Goal: Task Accomplishment & Management: Use online tool/utility

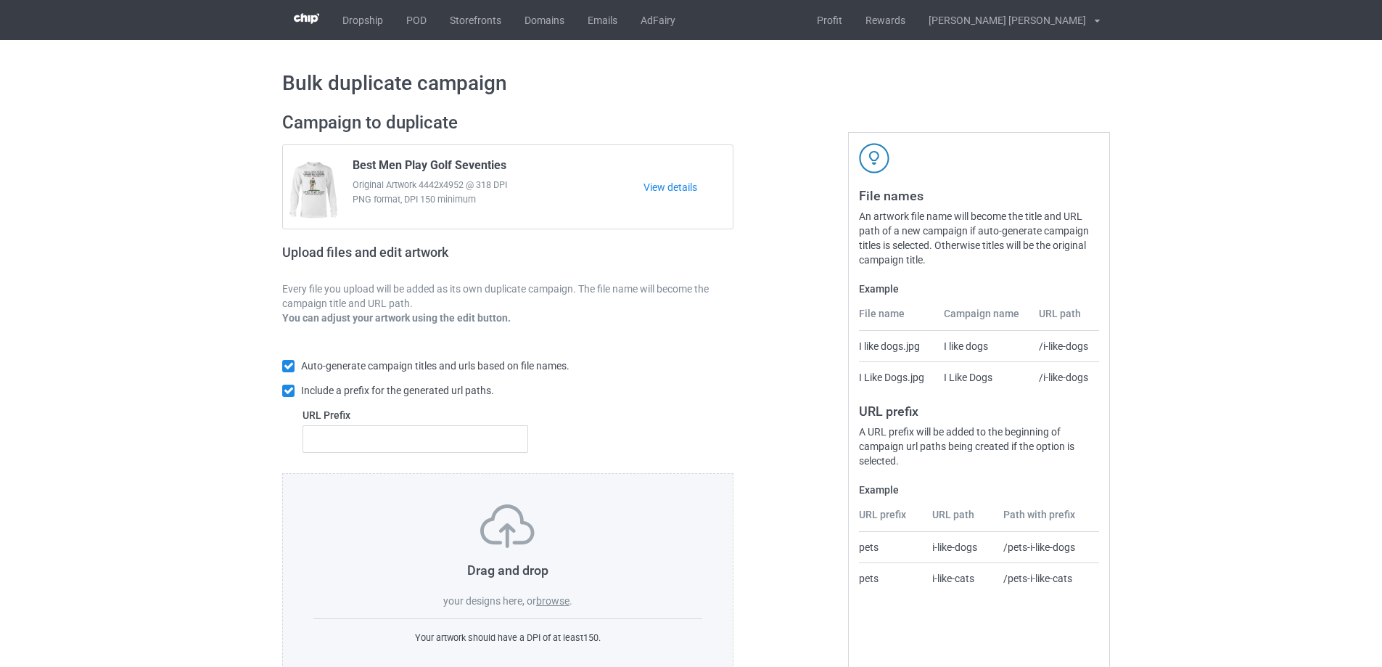
click at [550, 601] on label "browse" at bounding box center [552, 601] width 33 height 12
click at [0, 0] on input "browse" at bounding box center [0, 0] width 0 height 0
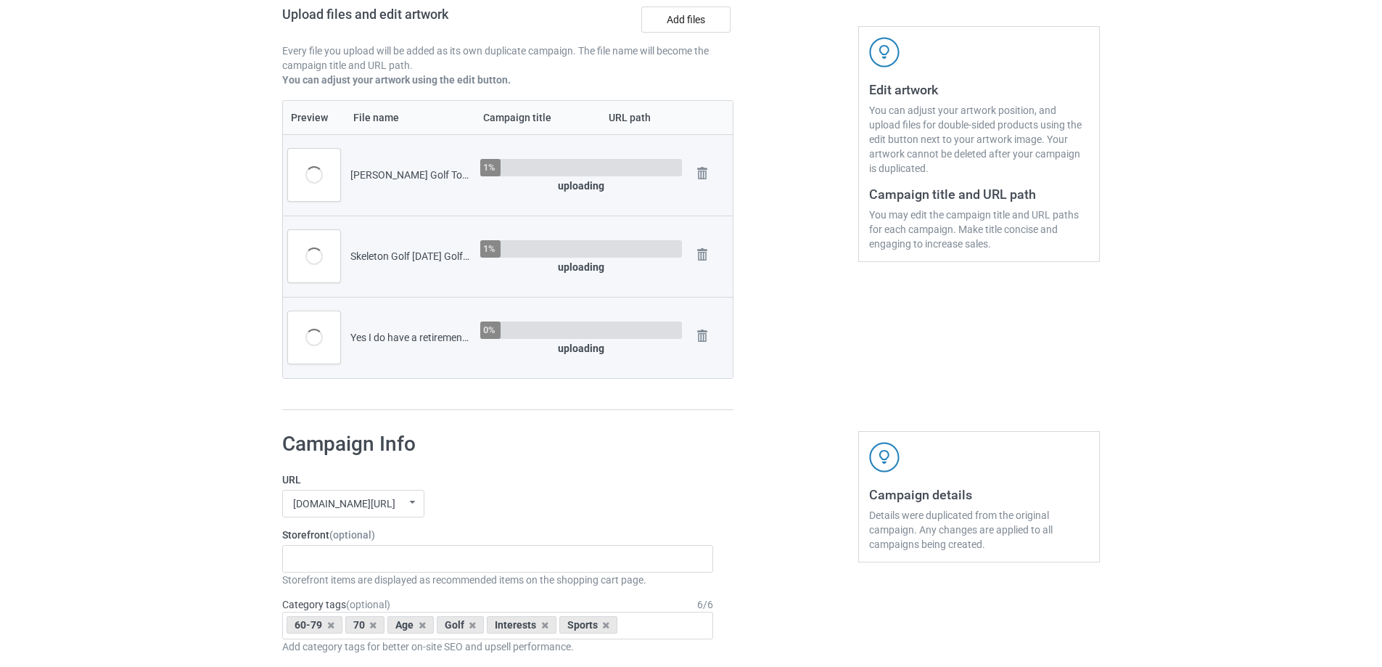
scroll to position [363, 0]
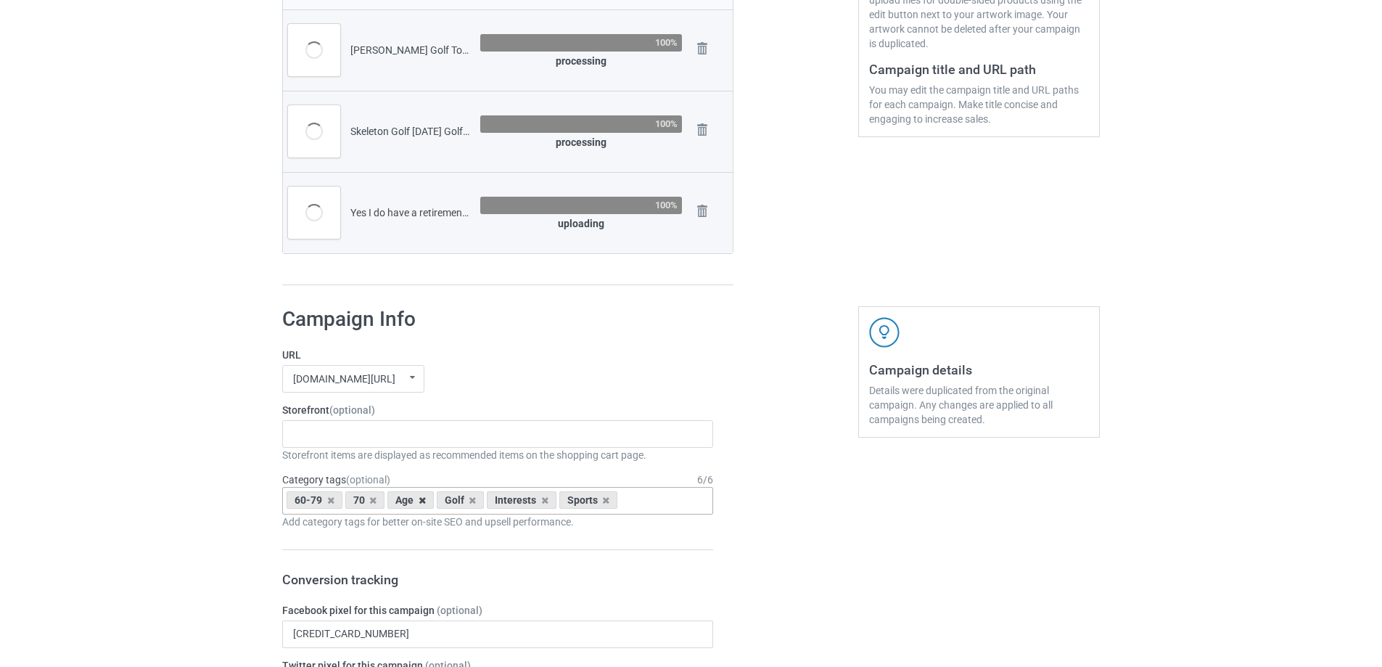
click at [420, 501] on icon at bounding box center [422, 500] width 7 height 9
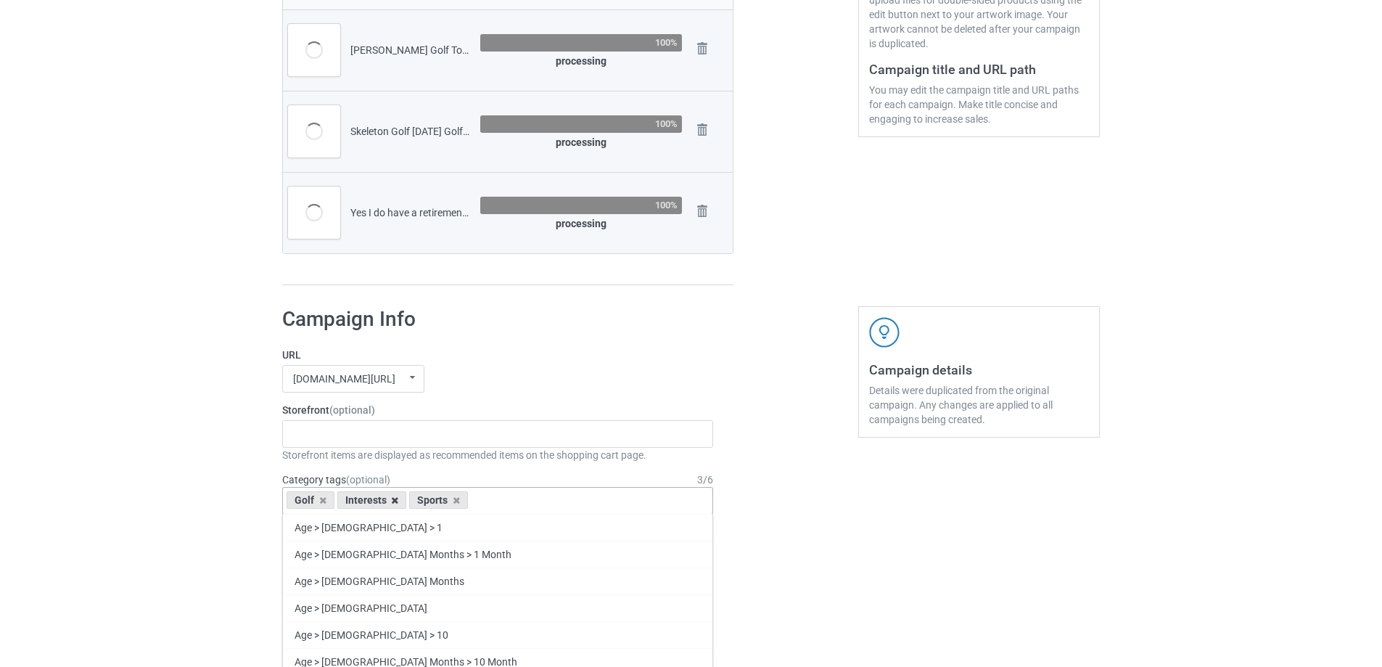
click at [393, 496] on icon at bounding box center [394, 500] width 7 height 9
click at [371, 435] on div "Gifts For Bikers No Hobby [DATE] Hide And Seek World Champion Sasquatch I Love …" at bounding box center [497, 434] width 431 height 28
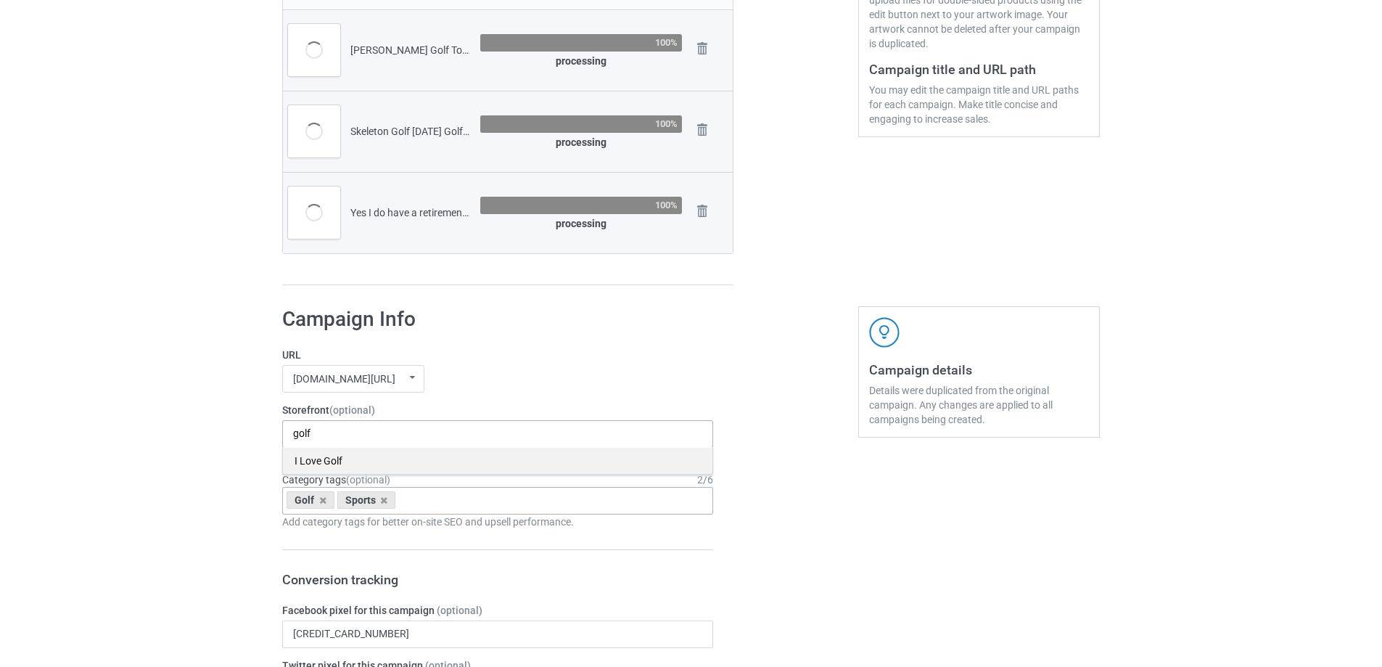
type input "golf"
click at [343, 465] on div "I Love Golf" at bounding box center [498, 460] width 430 height 27
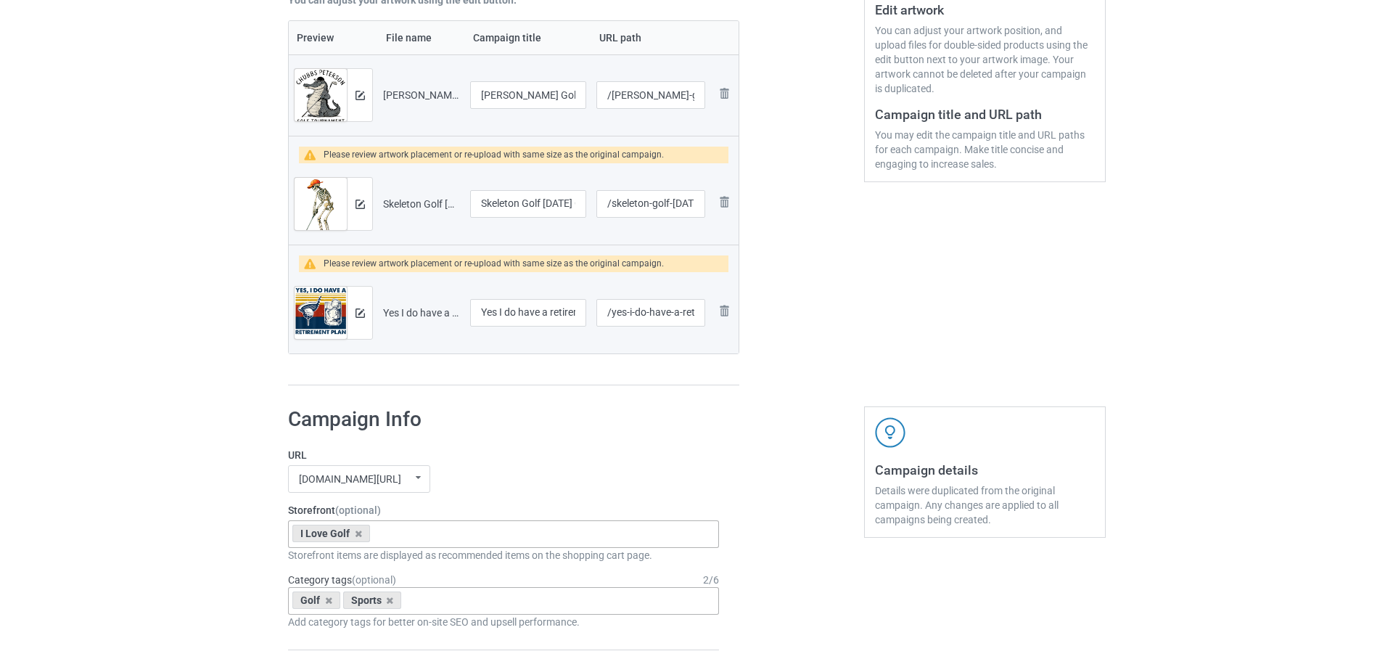
scroll to position [55, 0]
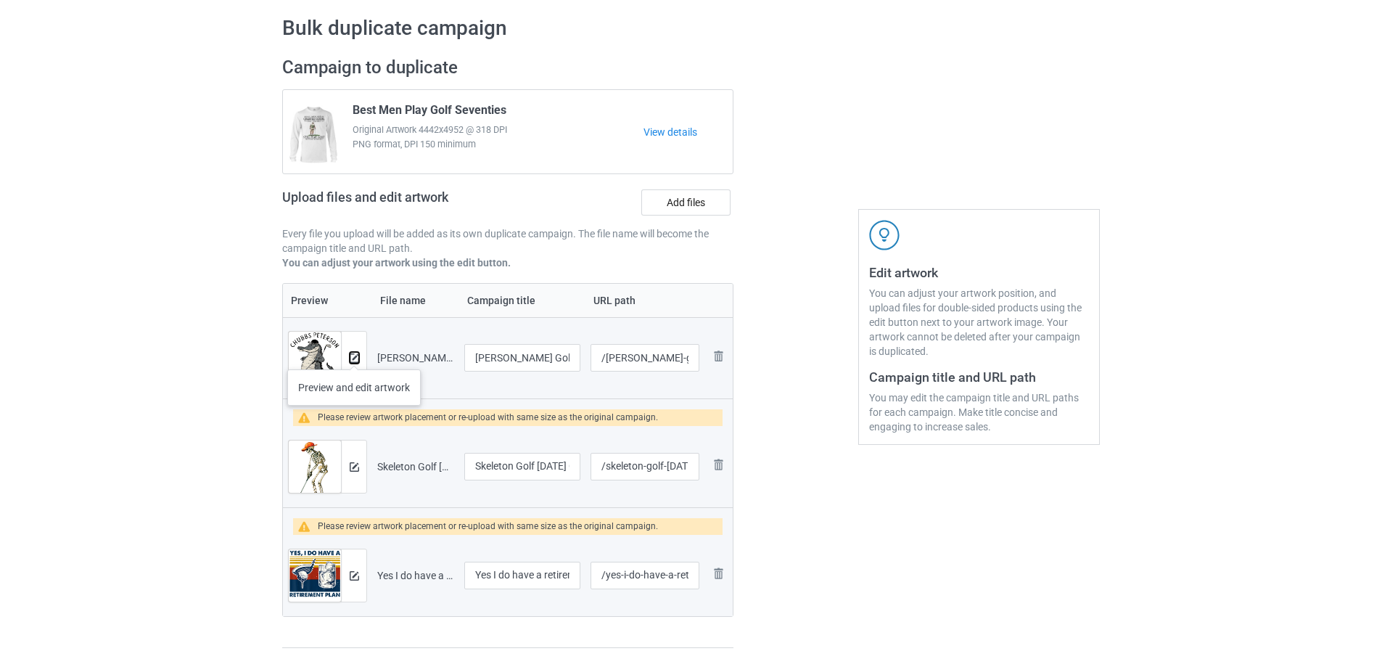
click at [354, 355] on img at bounding box center [354, 357] width 9 height 9
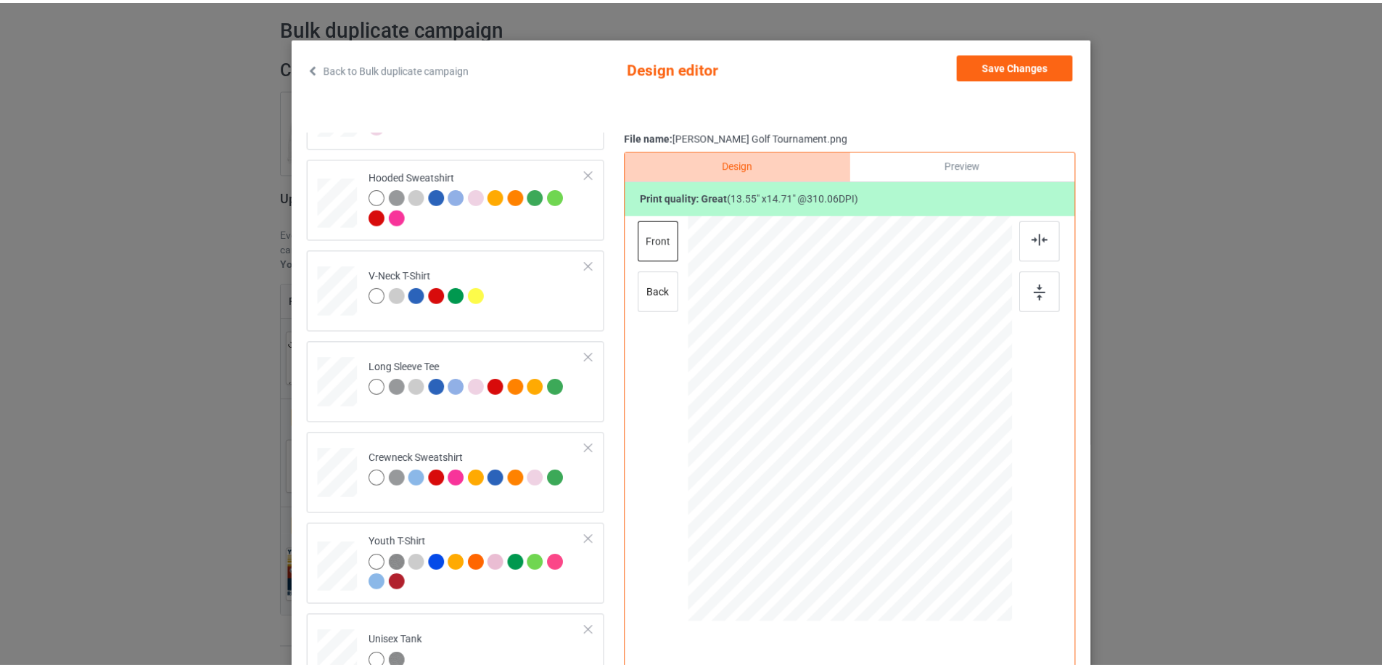
scroll to position [0, 0]
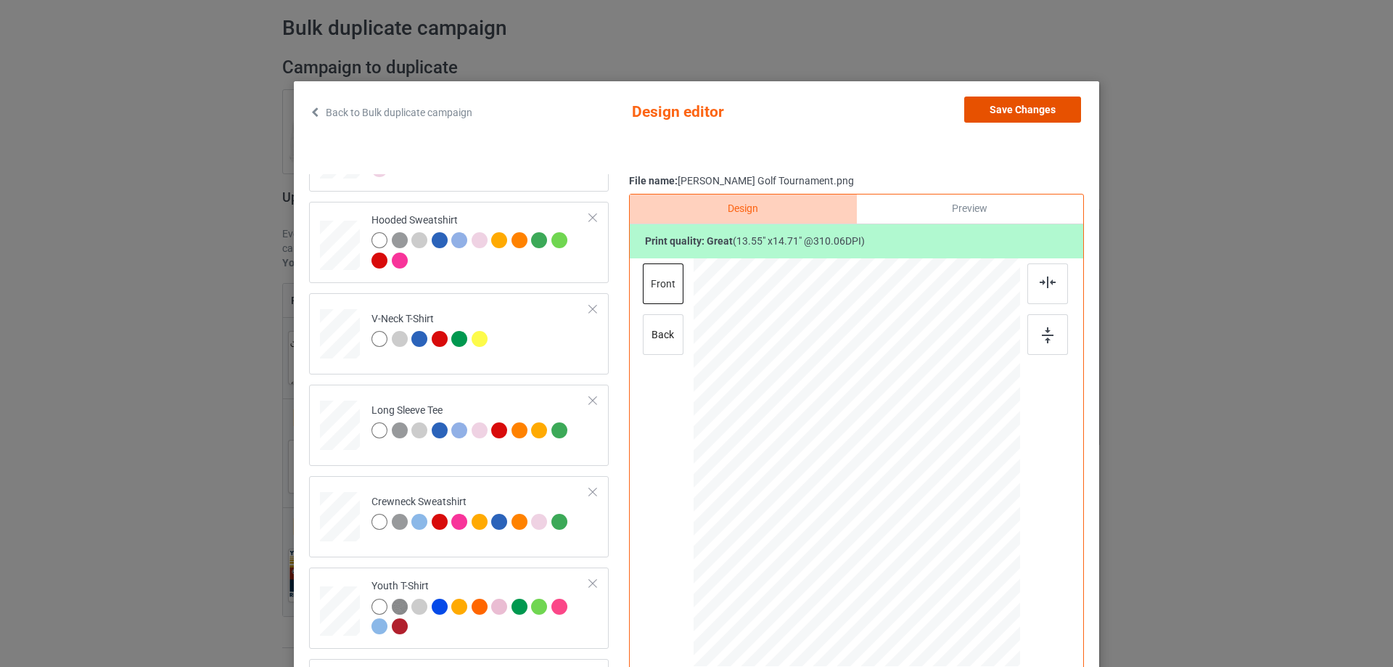
click at [1014, 108] on button "Save Changes" at bounding box center [1022, 110] width 117 height 26
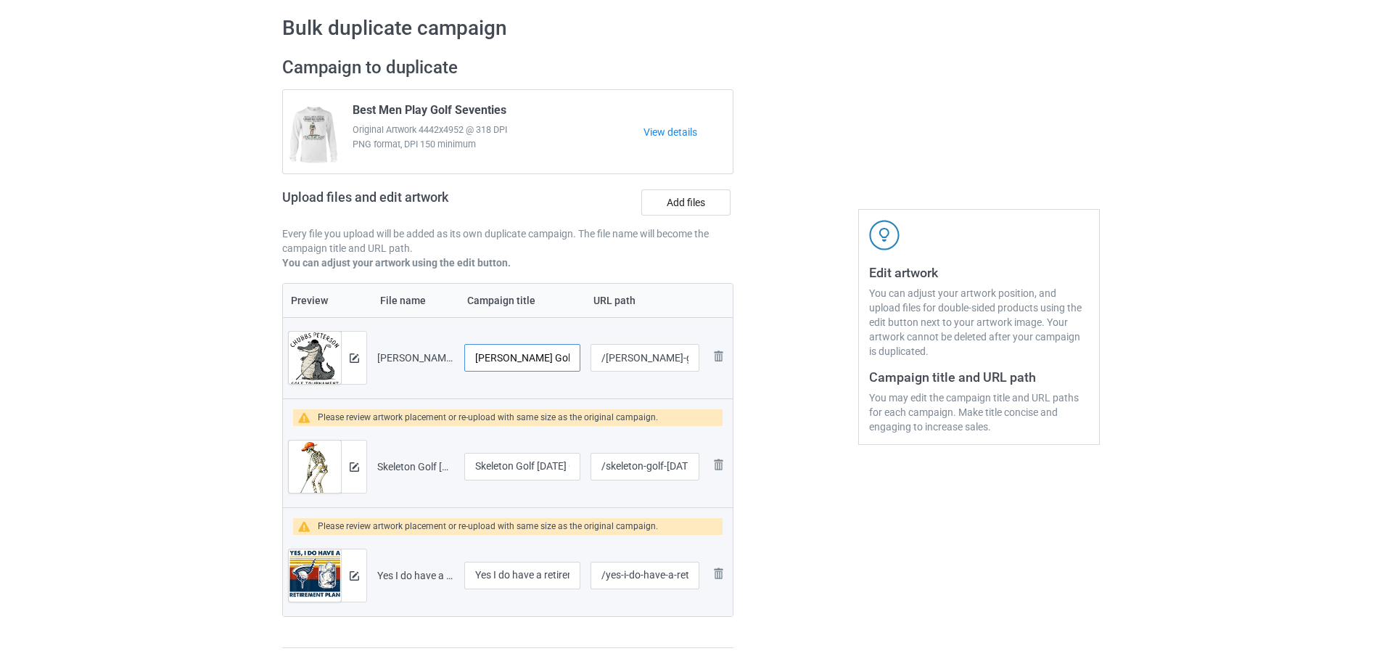
drag, startPoint x: 557, startPoint y: 356, endPoint x: 326, endPoint y: 356, distance: 230.8
click at [326, 356] on tr "Preview and edit artwork Chubbs Peterson Golf Tournament.png Chubbs Peterson Go…" at bounding box center [508, 357] width 450 height 81
type input "Golf Tournament"
drag, startPoint x: 684, startPoint y: 356, endPoint x: 607, endPoint y: 358, distance: 77.0
click at [607, 358] on input "/chubbs-peterson-golf-tournament" at bounding box center [645, 358] width 109 height 28
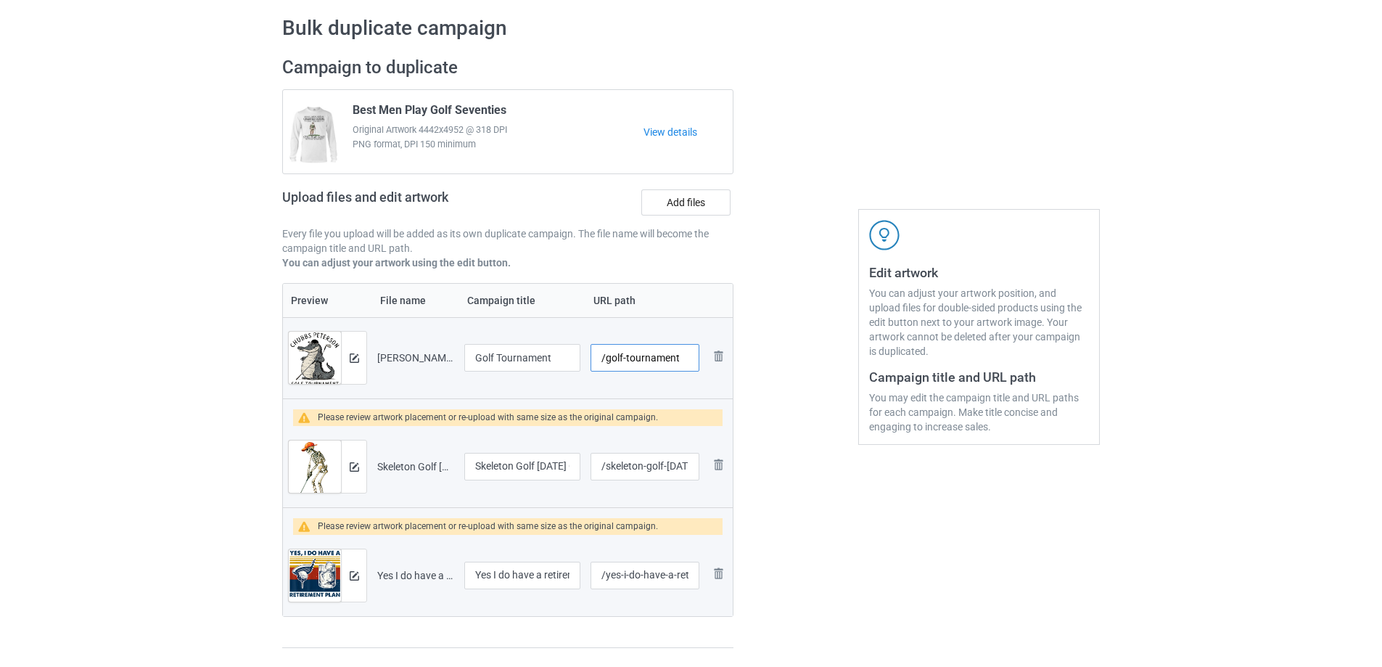
type input "/golf-tournament"
click at [863, 514] on div "Edit artwork You can adjust your artwork position, and upload files for double-…" at bounding box center [979, 352] width 262 height 612
click at [357, 467] on img at bounding box center [354, 466] width 9 height 9
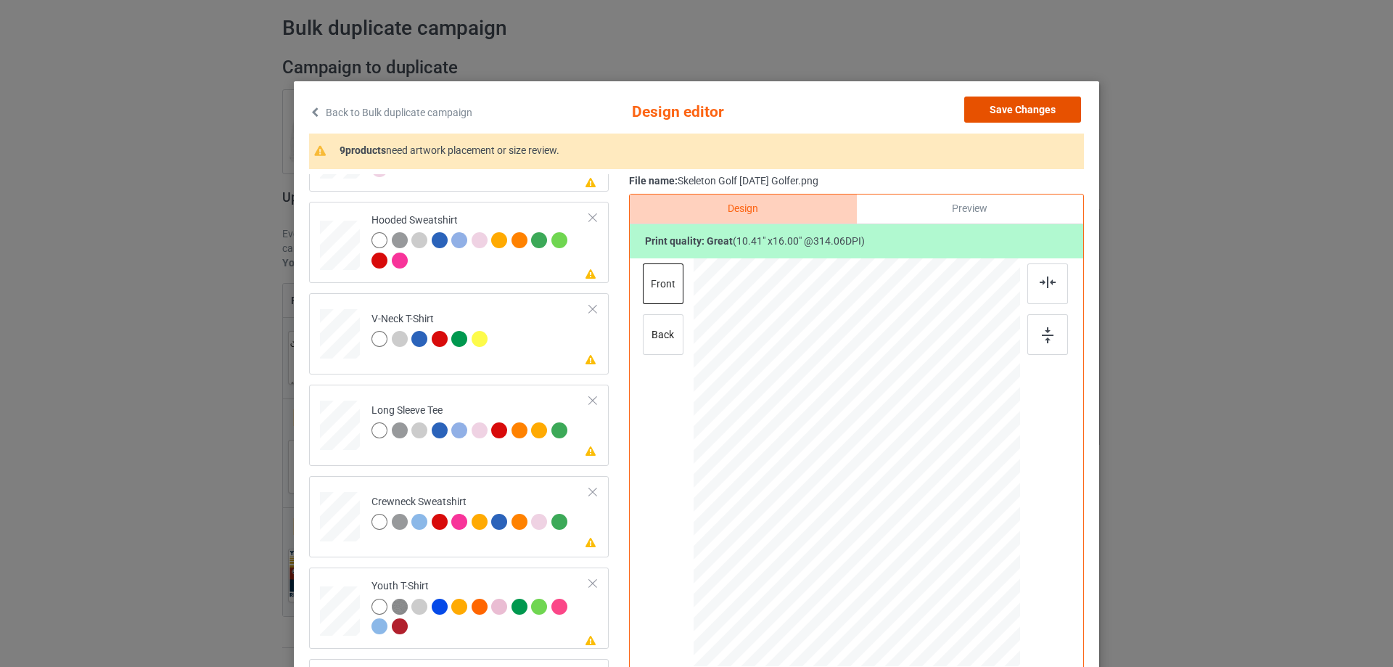
click at [1046, 104] on button "Save Changes" at bounding box center [1022, 110] width 117 height 26
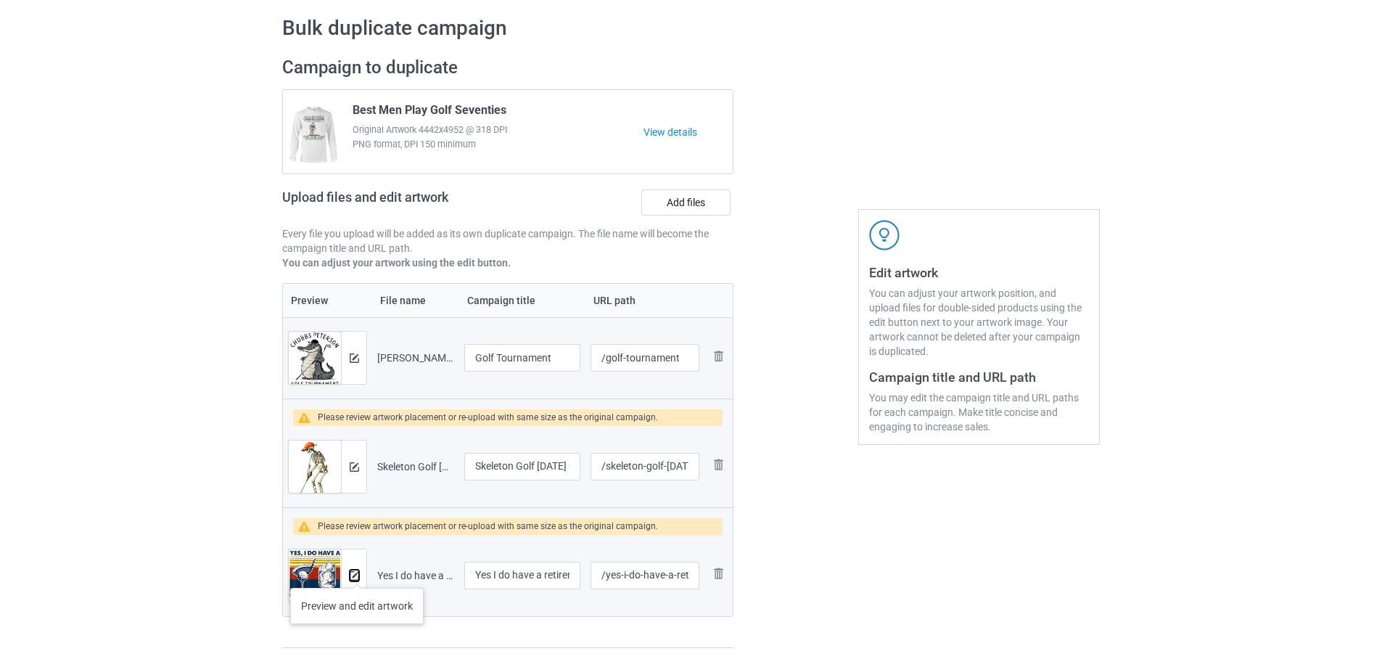
click at [357, 573] on img at bounding box center [354, 575] width 9 height 9
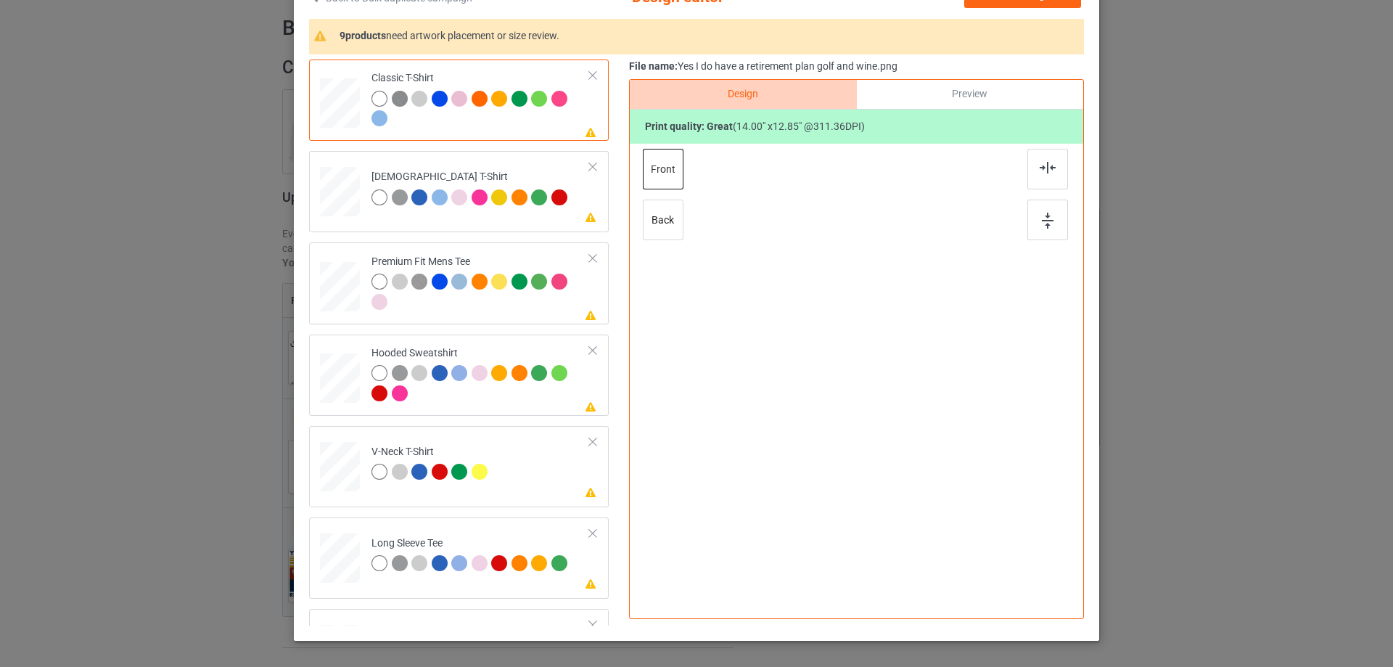
scroll to position [171, 0]
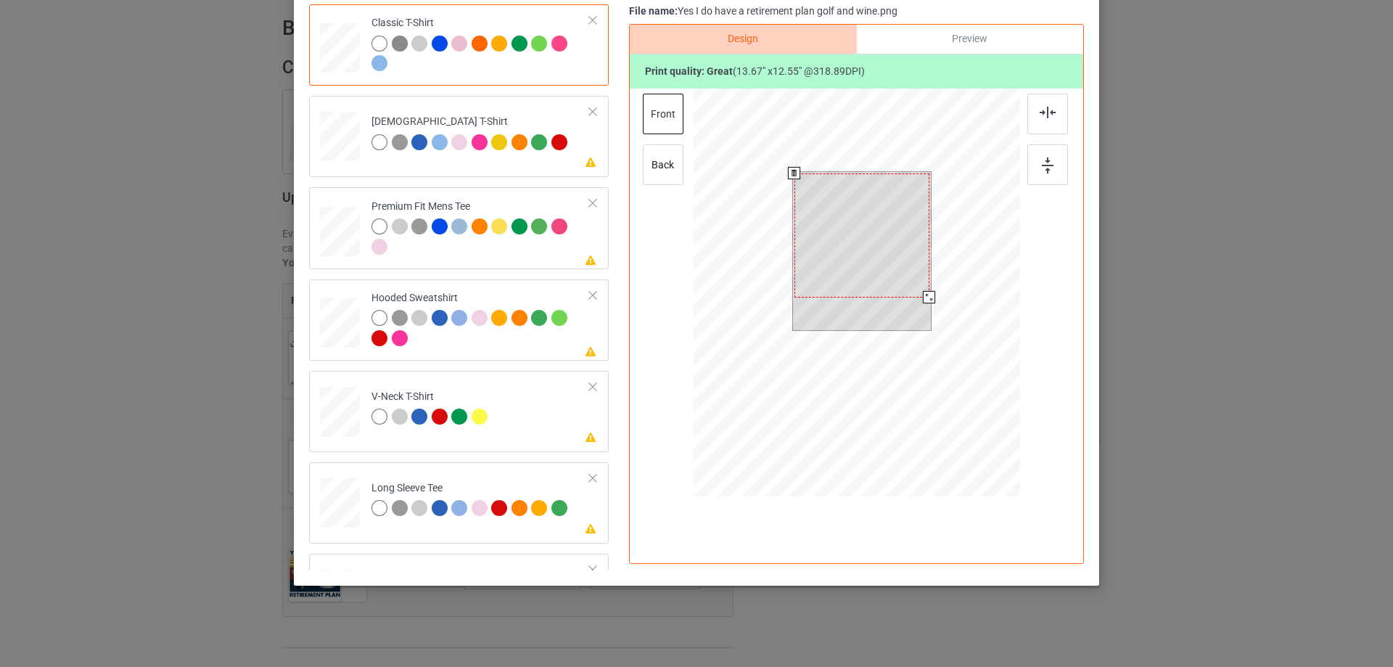
drag, startPoint x: 924, startPoint y: 296, endPoint x: 918, endPoint y: 300, distance: 7.5
click at [923, 300] on div at bounding box center [929, 297] width 12 height 12
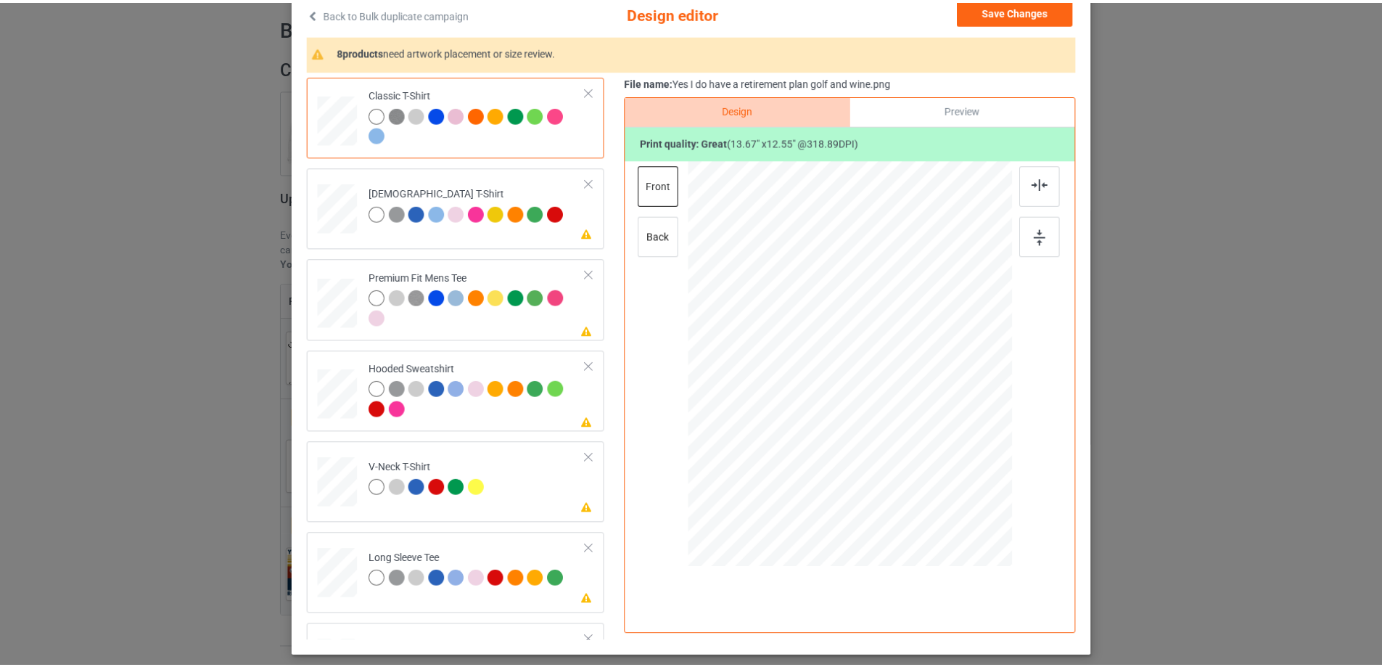
scroll to position [0, 0]
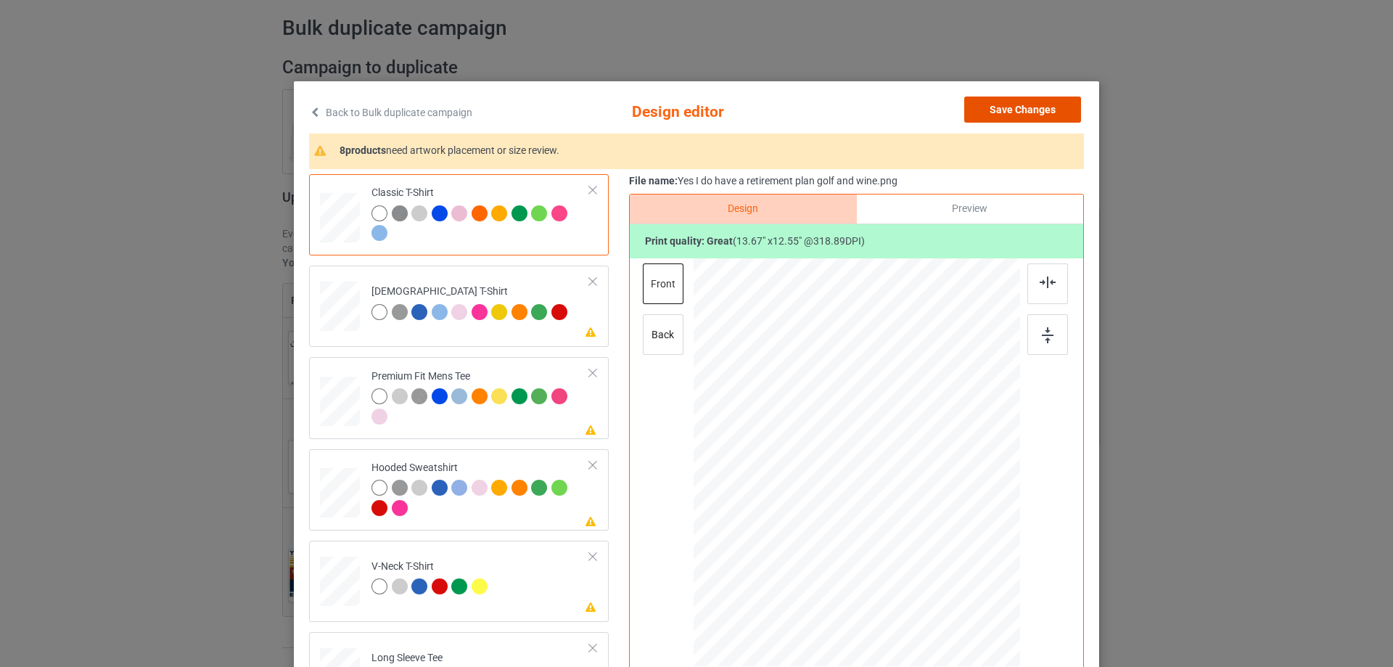
click at [1011, 112] on button "Save Changes" at bounding box center [1022, 110] width 117 height 26
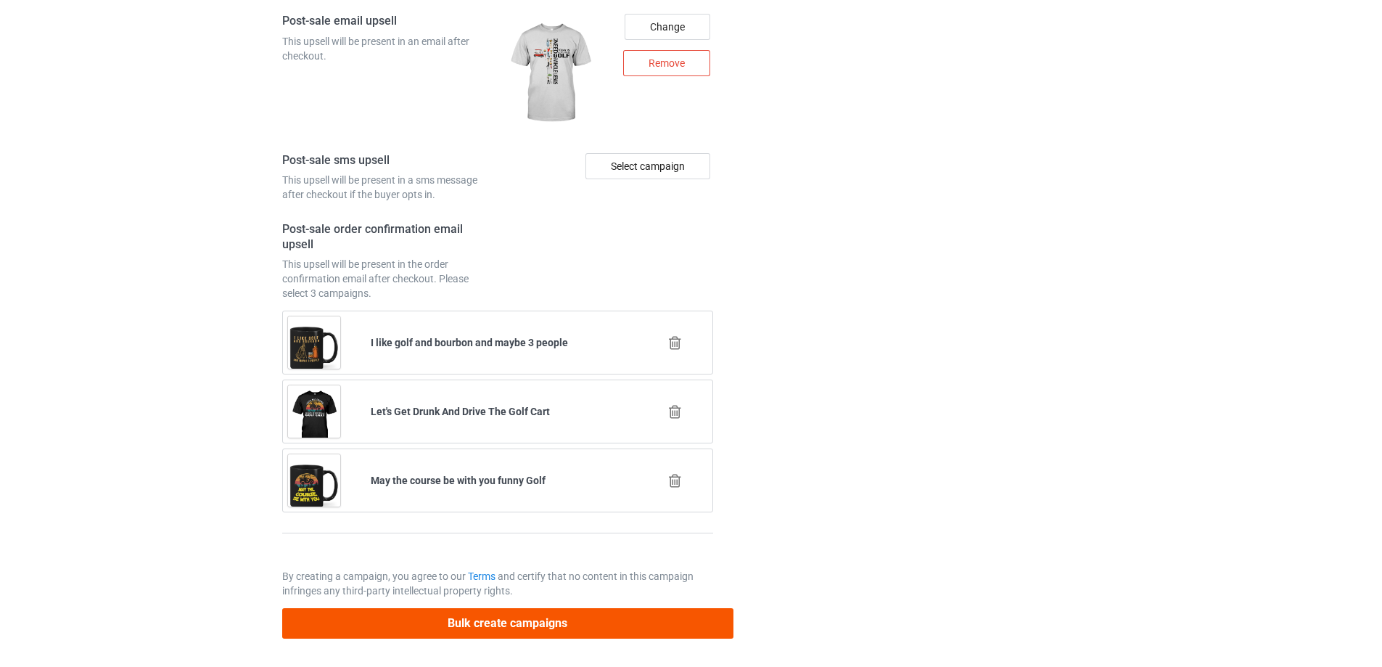
scroll to position [2174, 0]
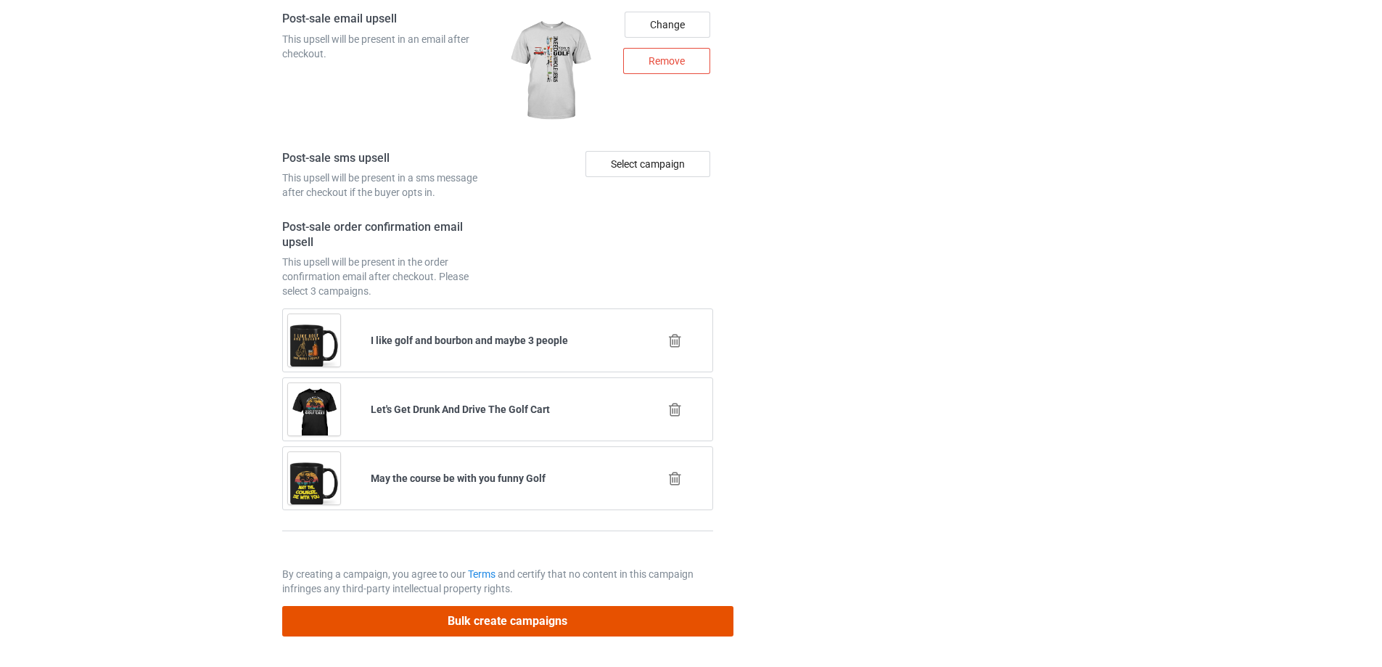
click at [478, 615] on button "Bulk create campaigns" at bounding box center [507, 621] width 451 height 30
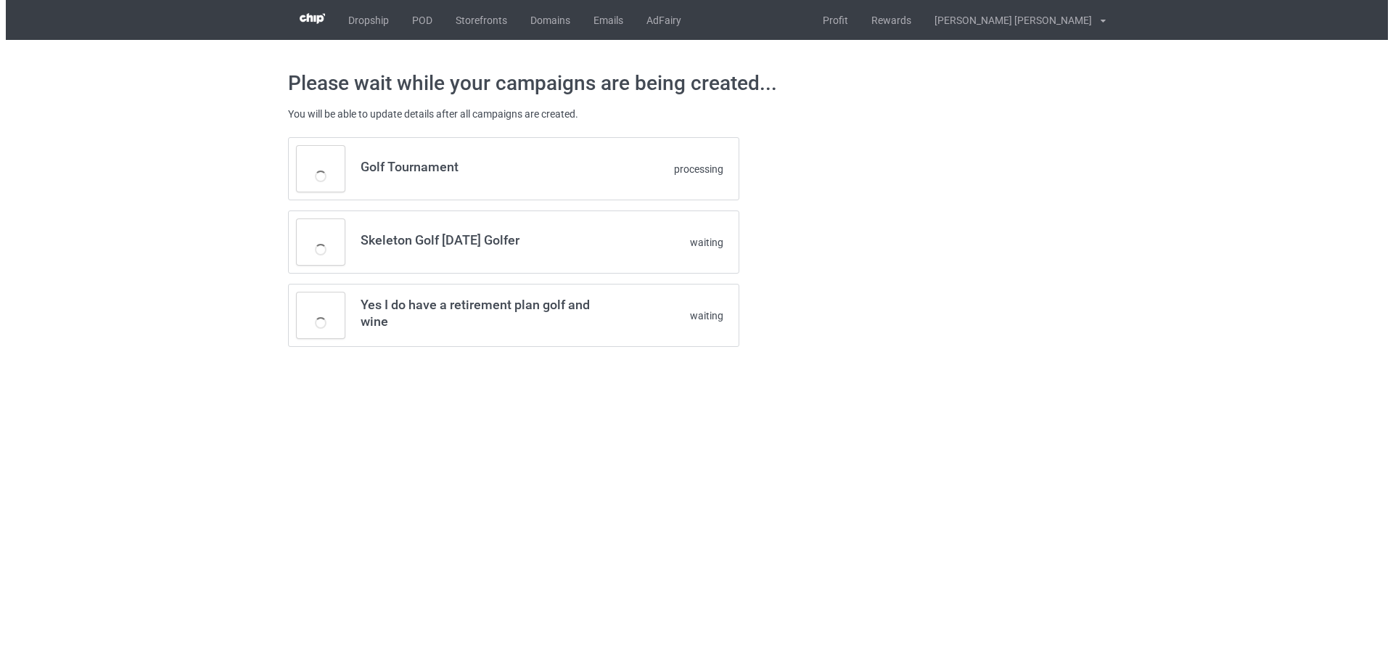
scroll to position [0, 0]
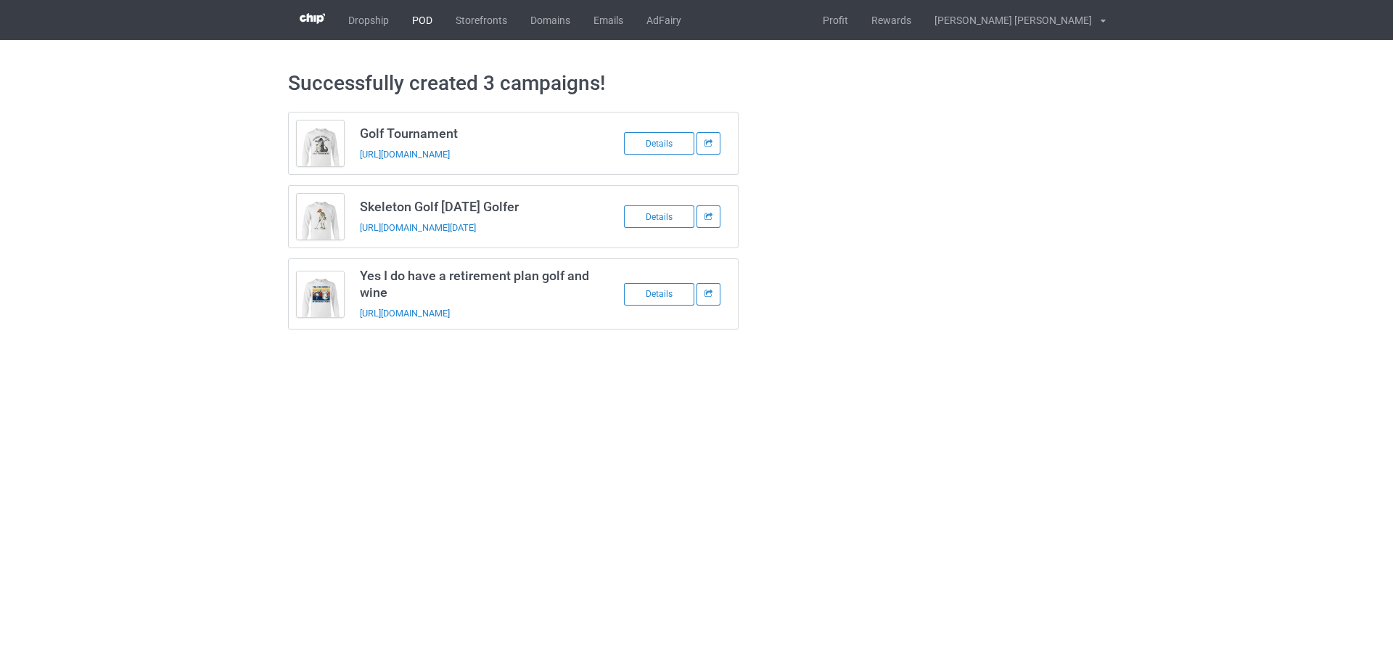
click at [426, 25] on link "POD" at bounding box center [423, 20] width 44 height 40
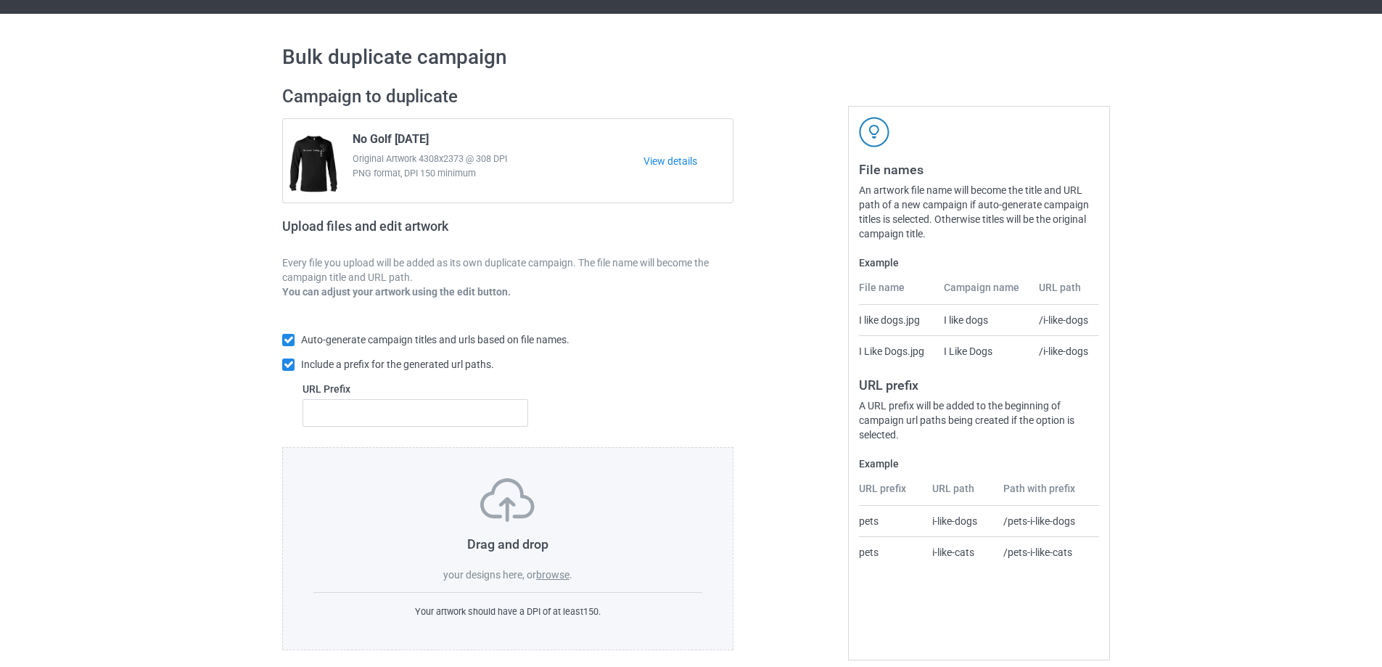
scroll to position [41, 0]
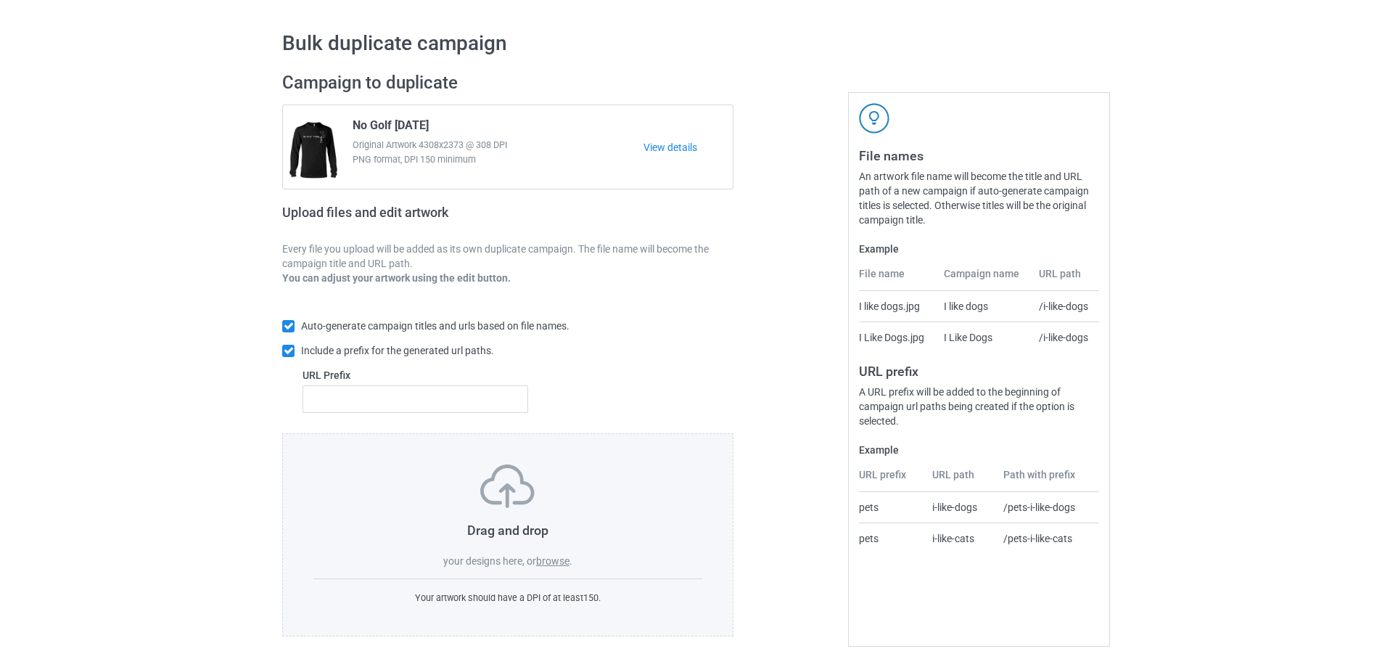
click at [557, 558] on label "browse" at bounding box center [552, 561] width 33 height 12
click at [0, 0] on input "browse" at bounding box center [0, 0] width 0 height 0
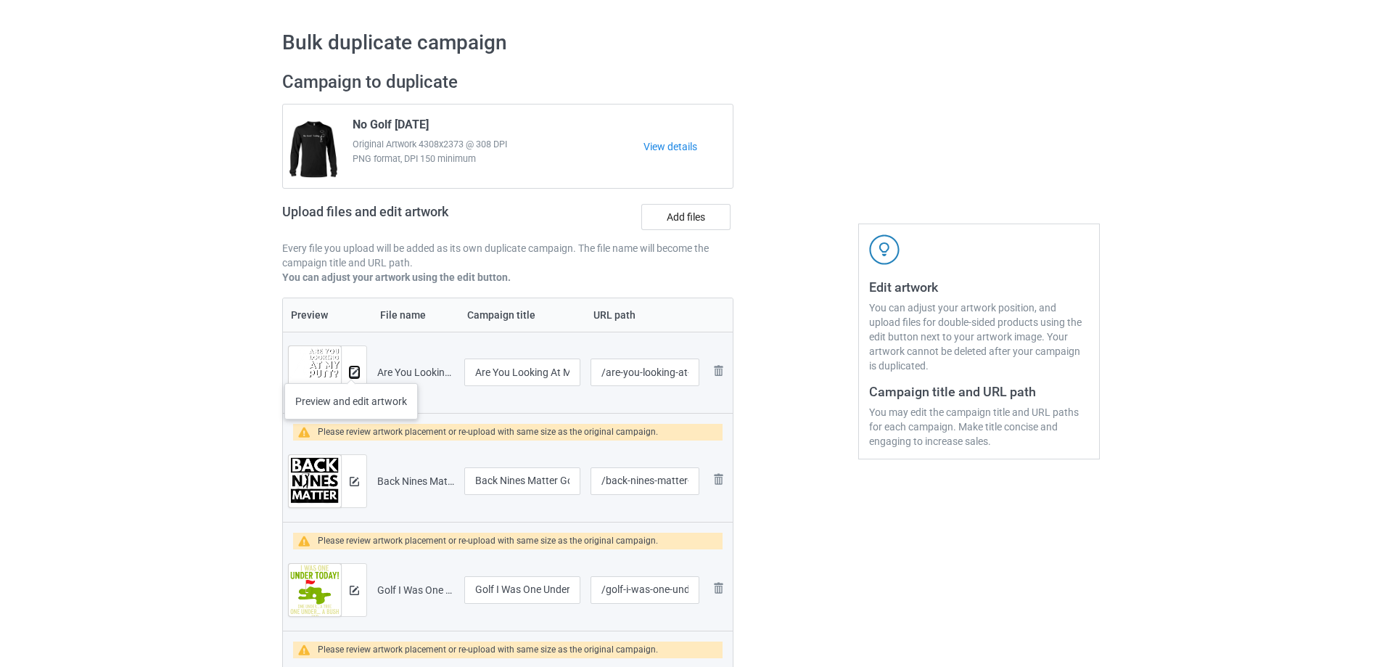
click at [351, 369] on img at bounding box center [354, 372] width 9 height 9
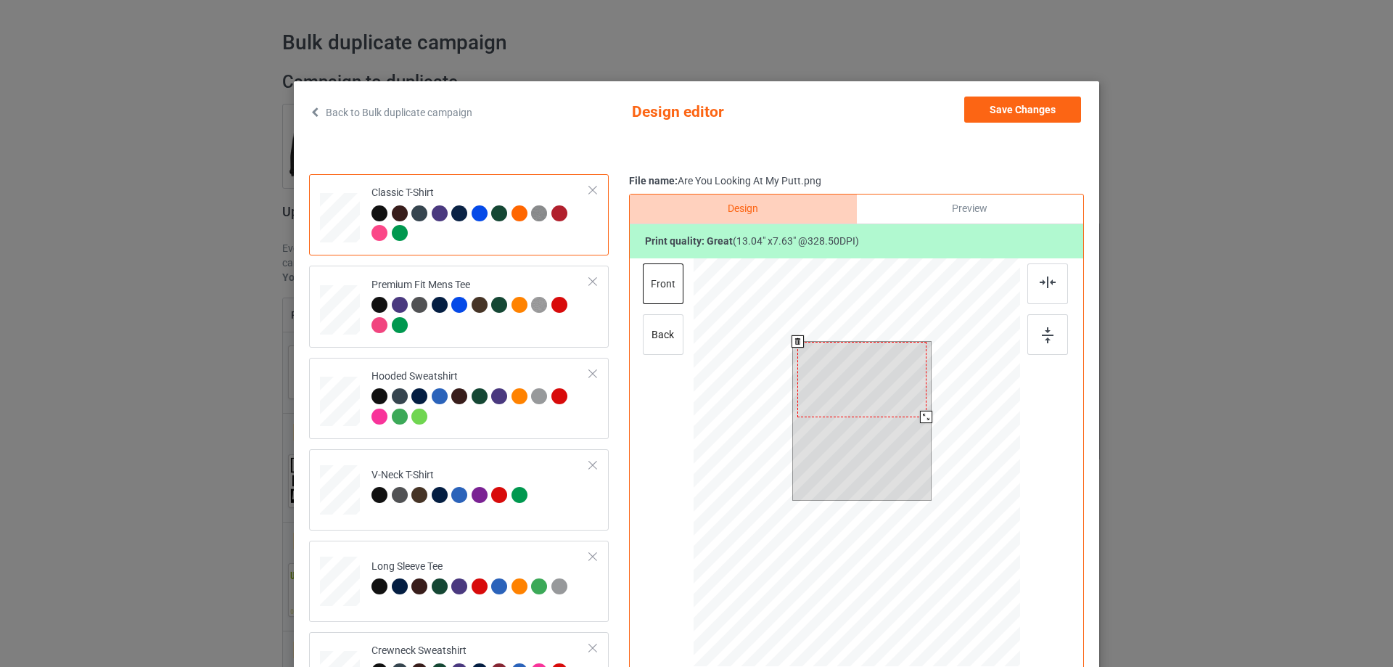
click at [922, 415] on div at bounding box center [926, 417] width 12 height 12
click at [1005, 99] on button "Save Changes" at bounding box center [1022, 110] width 117 height 26
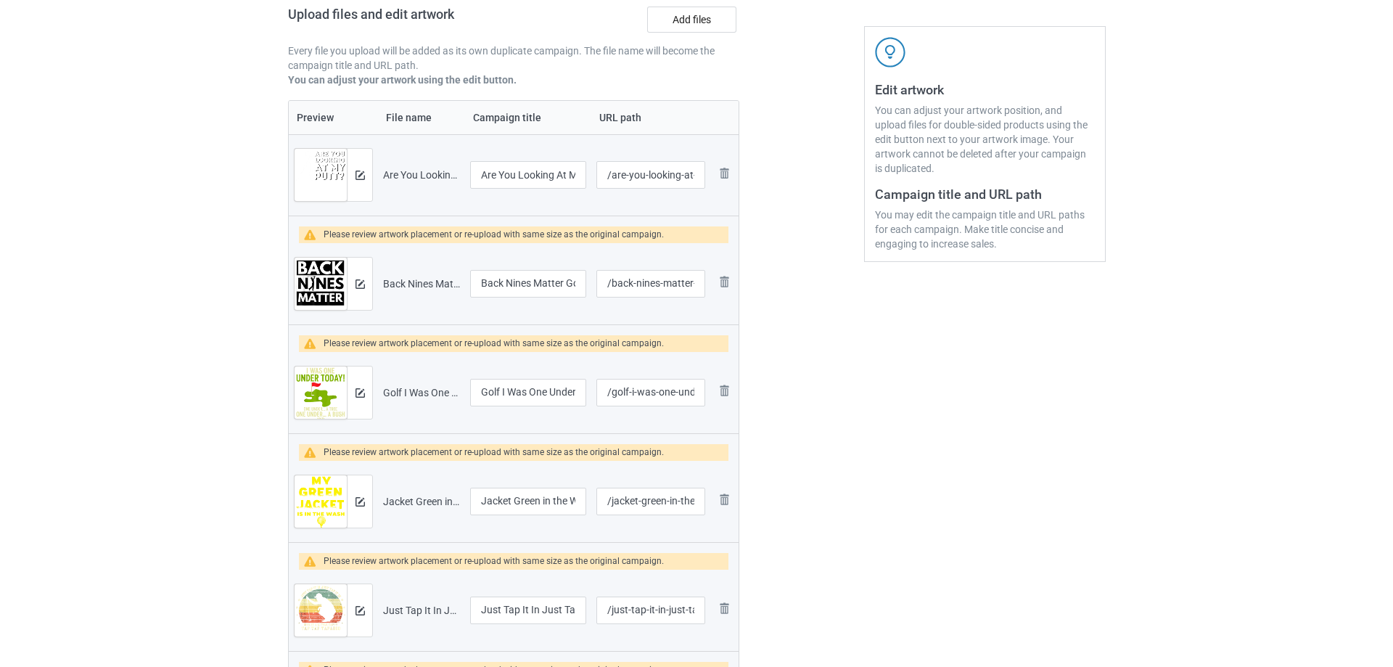
scroll to position [258, 0]
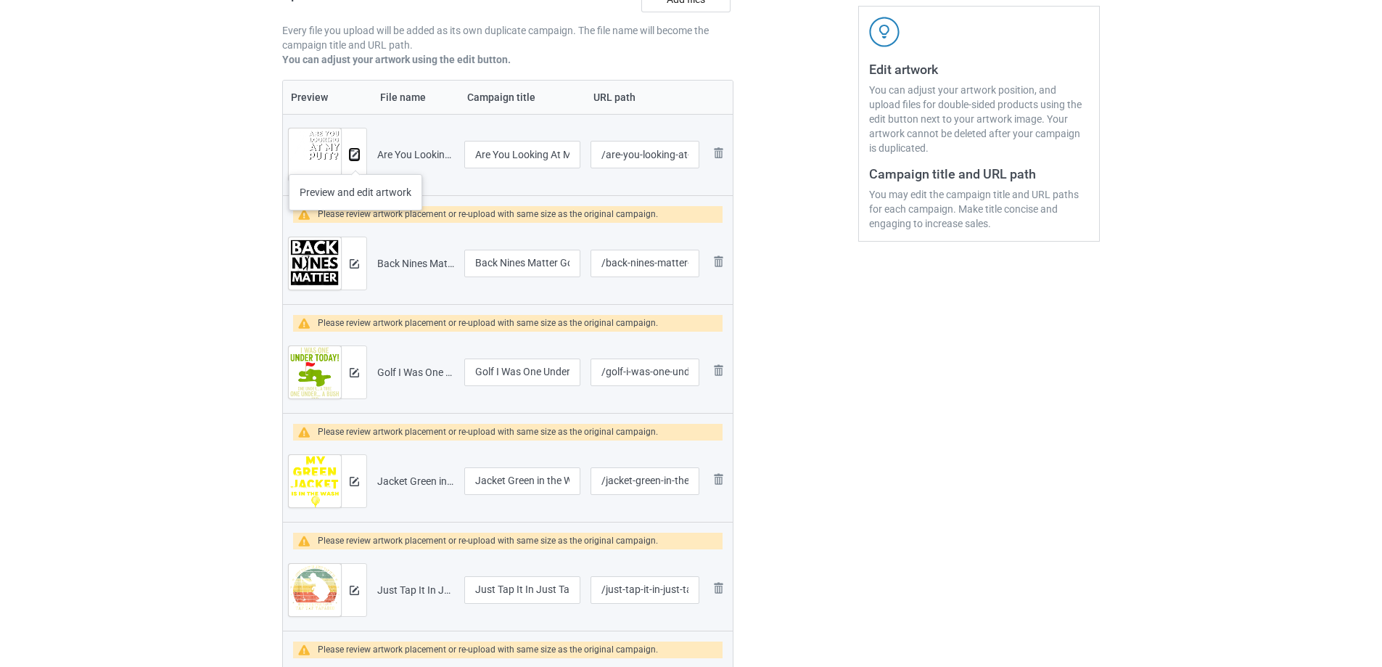
click at [356, 160] on img at bounding box center [354, 154] width 9 height 9
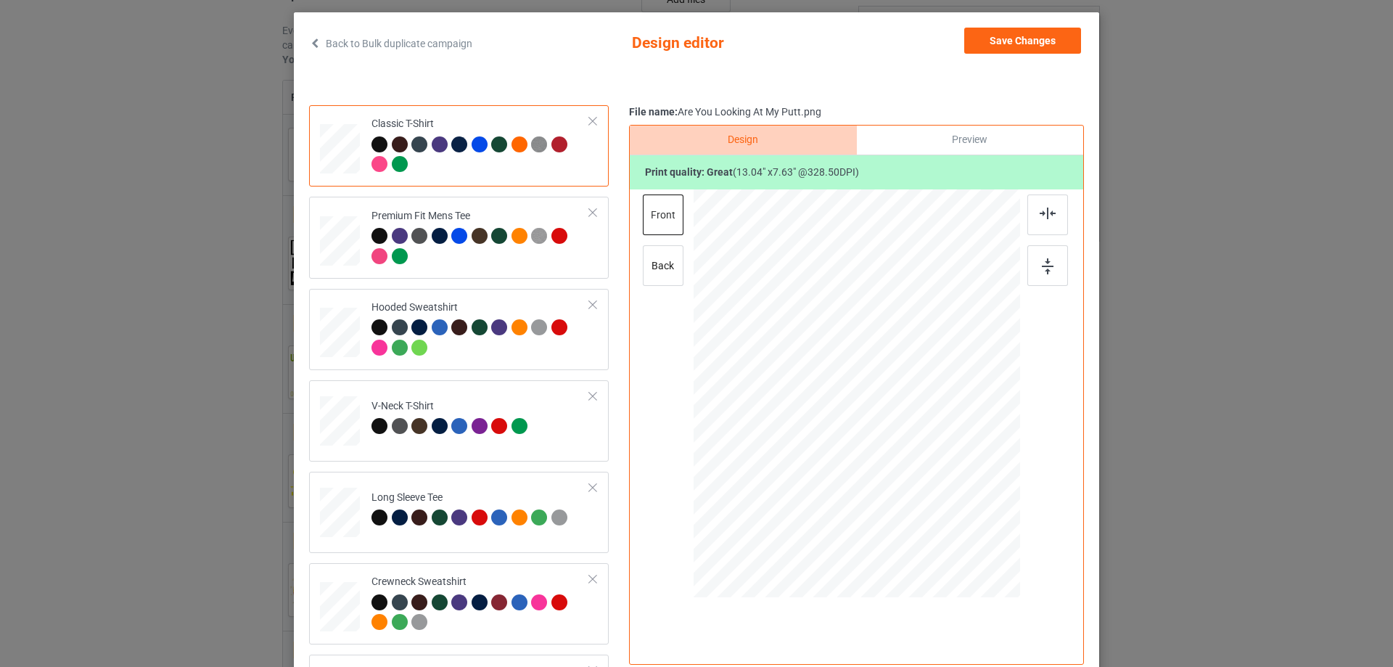
scroll to position [0, 0]
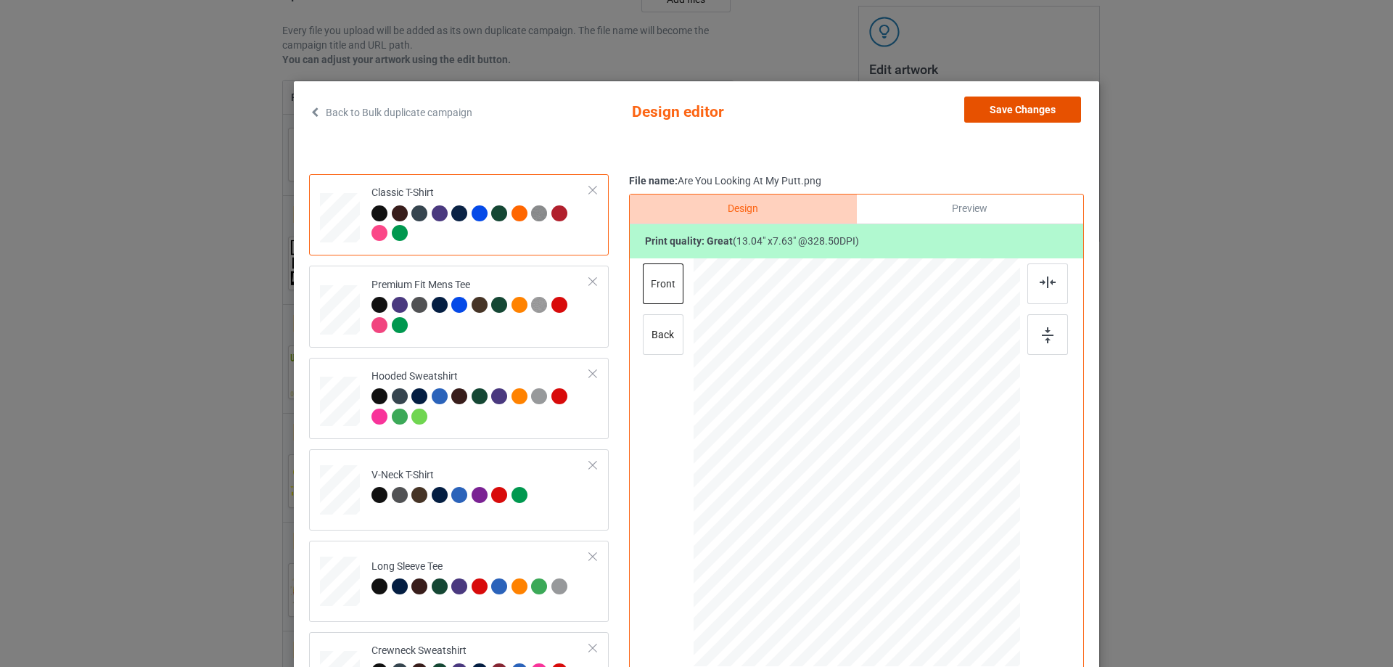
click at [1054, 114] on button "Save Changes" at bounding box center [1022, 110] width 117 height 26
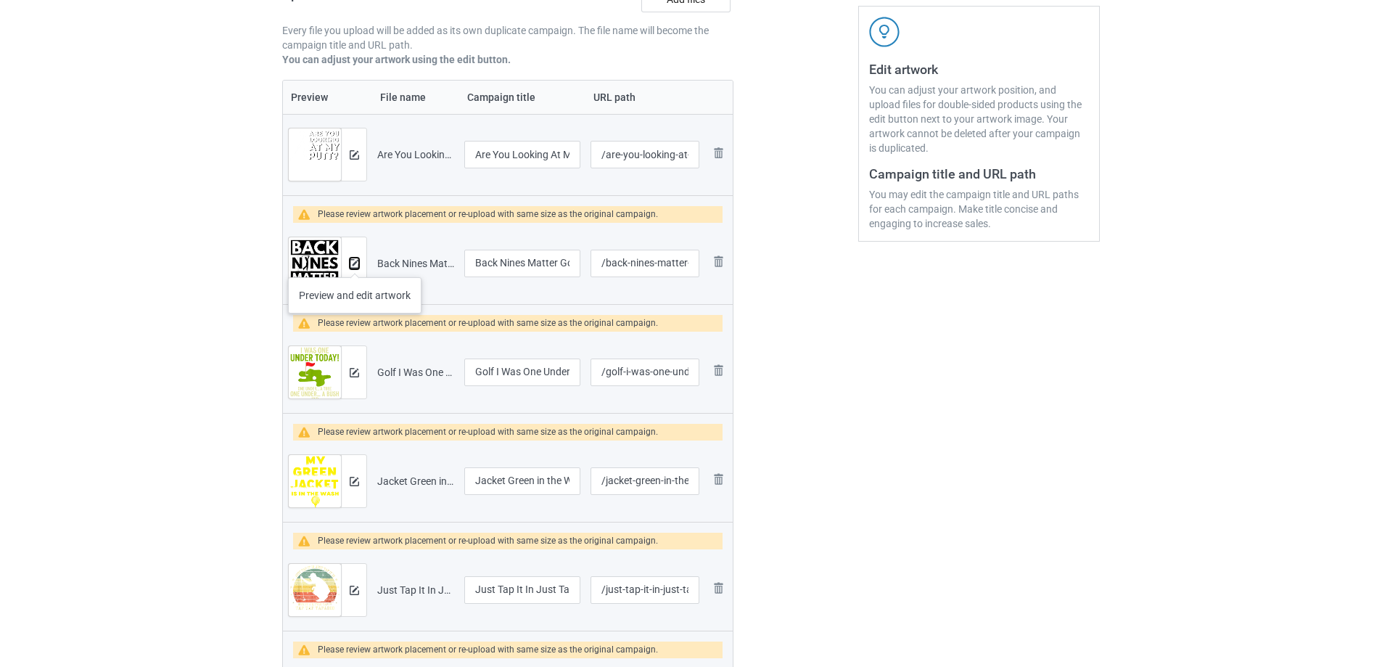
click at [355, 263] on img at bounding box center [354, 263] width 9 height 9
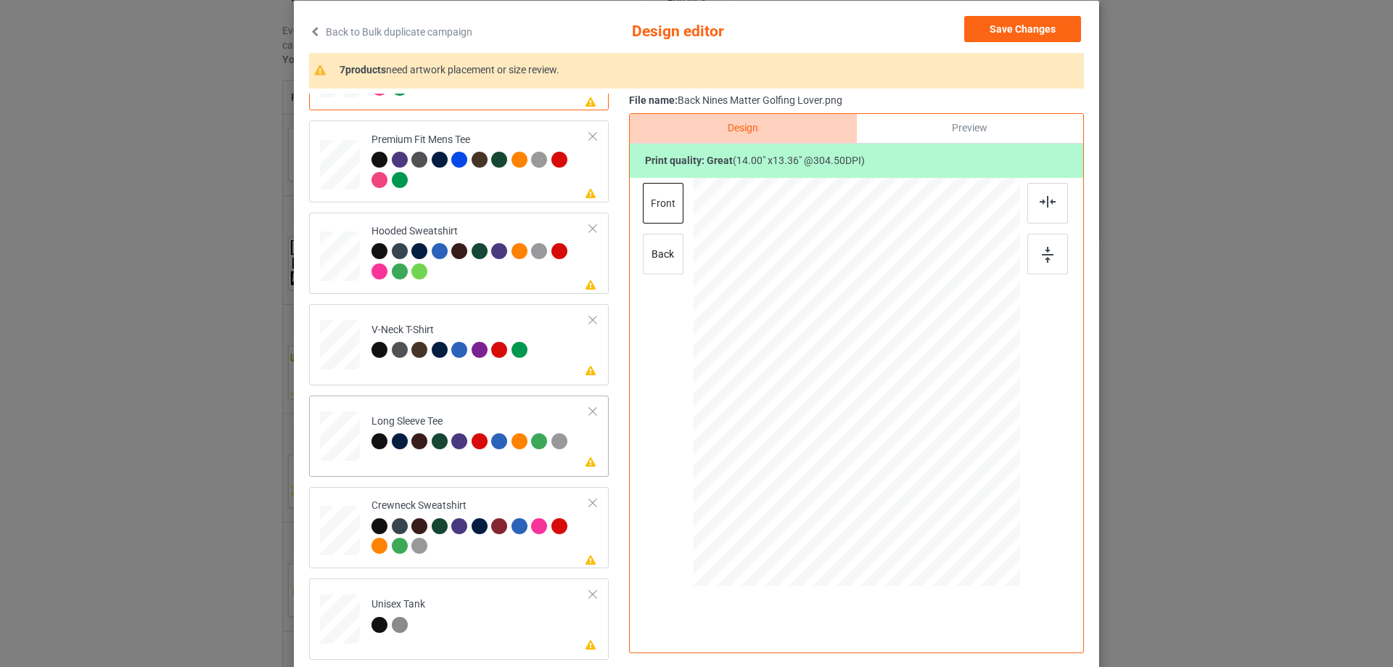
scroll to position [171, 0]
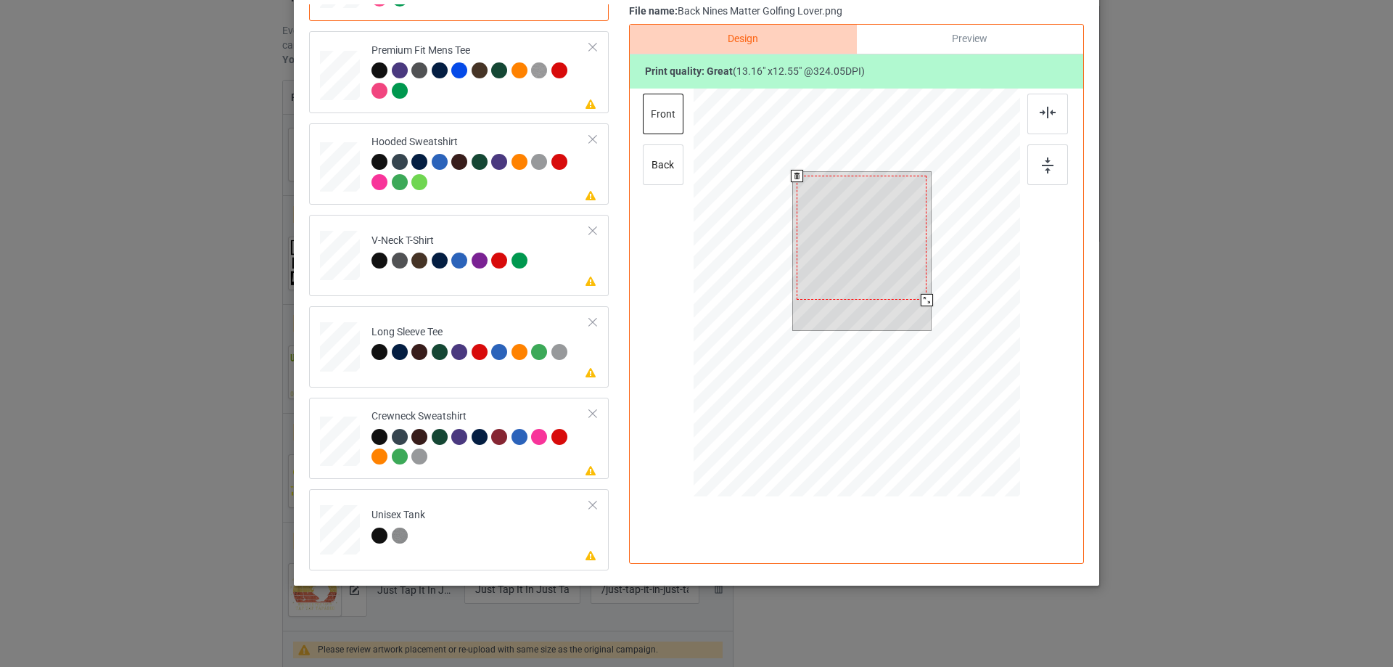
click at [921, 298] on div at bounding box center [927, 300] width 12 height 12
click at [903, 217] on div at bounding box center [862, 238] width 130 height 124
click at [920, 285] on div at bounding box center [862, 251] width 139 height 158
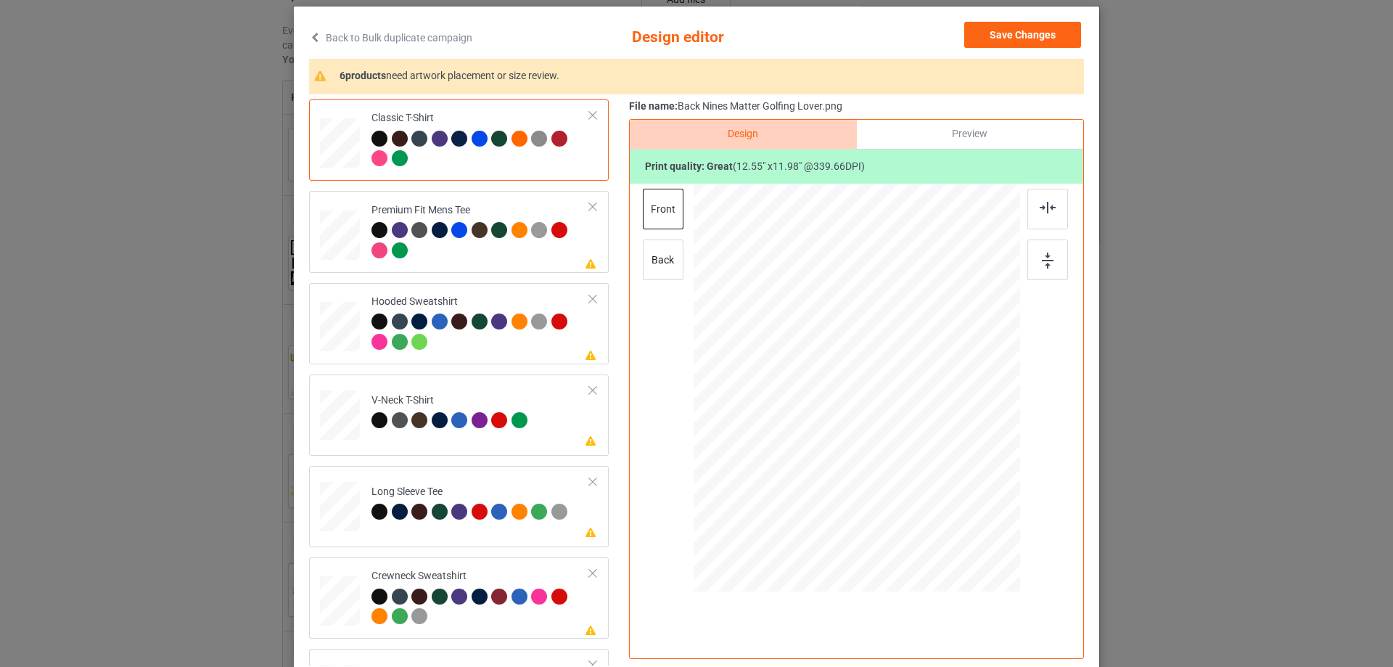
scroll to position [0, 0]
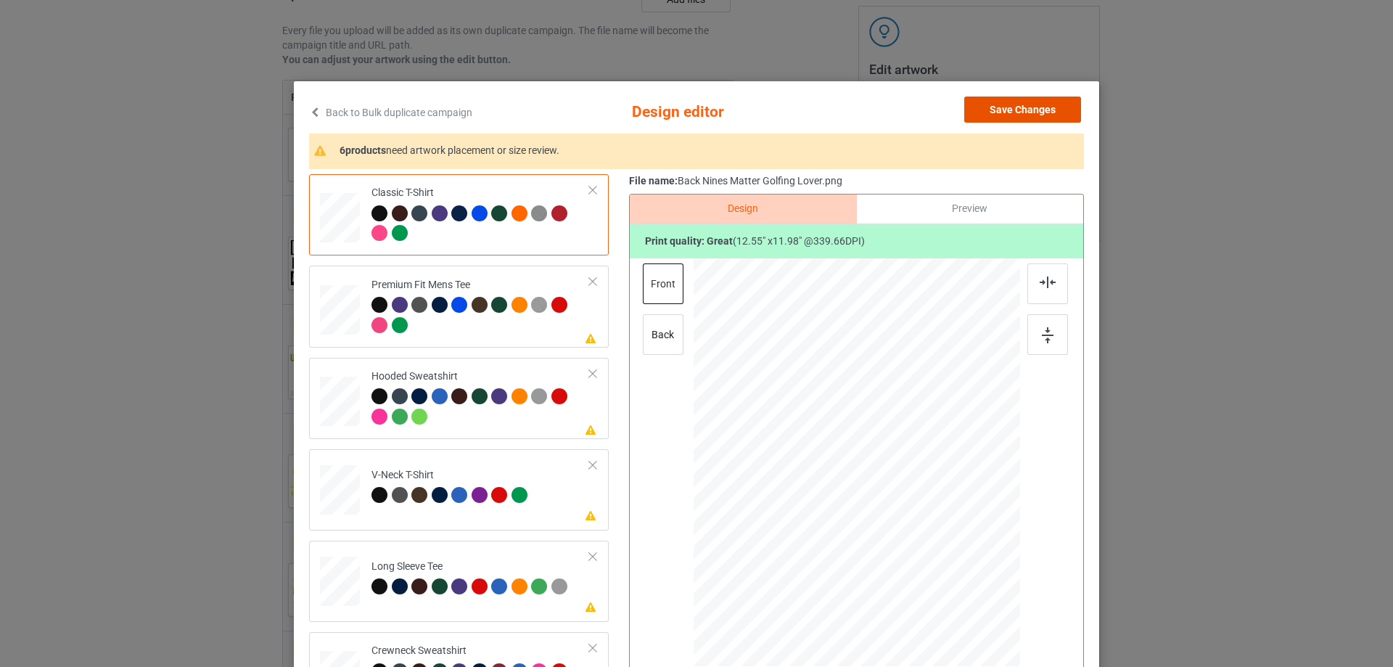
click at [1025, 112] on button "Save Changes" at bounding box center [1022, 110] width 117 height 26
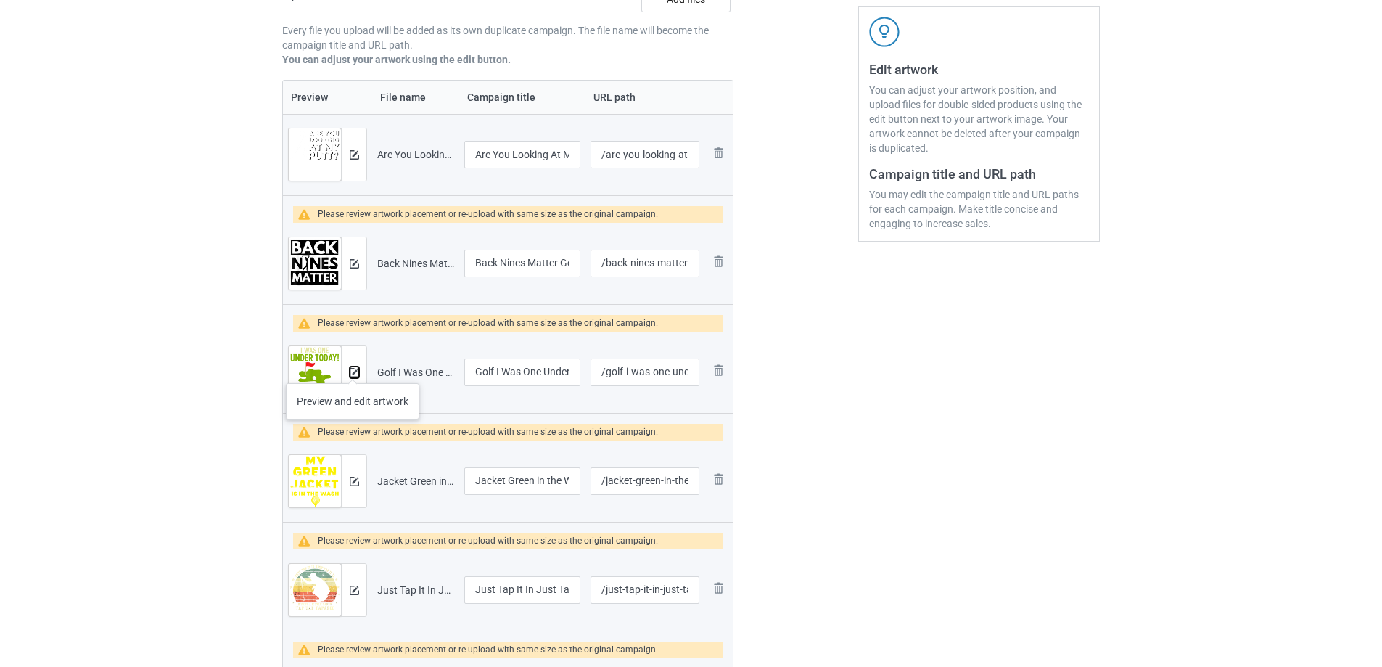
click at [351, 369] on img at bounding box center [354, 372] width 9 height 9
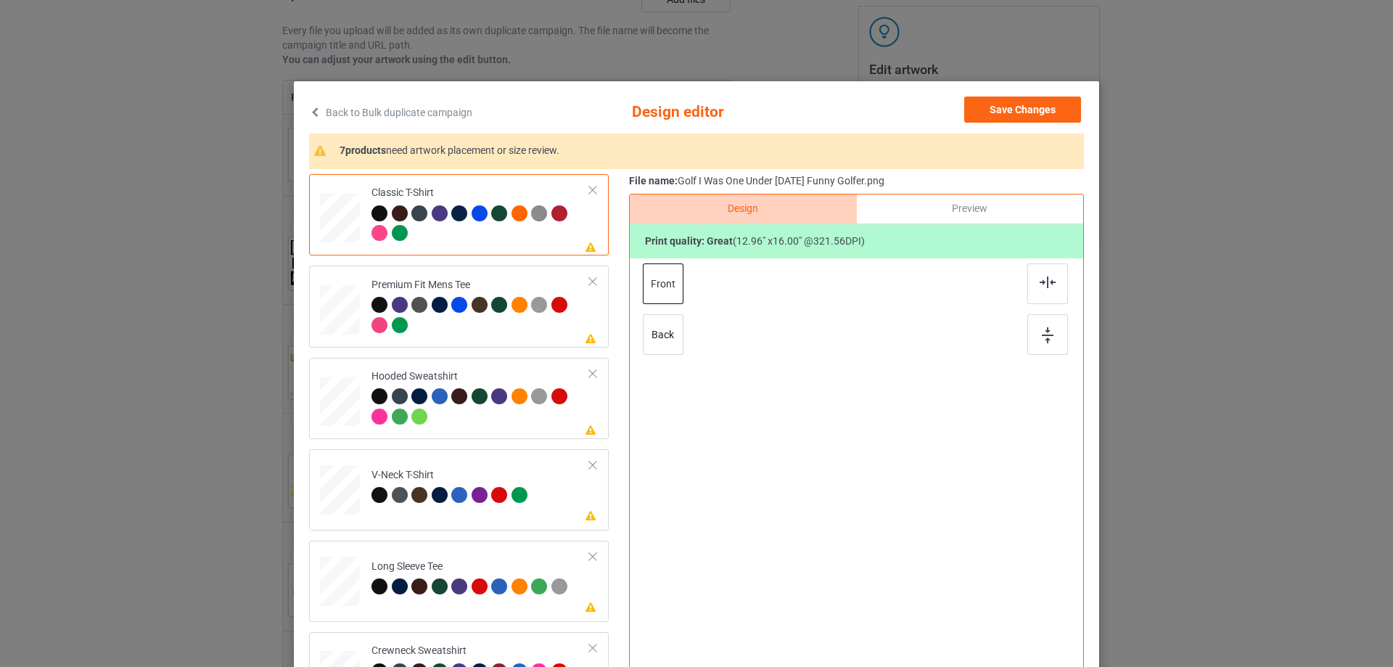
scroll to position [171, 0]
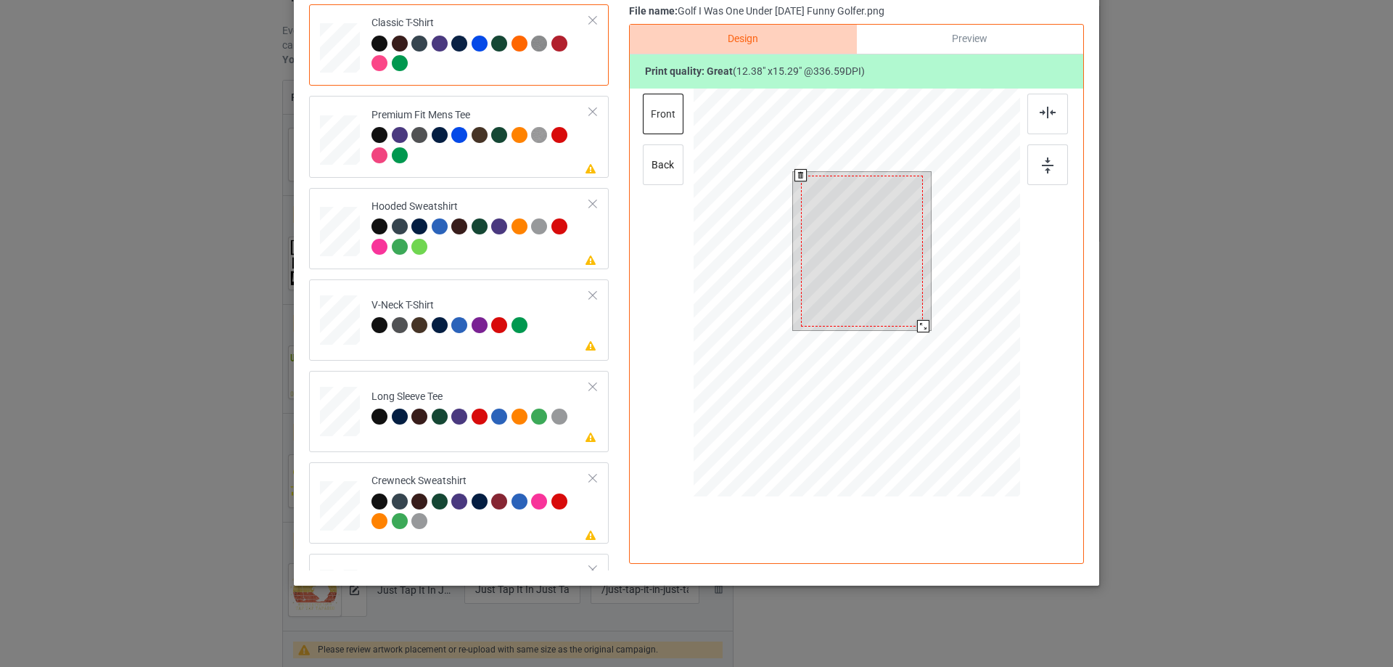
click at [919, 324] on div at bounding box center [923, 326] width 12 height 12
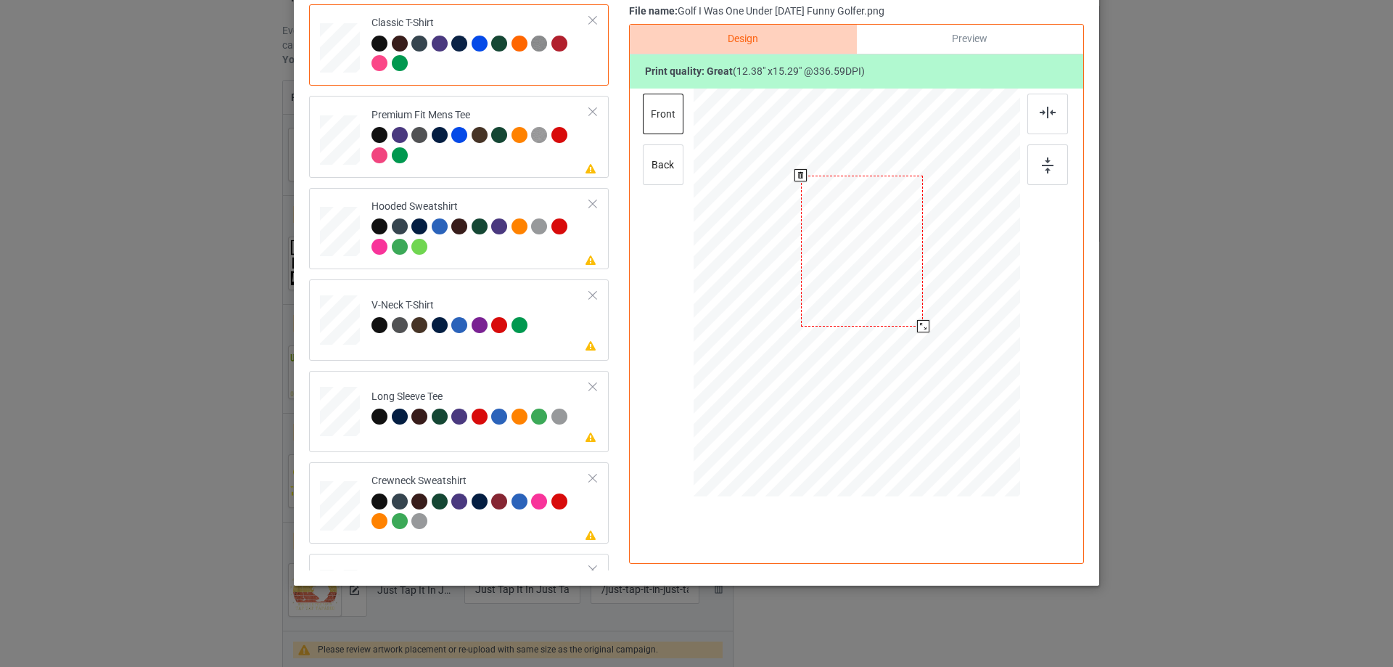
click at [895, 248] on div at bounding box center [862, 251] width 122 height 151
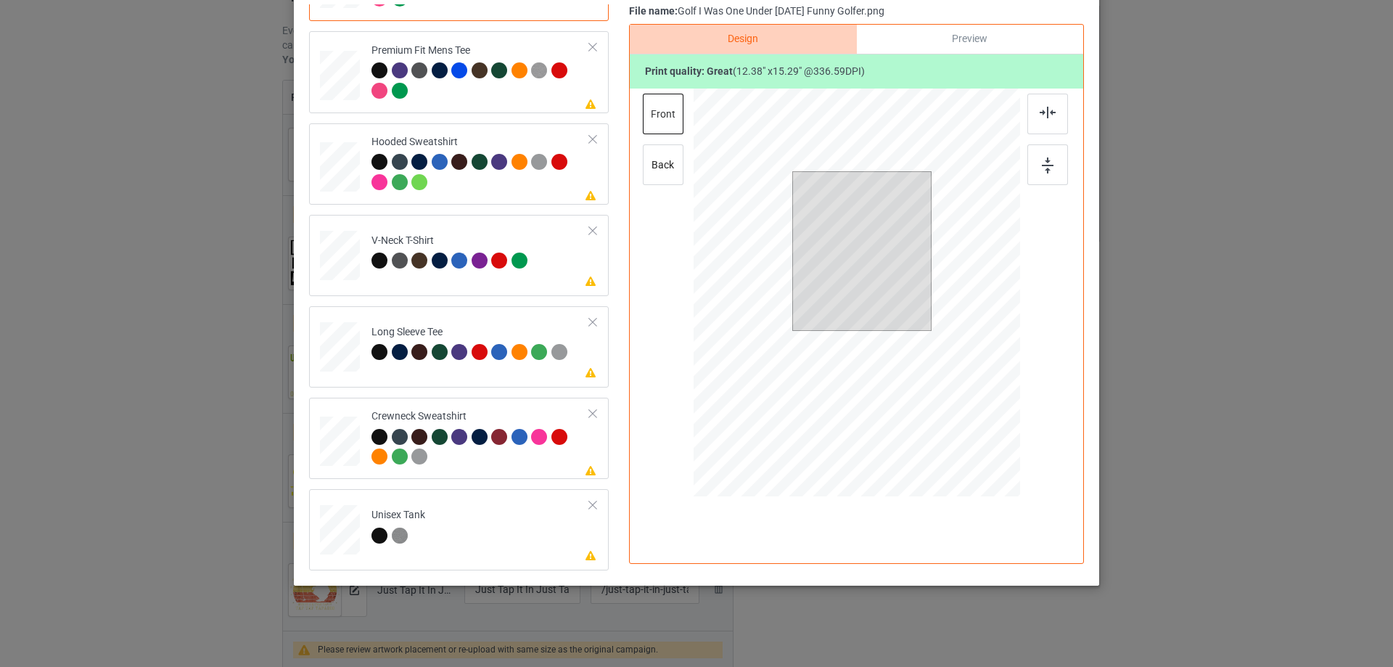
scroll to position [0, 0]
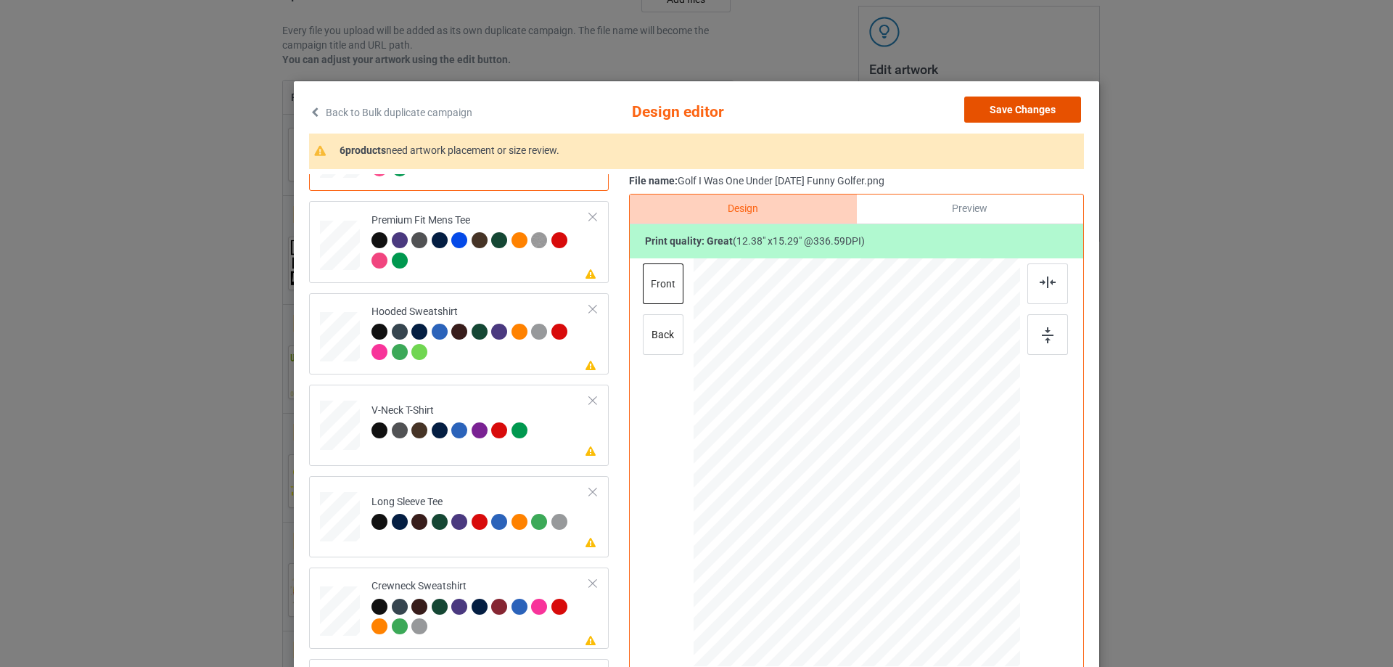
click at [1038, 111] on button "Save Changes" at bounding box center [1022, 110] width 117 height 26
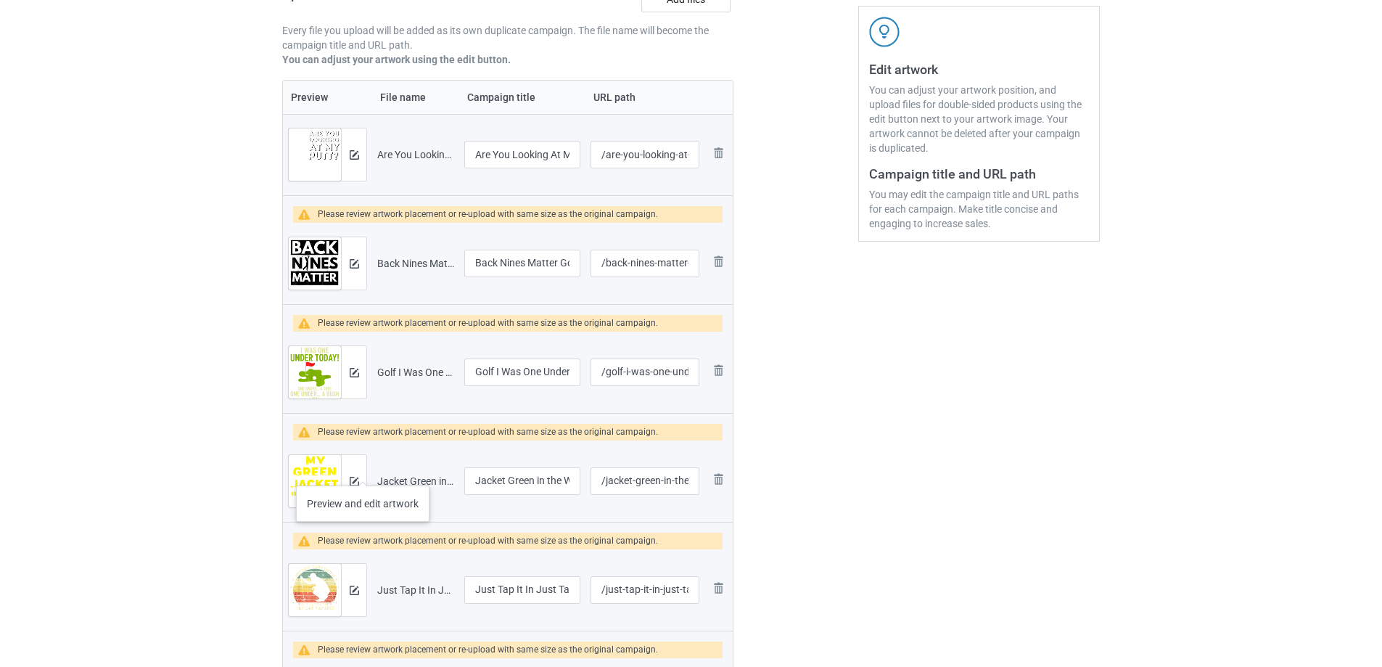
click at [362, 474] on div at bounding box center [353, 481] width 25 height 52
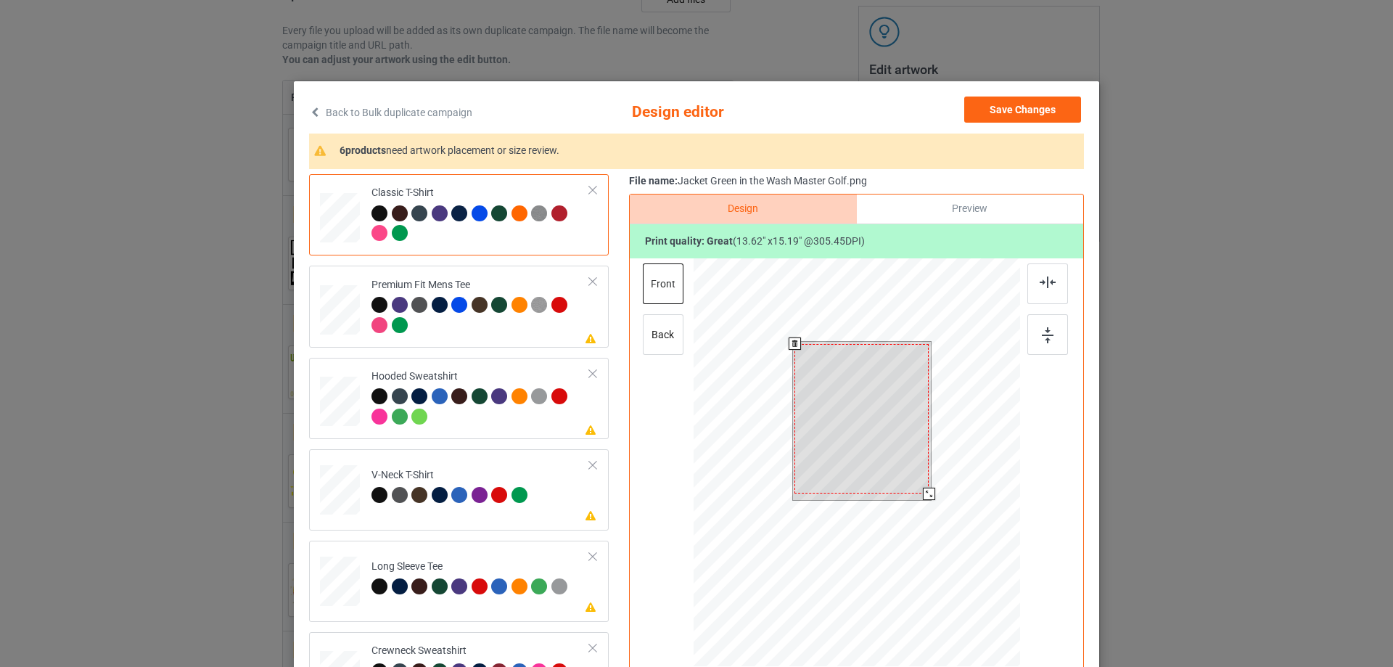
click at [924, 492] on div at bounding box center [929, 494] width 12 height 12
drag, startPoint x: 909, startPoint y: 446, endPoint x: 842, endPoint y: 410, distance: 76.0
click at [913, 415] on div at bounding box center [862, 419] width 134 height 150
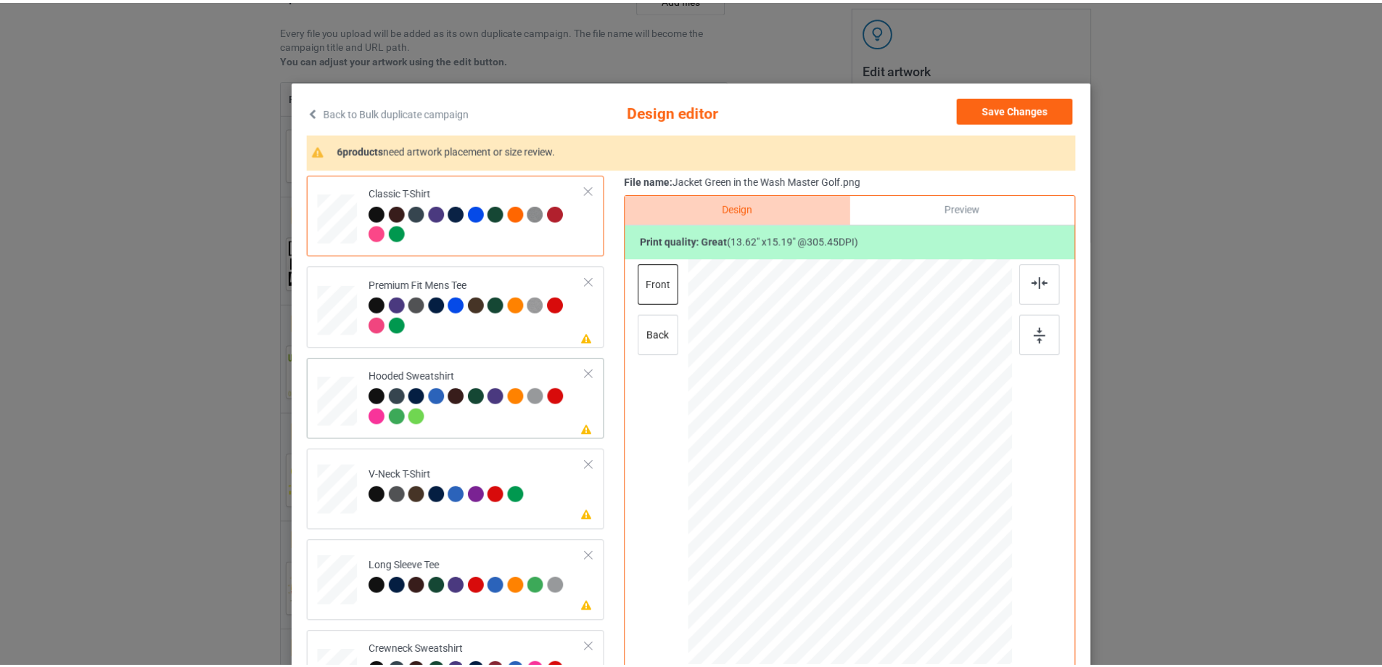
scroll to position [65, 0]
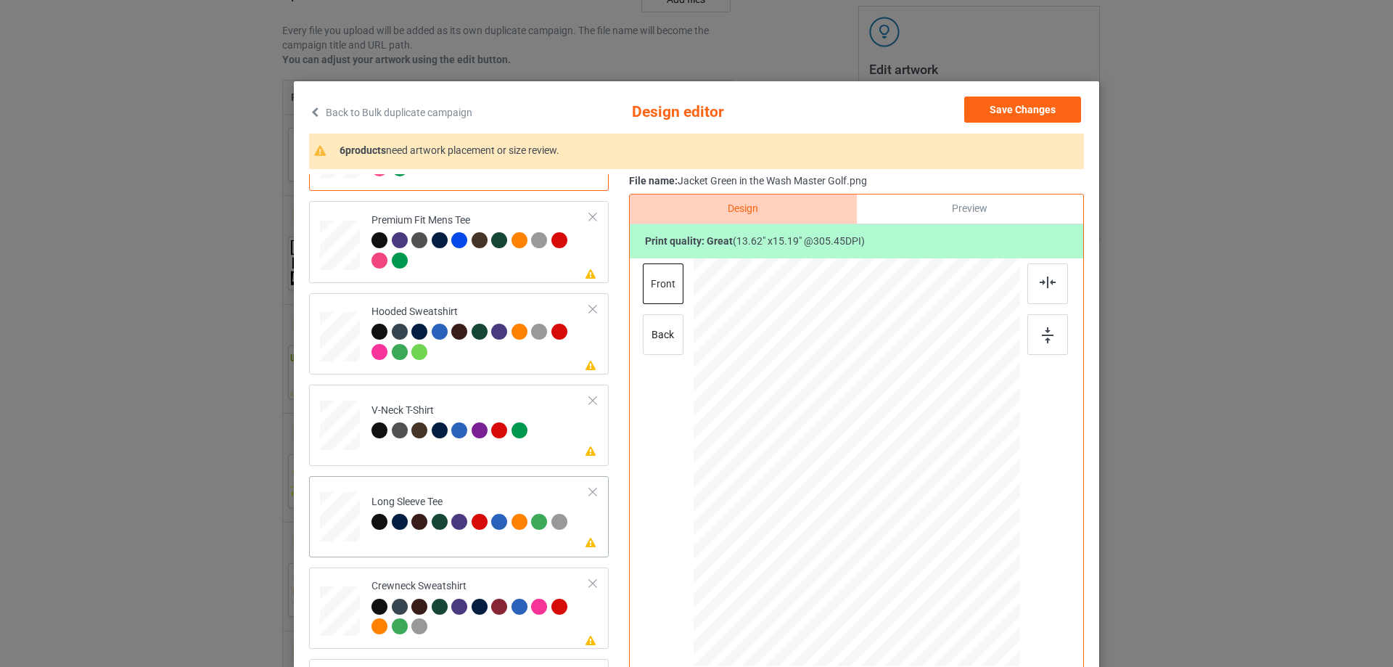
click at [534, 522] on div at bounding box center [539, 522] width 16 height 16
click at [1031, 112] on button "Save Changes" at bounding box center [1022, 110] width 117 height 26
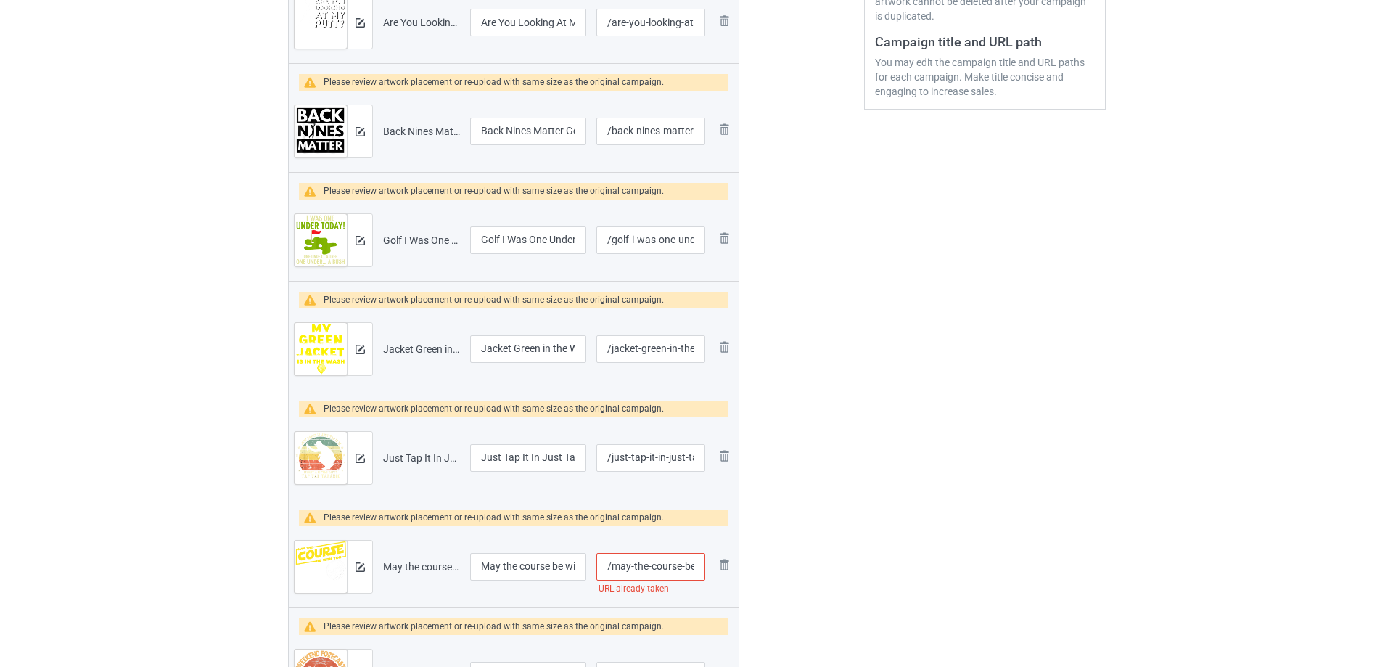
scroll to position [403, 0]
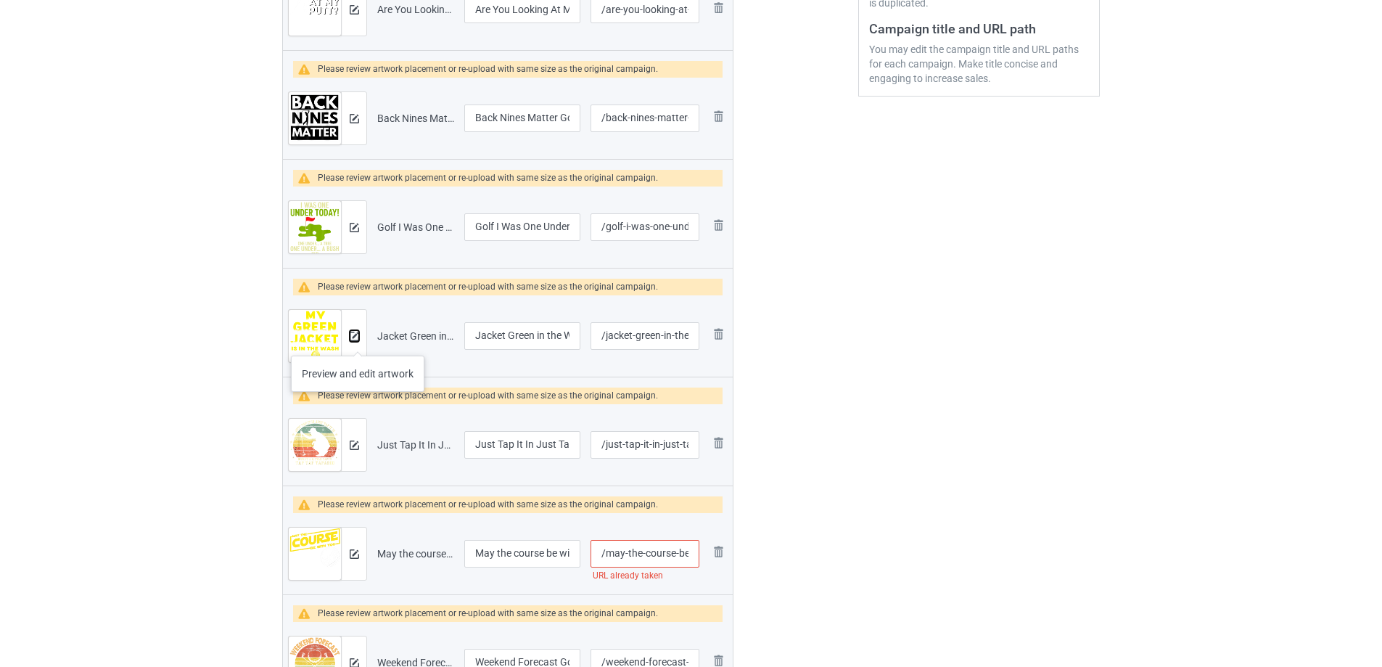
click at [358, 341] on button at bounding box center [354, 336] width 9 height 12
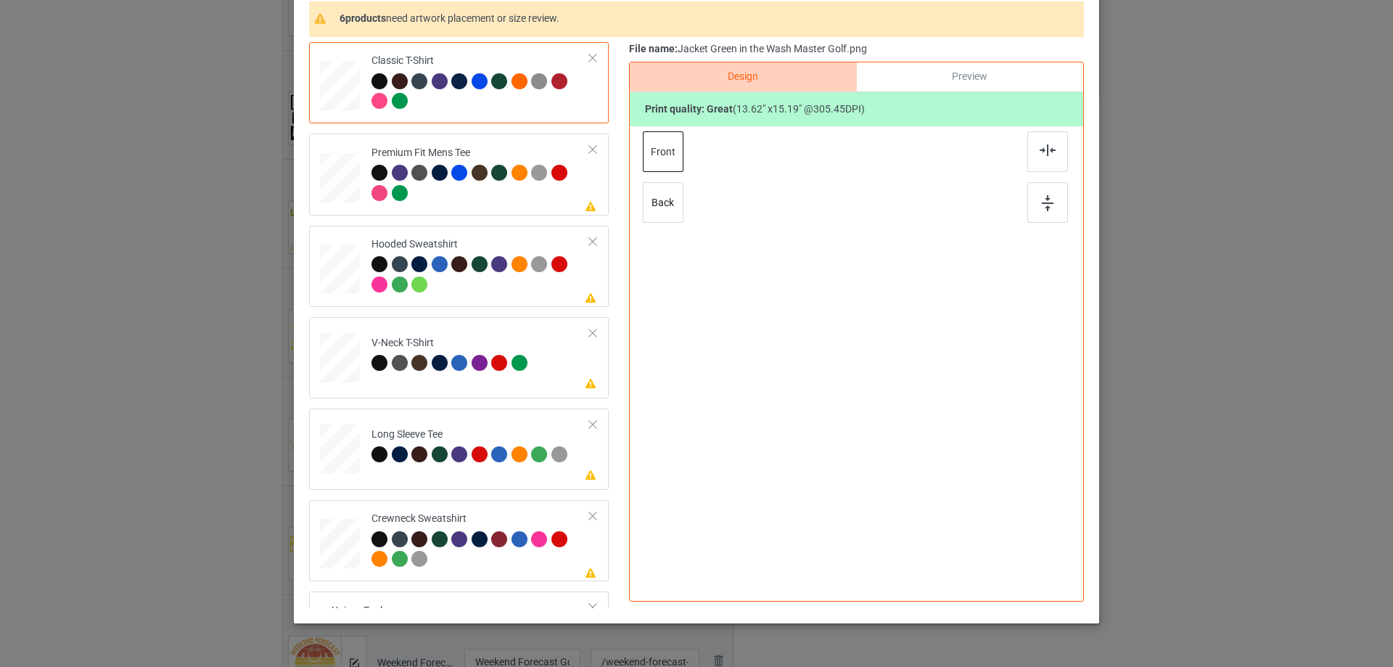
scroll to position [145, 0]
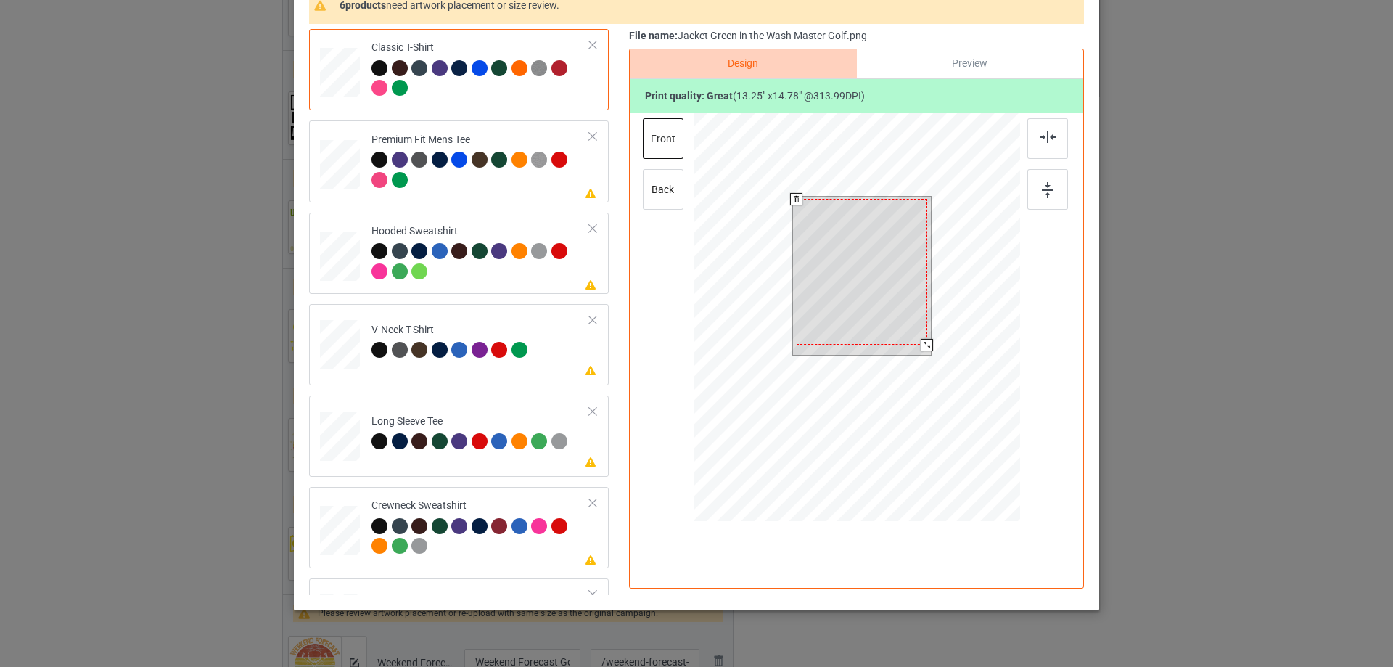
click at [922, 346] on div at bounding box center [927, 345] width 12 height 12
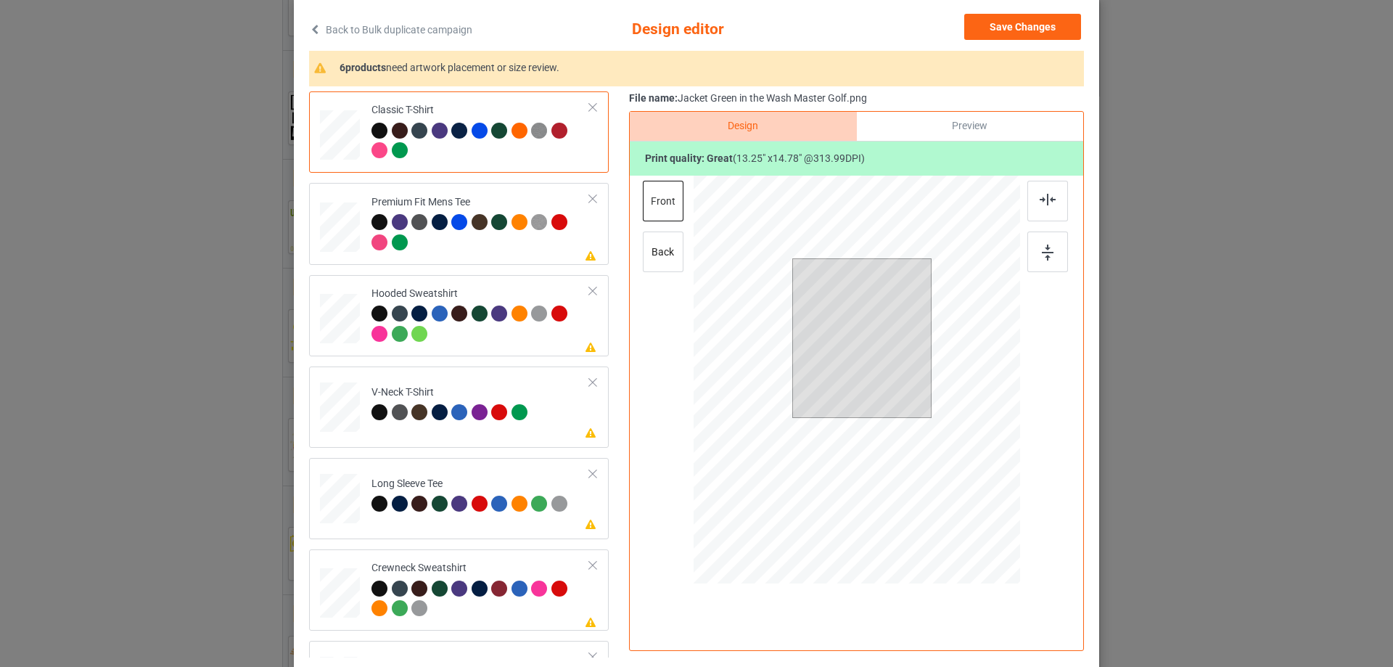
scroll to position [0, 0]
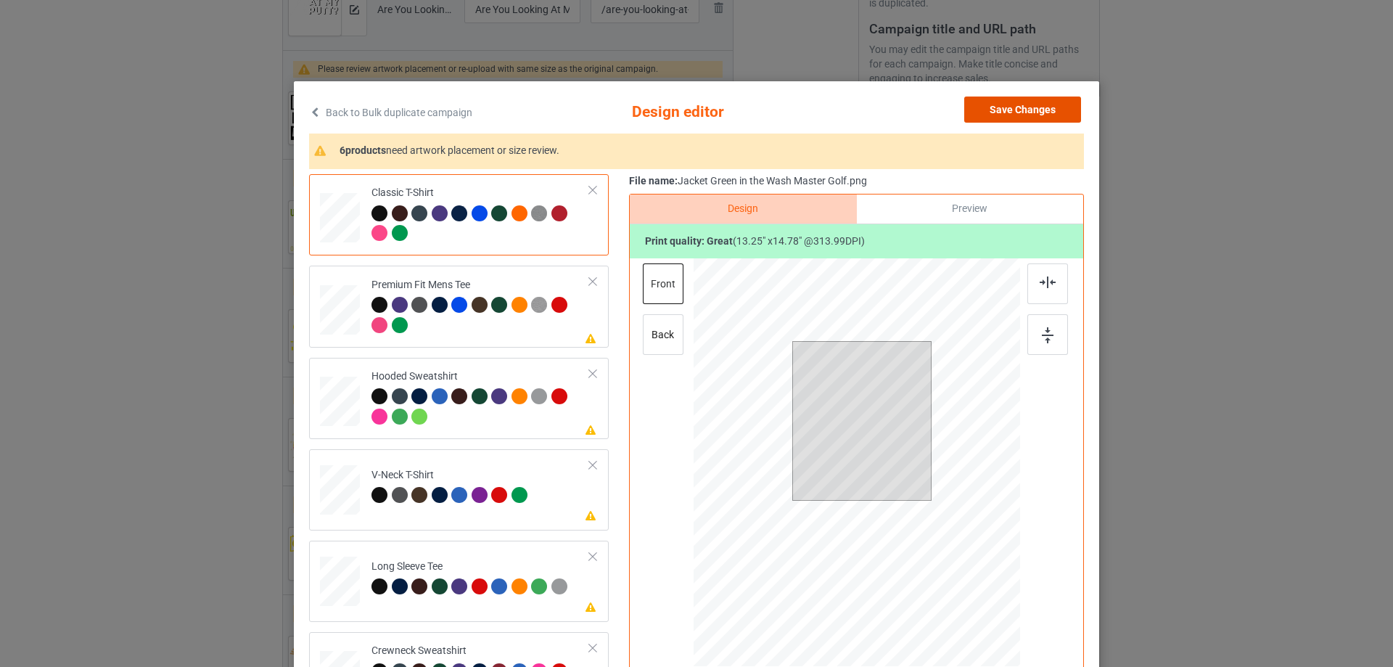
click at [1045, 112] on button "Save Changes" at bounding box center [1022, 110] width 117 height 26
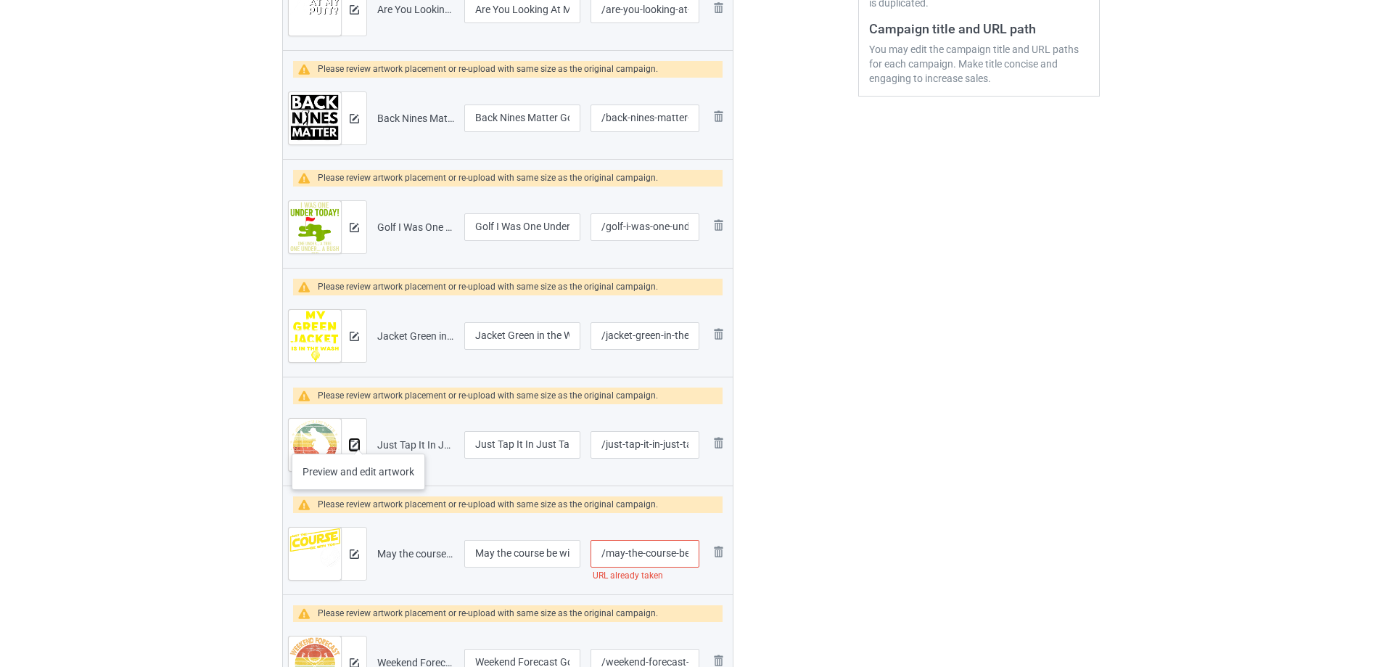
click at [358, 439] on button at bounding box center [354, 445] width 9 height 12
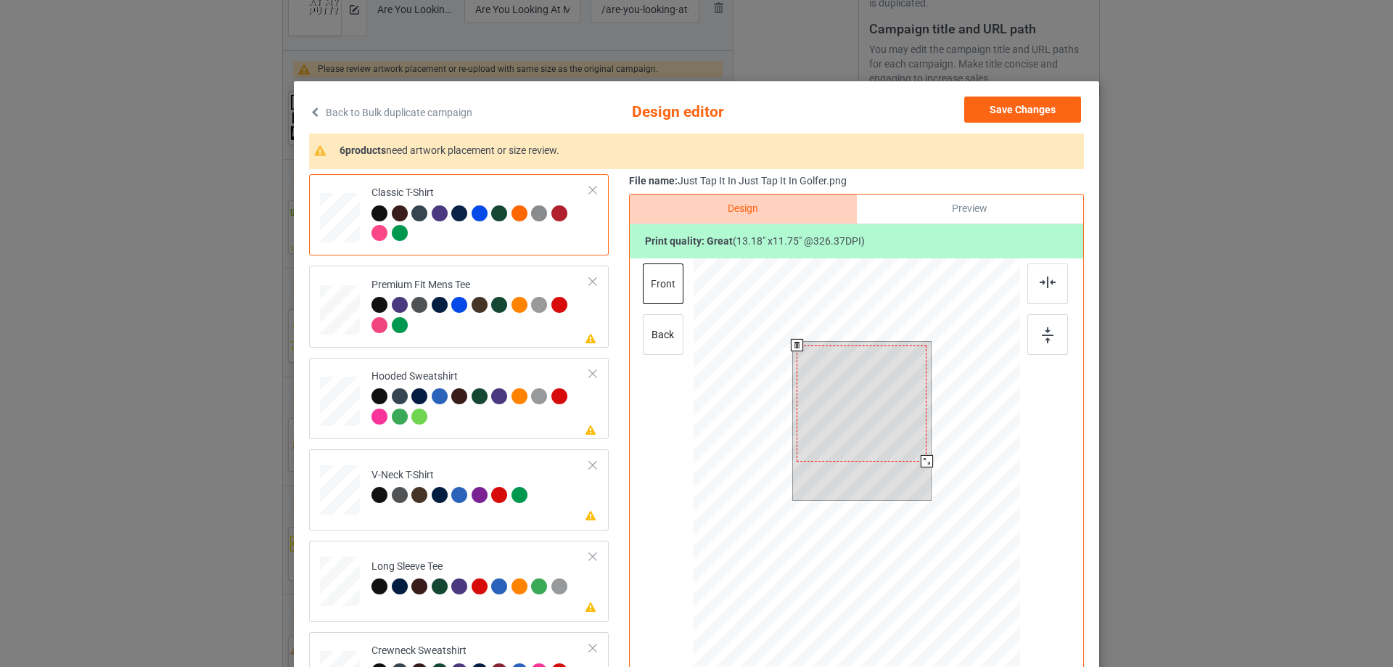
drag, startPoint x: 924, startPoint y: 466, endPoint x: 926, endPoint y: 456, distance: 10.3
click at [926, 456] on div at bounding box center [927, 461] width 12 height 12
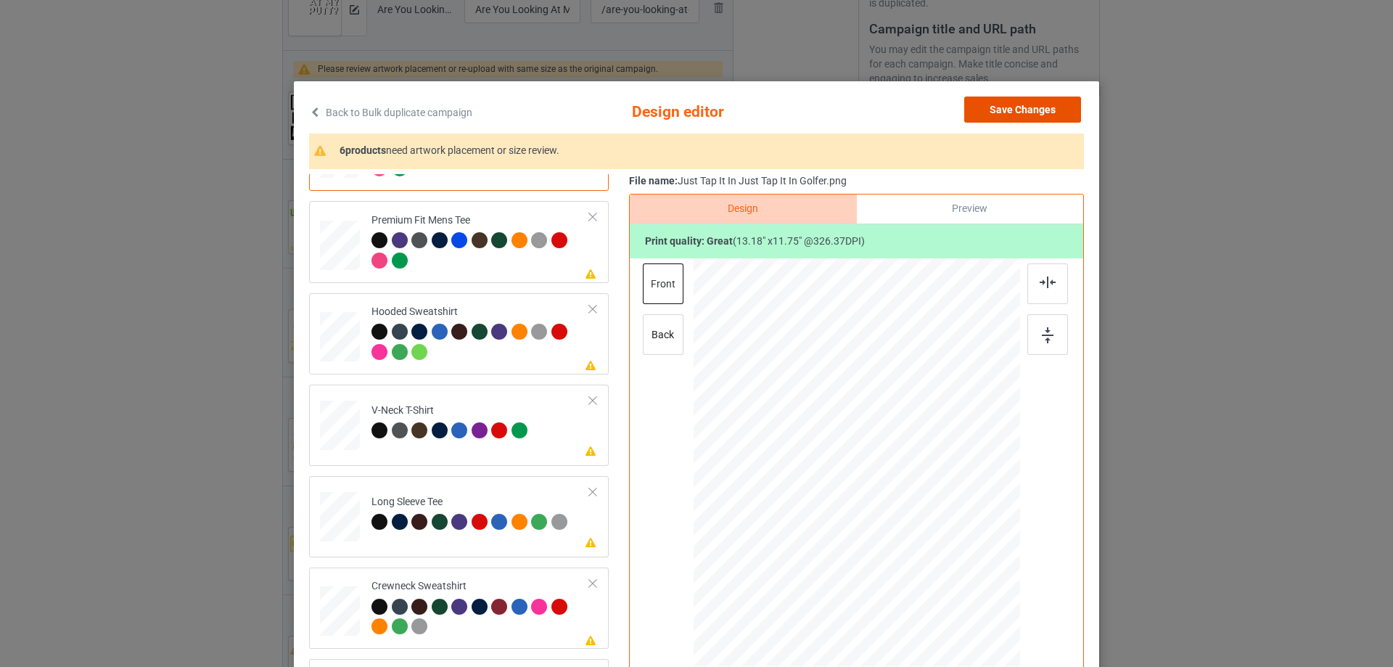
click at [1018, 112] on button "Save Changes" at bounding box center [1022, 110] width 117 height 26
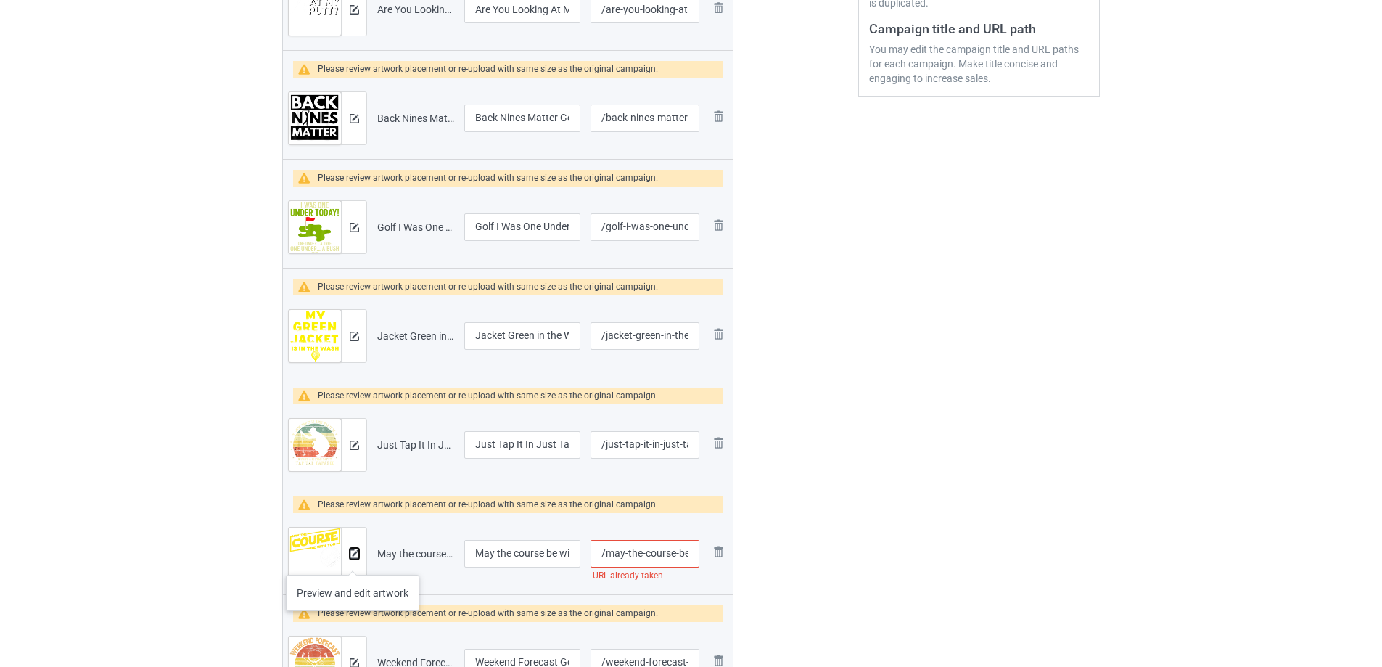
click at [353, 559] on button at bounding box center [354, 554] width 9 height 12
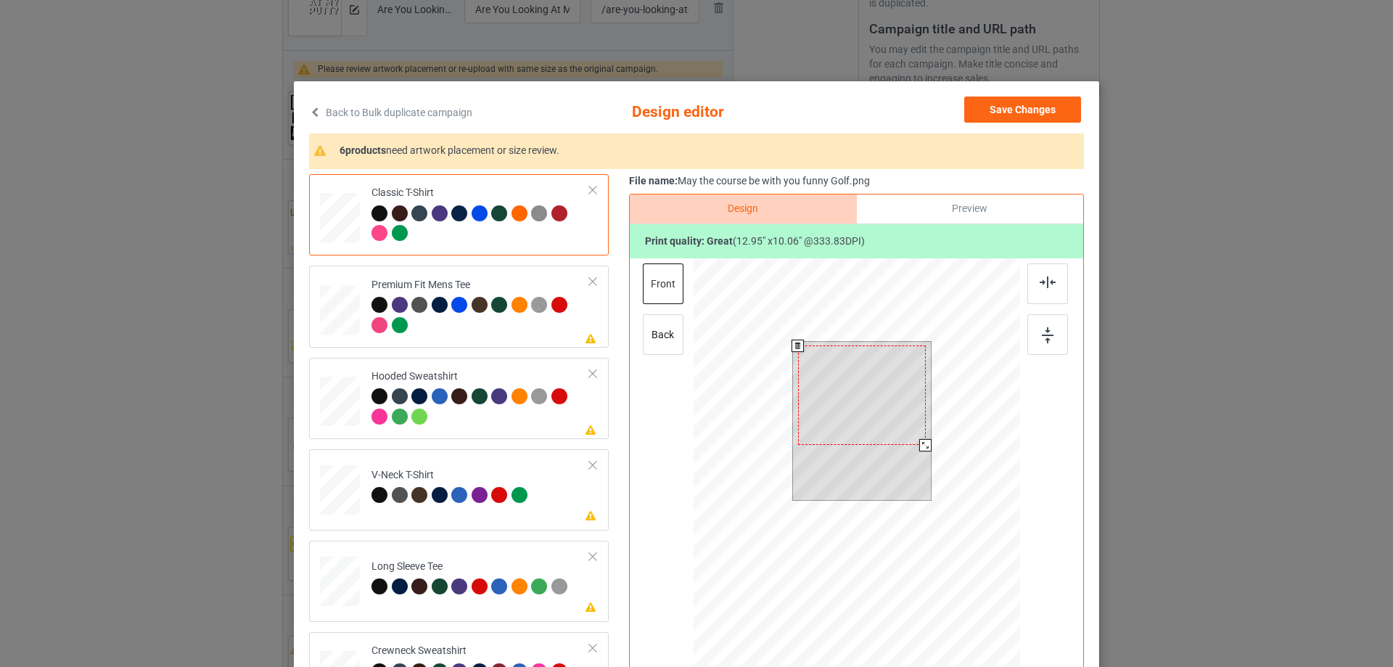
click at [928, 432] on div at bounding box center [857, 464] width 327 height 412
click at [901, 376] on div at bounding box center [862, 394] width 128 height 99
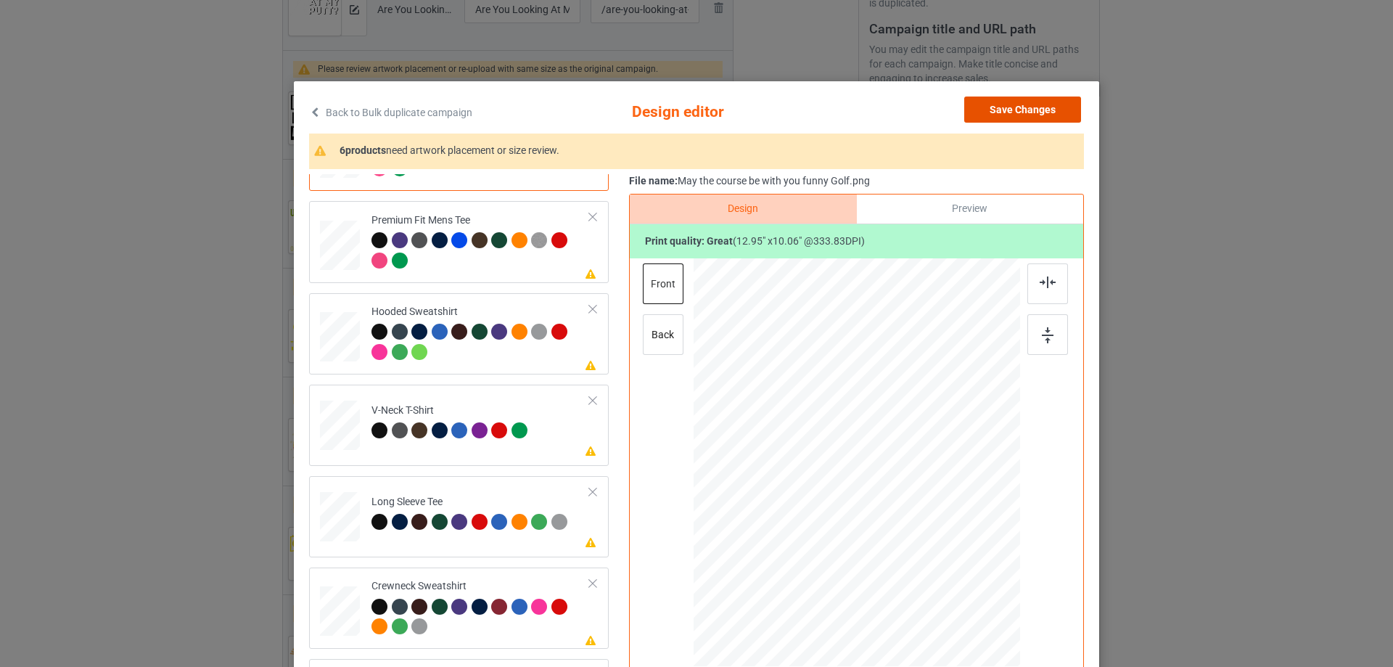
click at [1030, 114] on button "Save Changes" at bounding box center [1022, 110] width 117 height 26
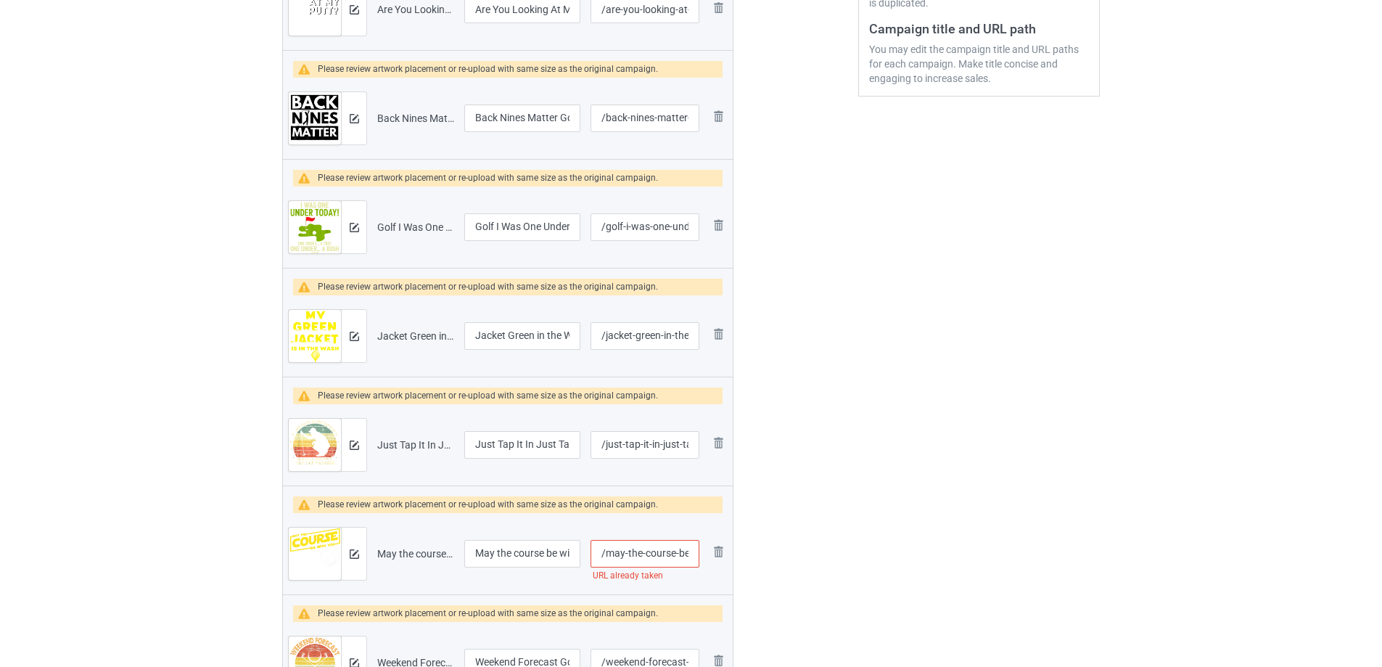
click at [686, 554] on input "/may-the-course-be-with-you-funny-golf" at bounding box center [645, 554] width 109 height 28
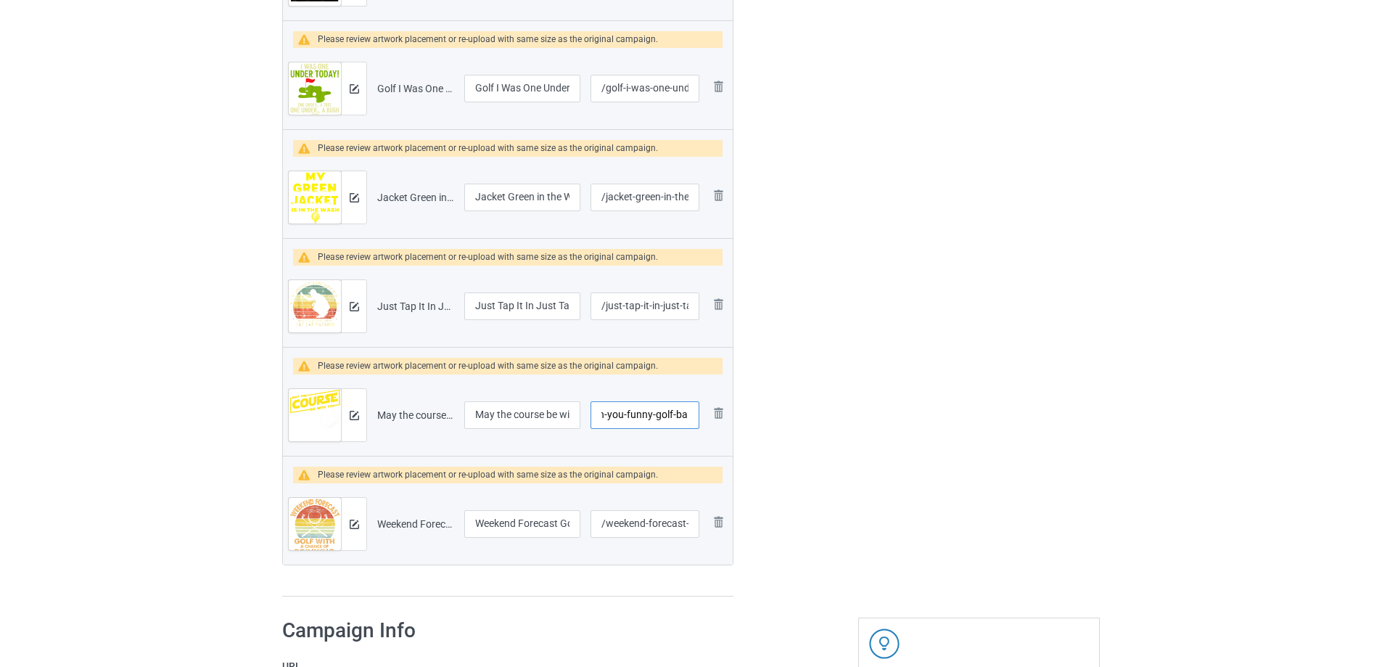
scroll to position [549, 0]
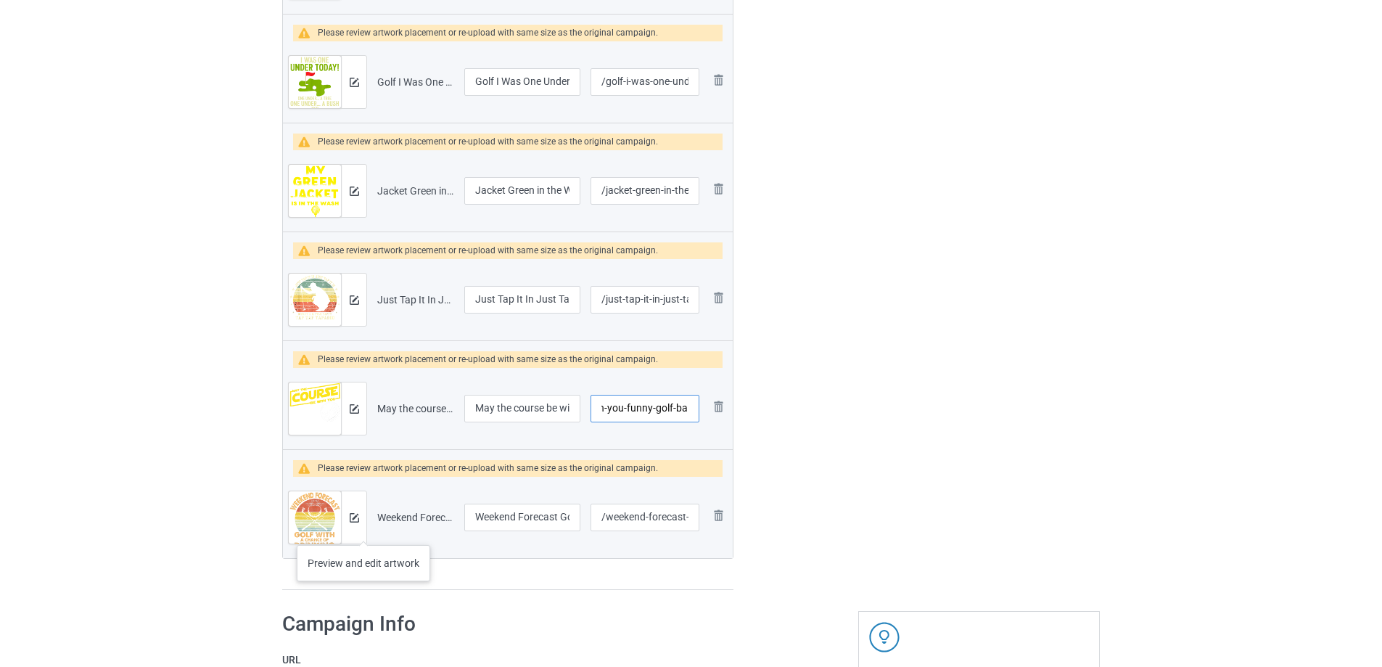
type input "/may-the-course-be-with-you-funny-golf-ball"
click at [355, 520] on img at bounding box center [354, 517] width 9 height 9
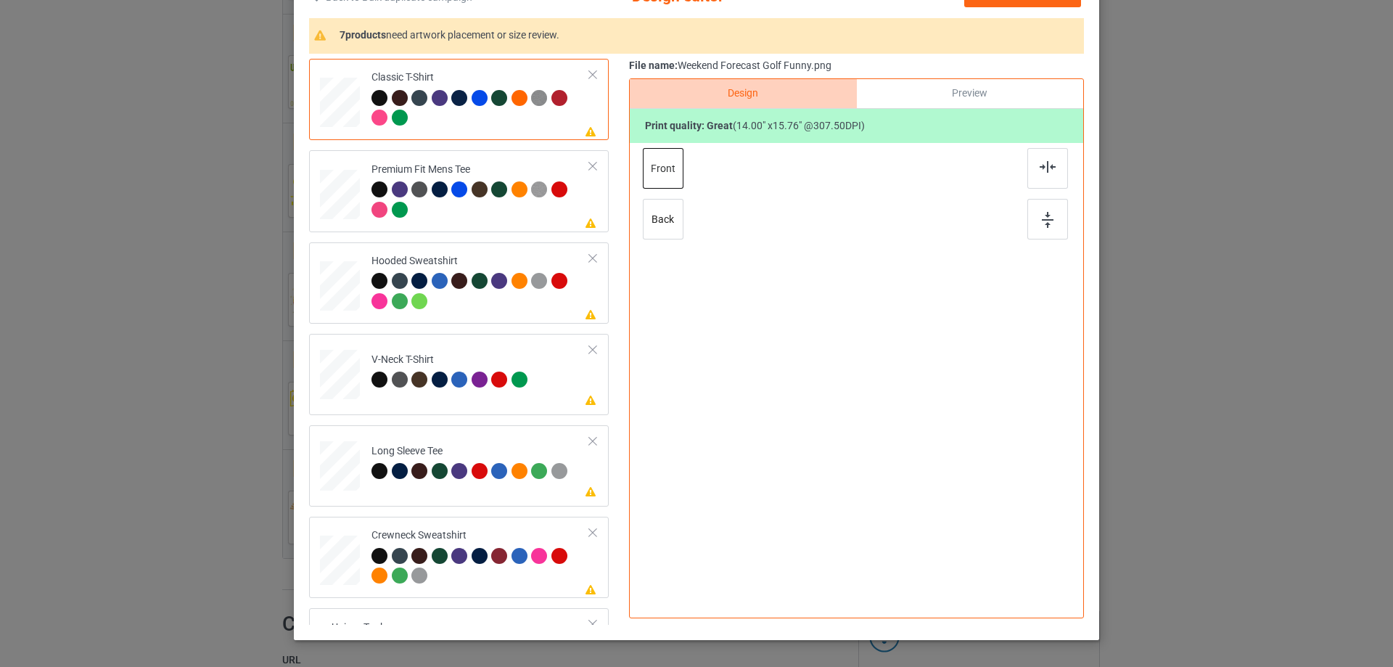
scroll to position [171, 0]
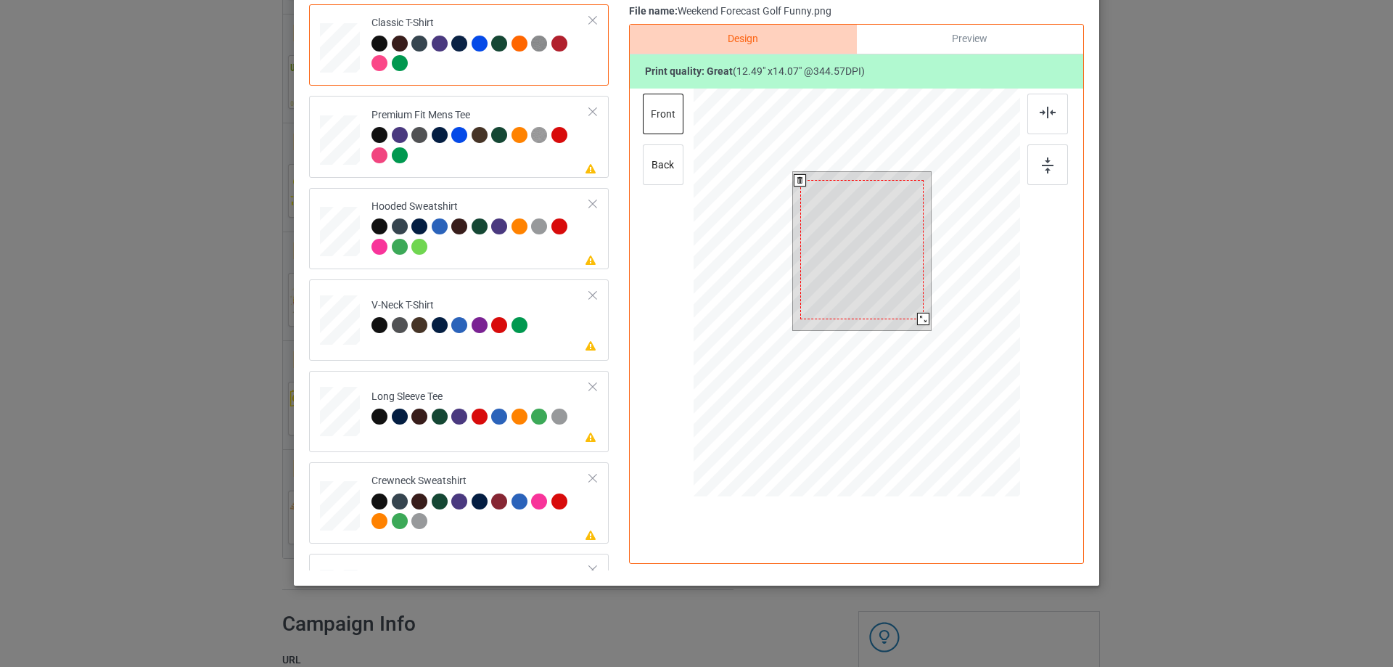
drag, startPoint x: 925, startPoint y: 323, endPoint x: 917, endPoint y: 316, distance: 10.8
click at [917, 316] on div at bounding box center [923, 319] width 12 height 12
click at [903, 245] on div at bounding box center [861, 249] width 123 height 139
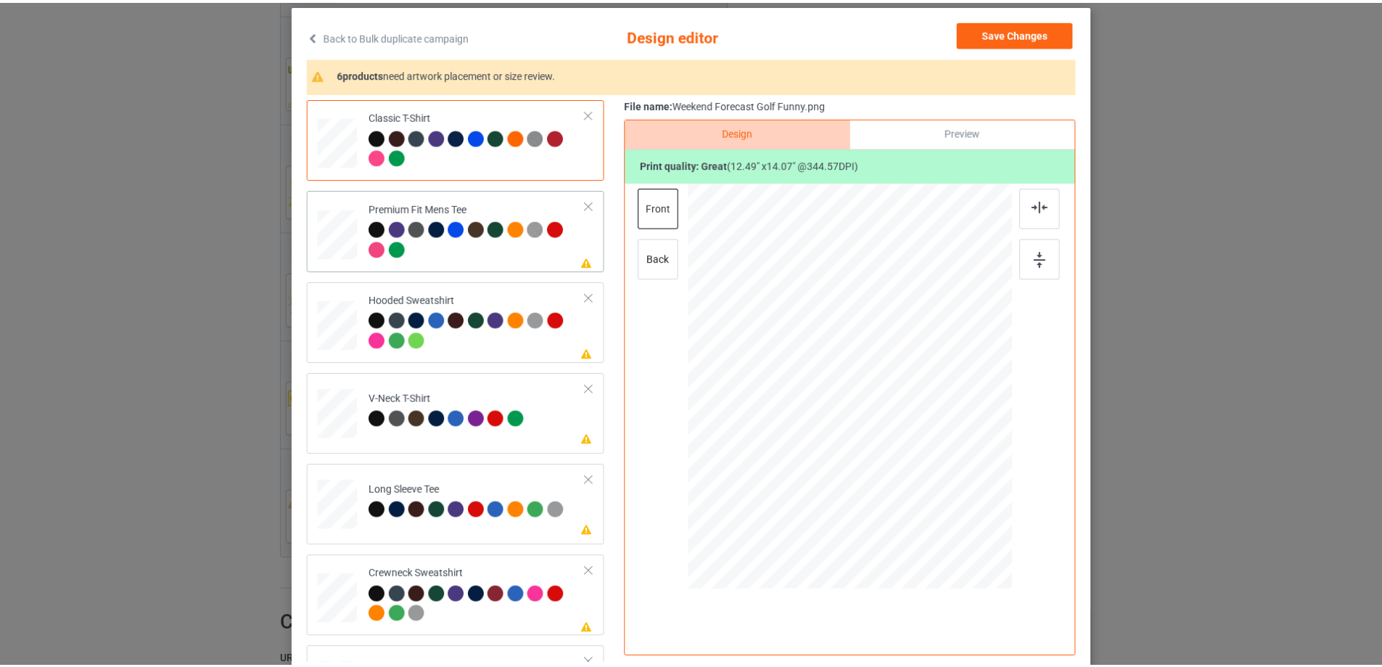
scroll to position [0, 0]
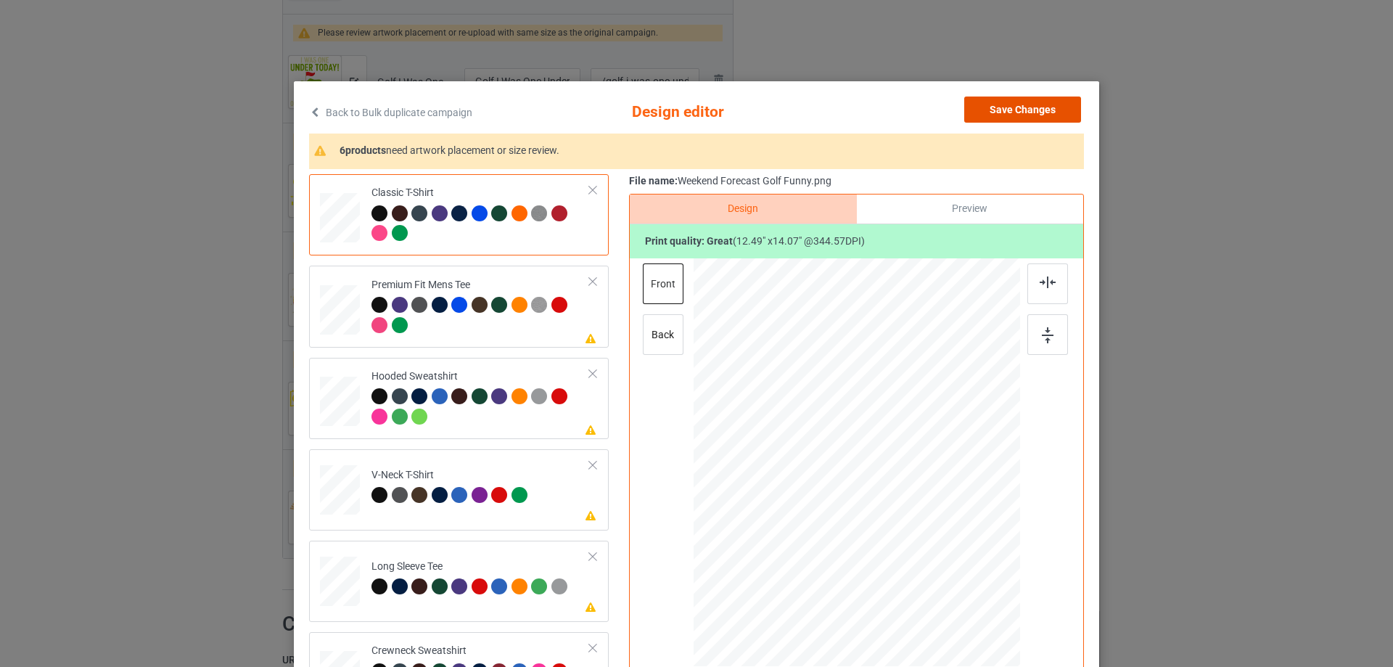
click at [1021, 117] on button "Save Changes" at bounding box center [1022, 110] width 117 height 26
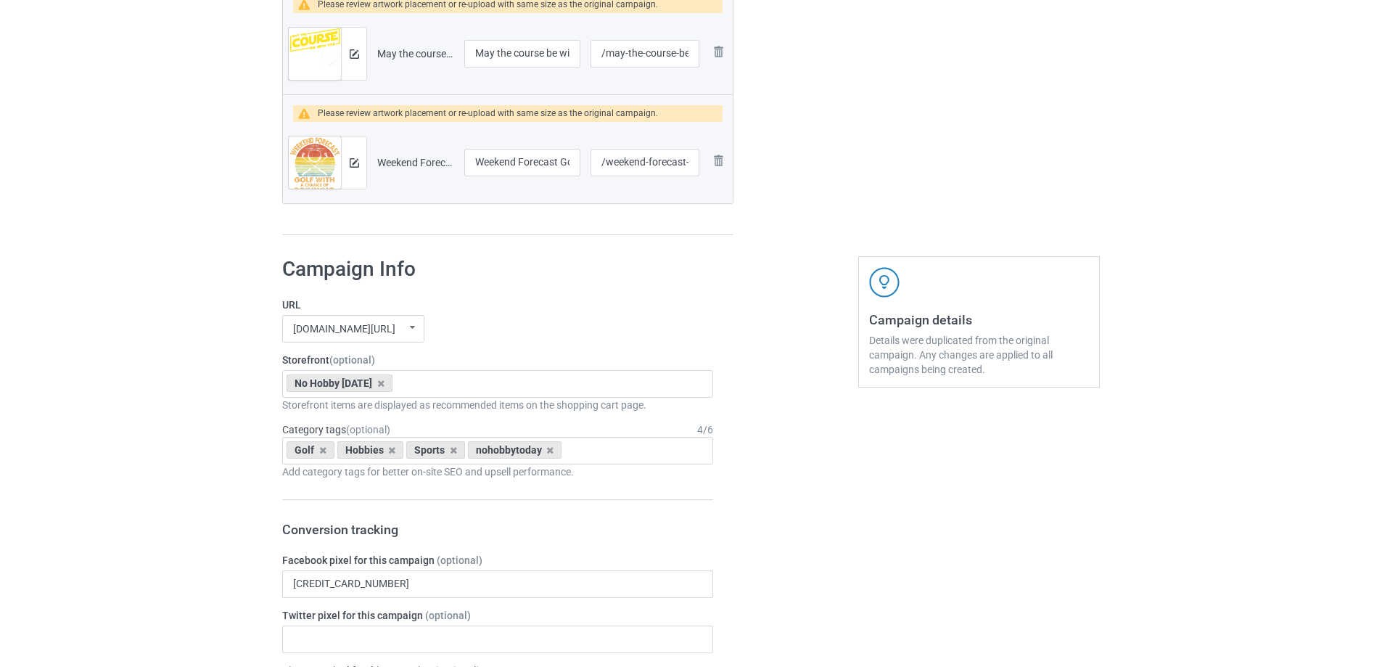
scroll to position [984, 0]
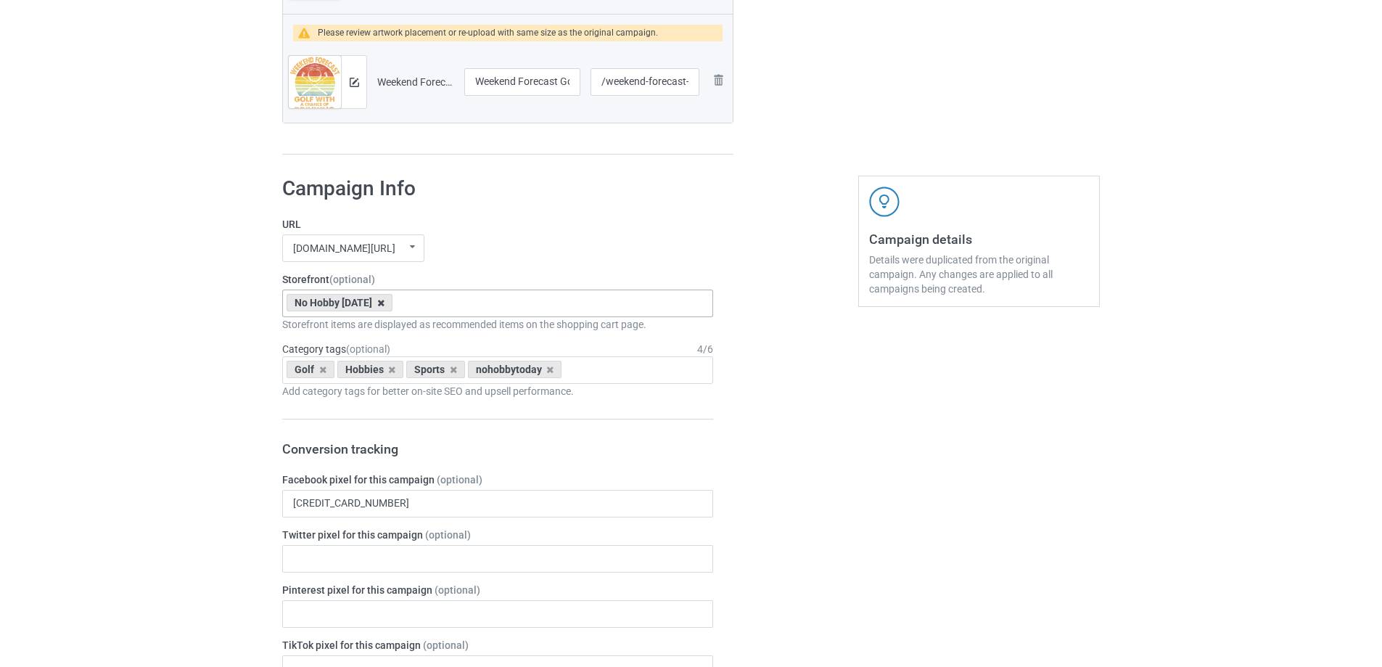
click at [380, 300] on icon at bounding box center [380, 302] width 7 height 9
type input "golf"
click at [356, 331] on div "I Love Golf" at bounding box center [498, 329] width 430 height 27
click at [392, 368] on icon at bounding box center [391, 369] width 7 height 9
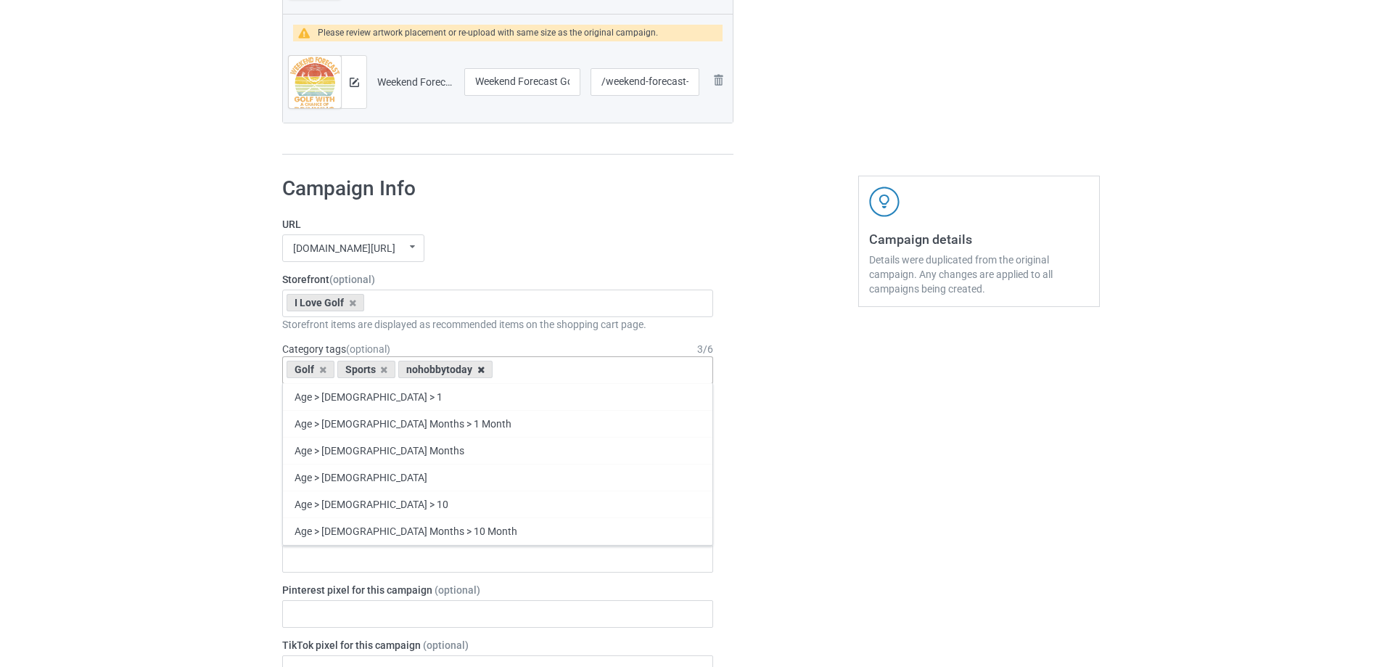
click at [481, 371] on icon at bounding box center [480, 369] width 7 height 9
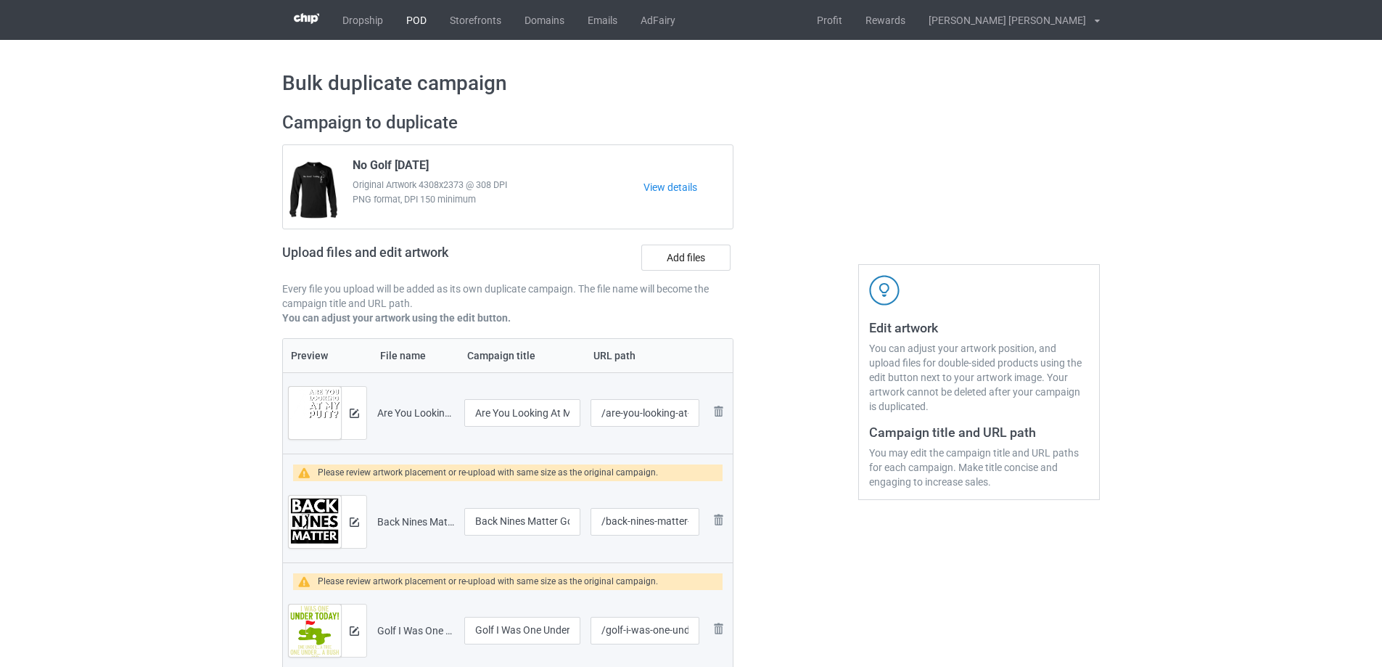
click at [405, 7] on link "POD" at bounding box center [417, 20] width 44 height 40
click at [422, 11] on link "POD" at bounding box center [417, 20] width 44 height 40
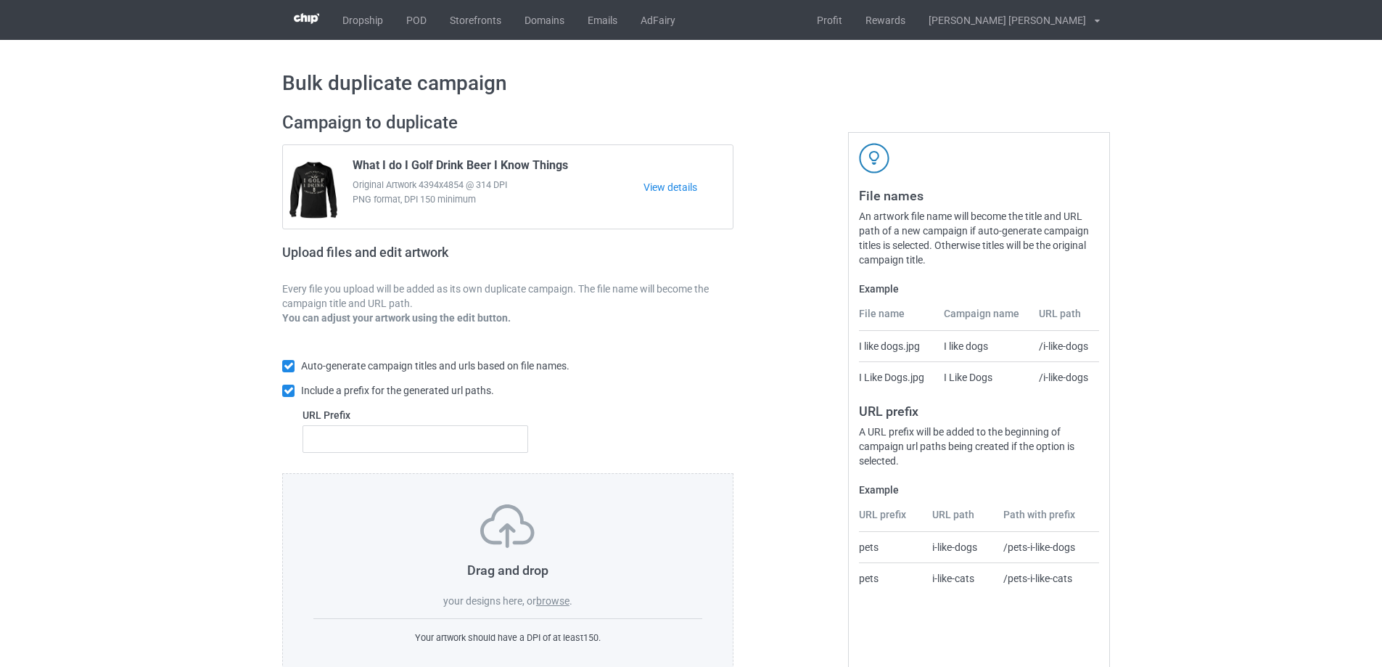
click at [550, 599] on label "browse" at bounding box center [552, 601] width 33 height 12
click at [0, 0] on input "browse" at bounding box center [0, 0] width 0 height 0
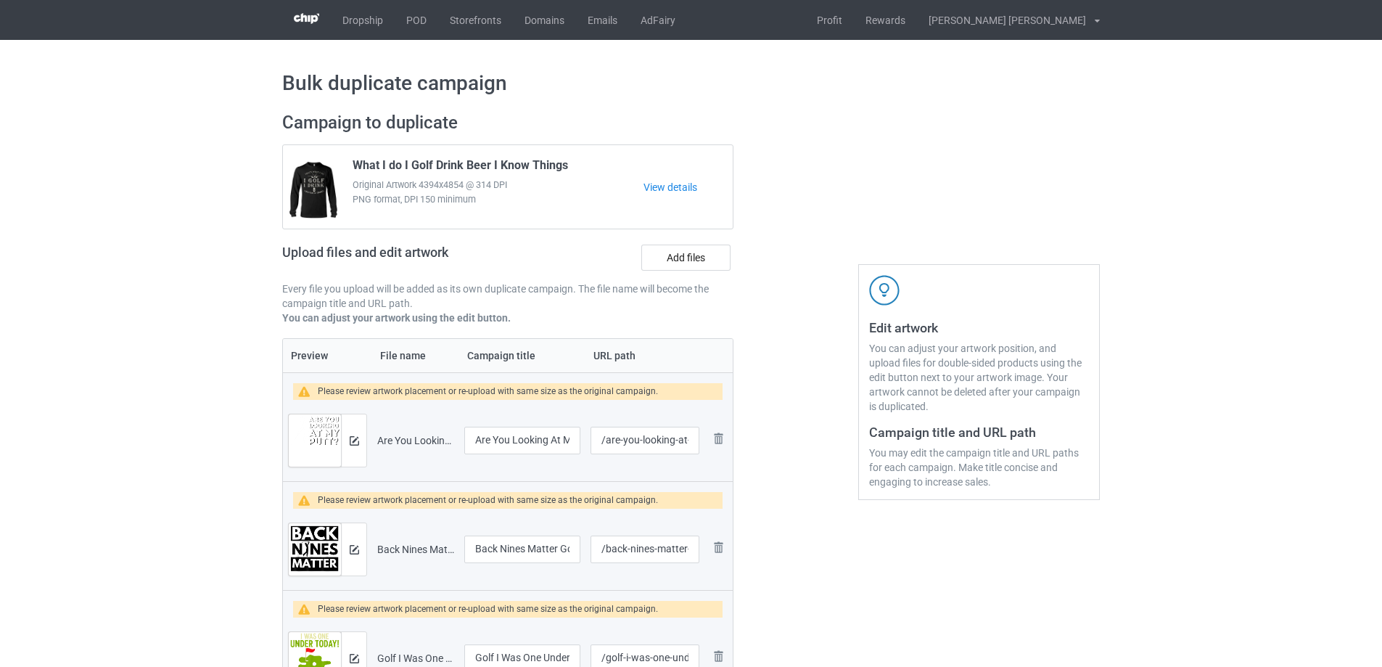
click at [352, 446] on button at bounding box center [354, 441] width 9 height 12
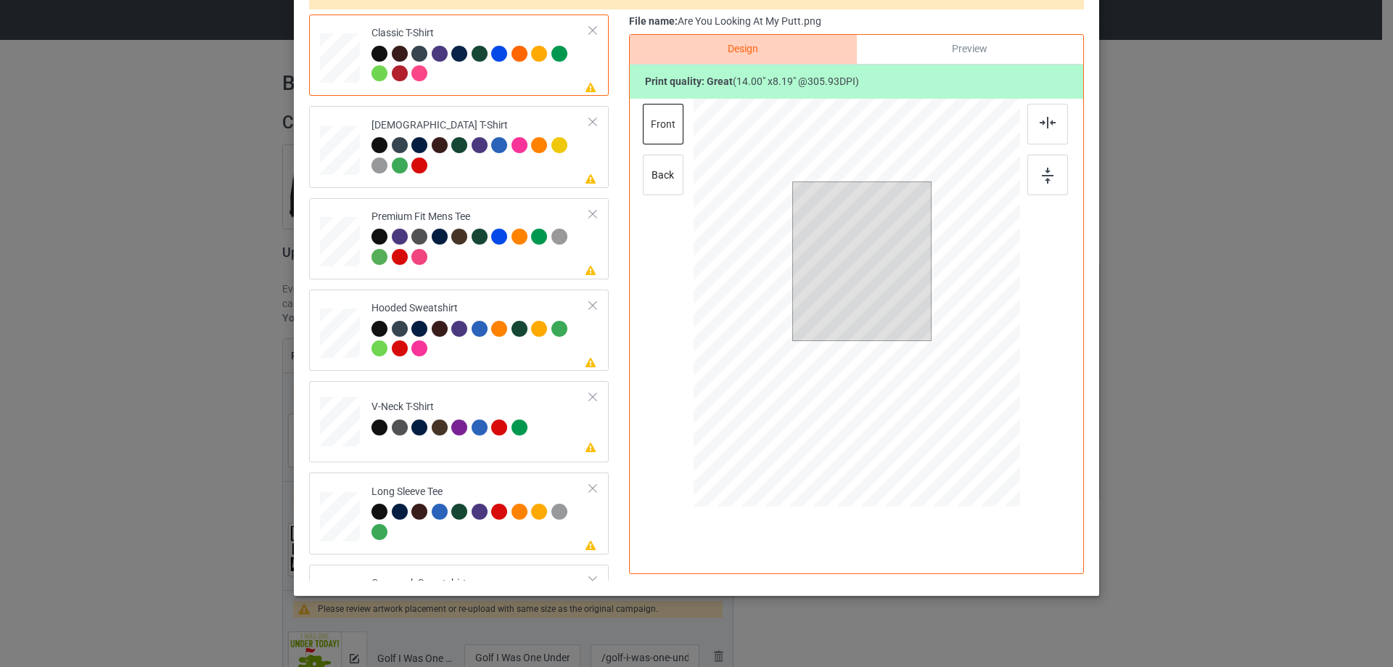
scroll to position [171, 0]
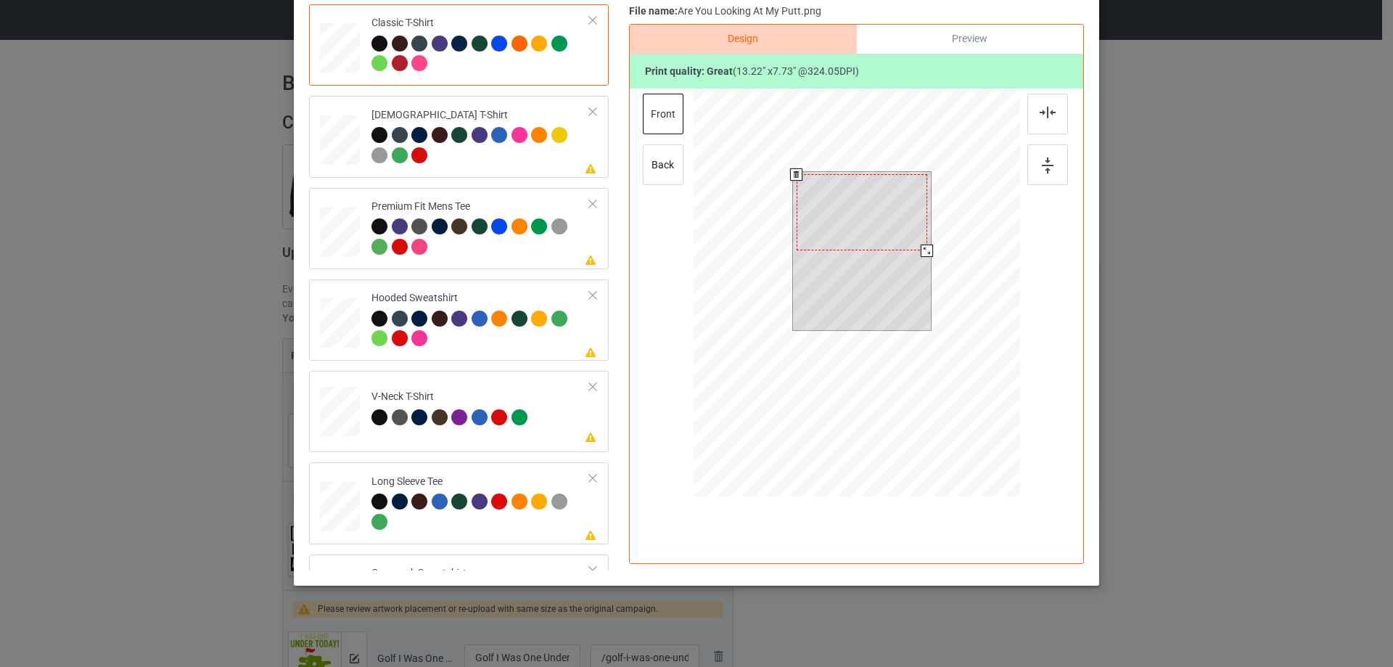
click at [921, 252] on div at bounding box center [927, 251] width 12 height 12
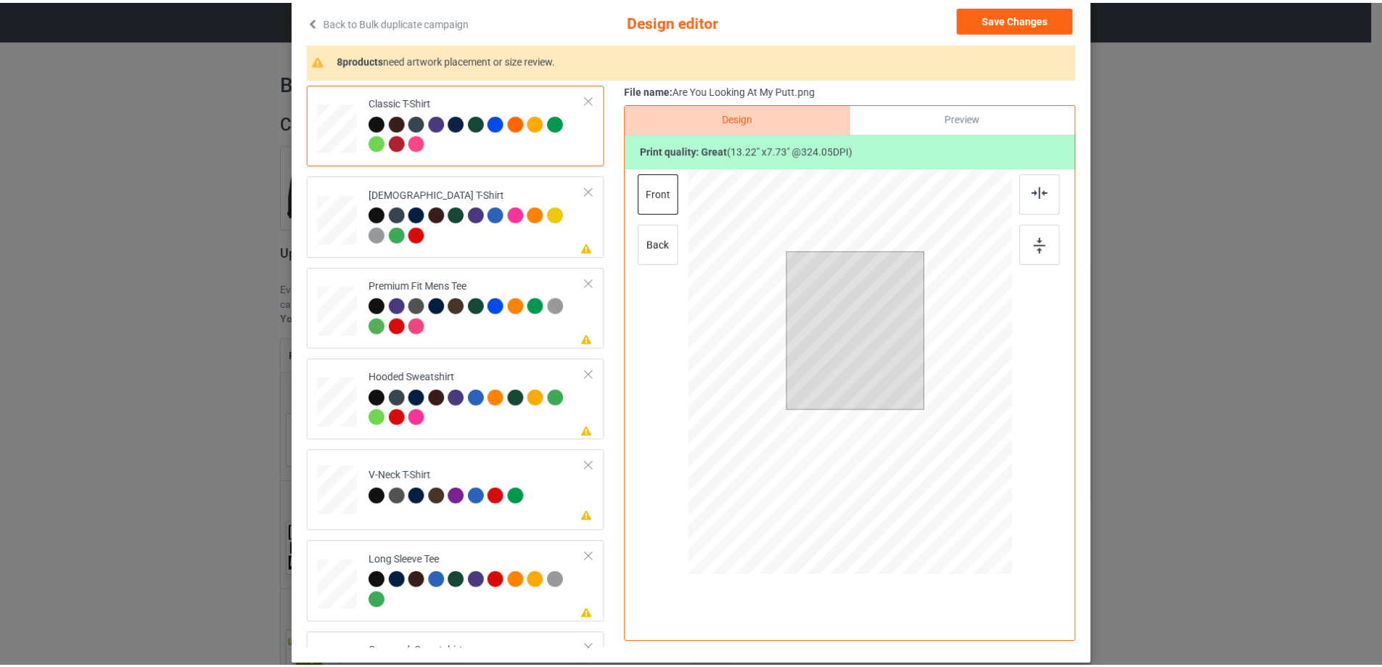
scroll to position [0, 0]
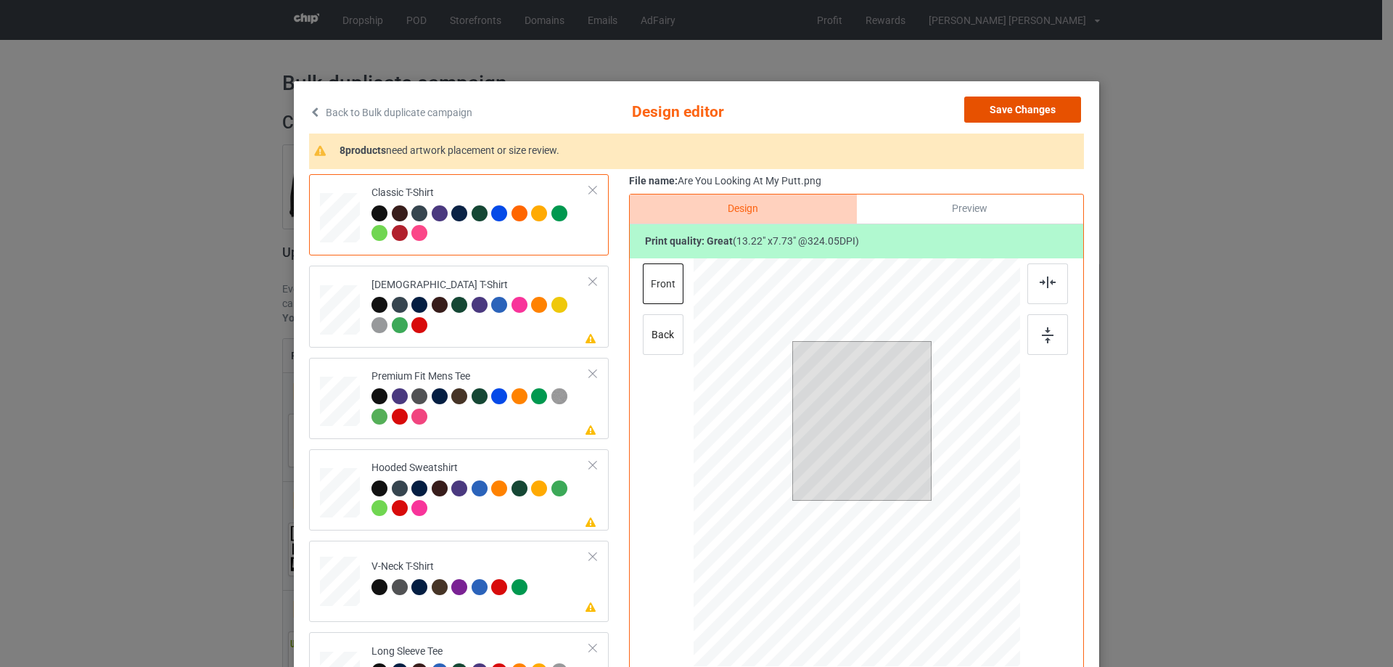
click at [1048, 113] on button "Save Changes" at bounding box center [1022, 110] width 117 height 26
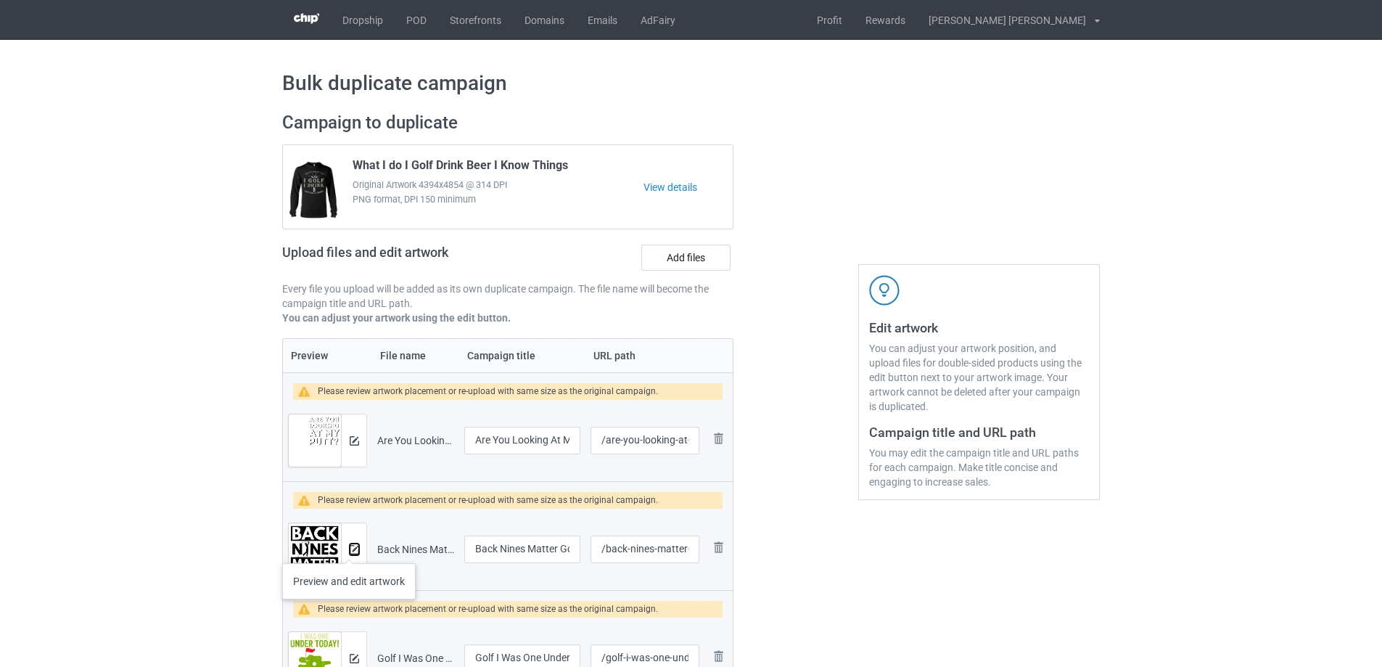
click at [353, 549] on img at bounding box center [354, 549] width 9 height 9
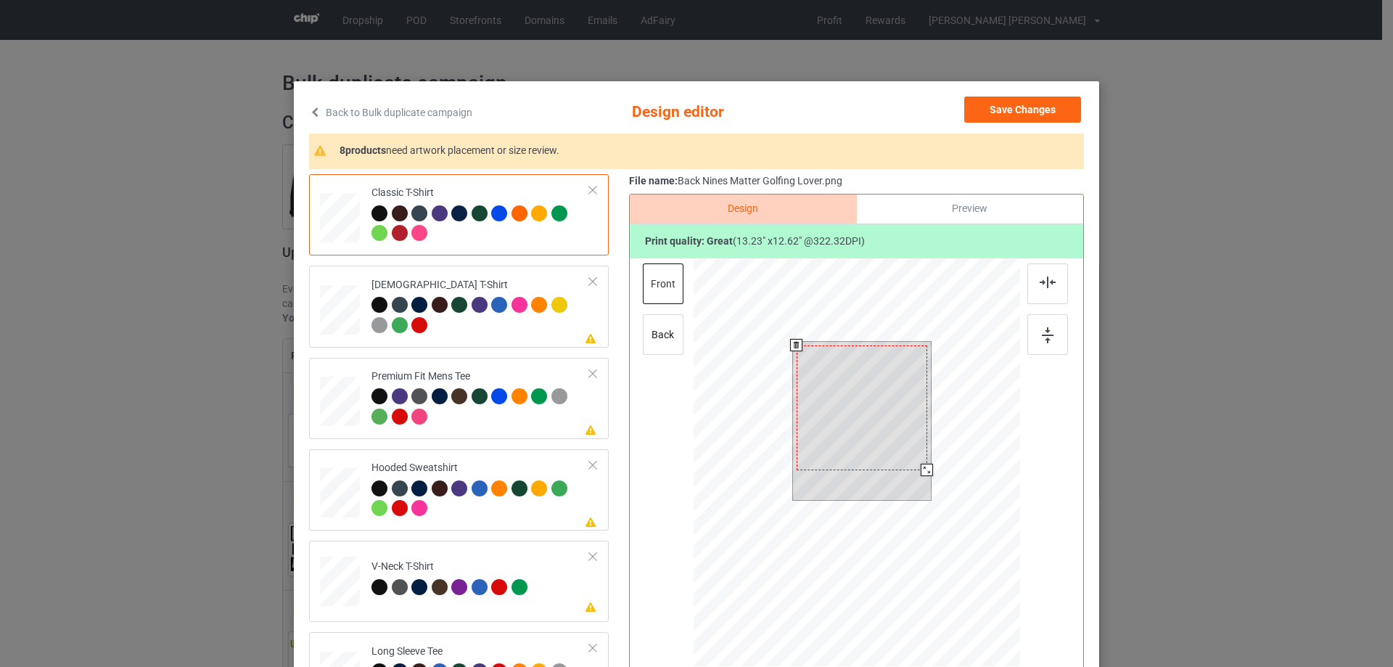
click at [921, 472] on div at bounding box center [927, 470] width 12 height 12
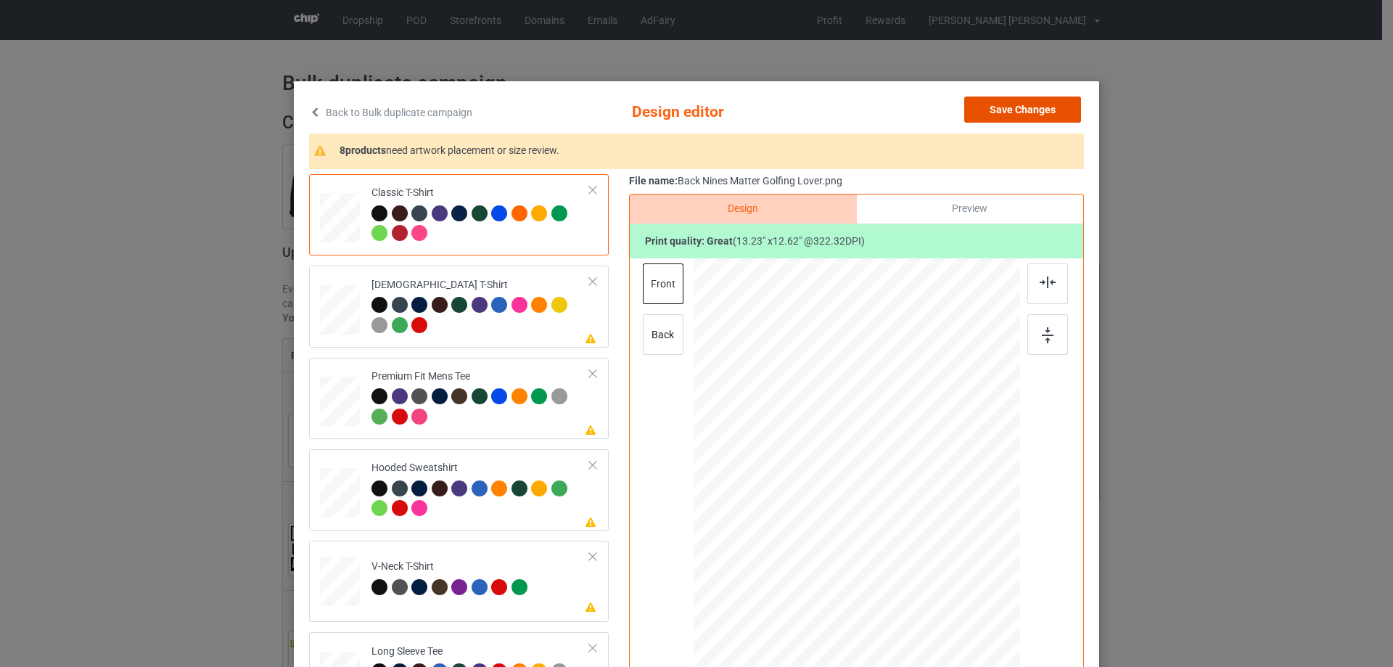
click at [1035, 109] on button "Save Changes" at bounding box center [1022, 110] width 117 height 26
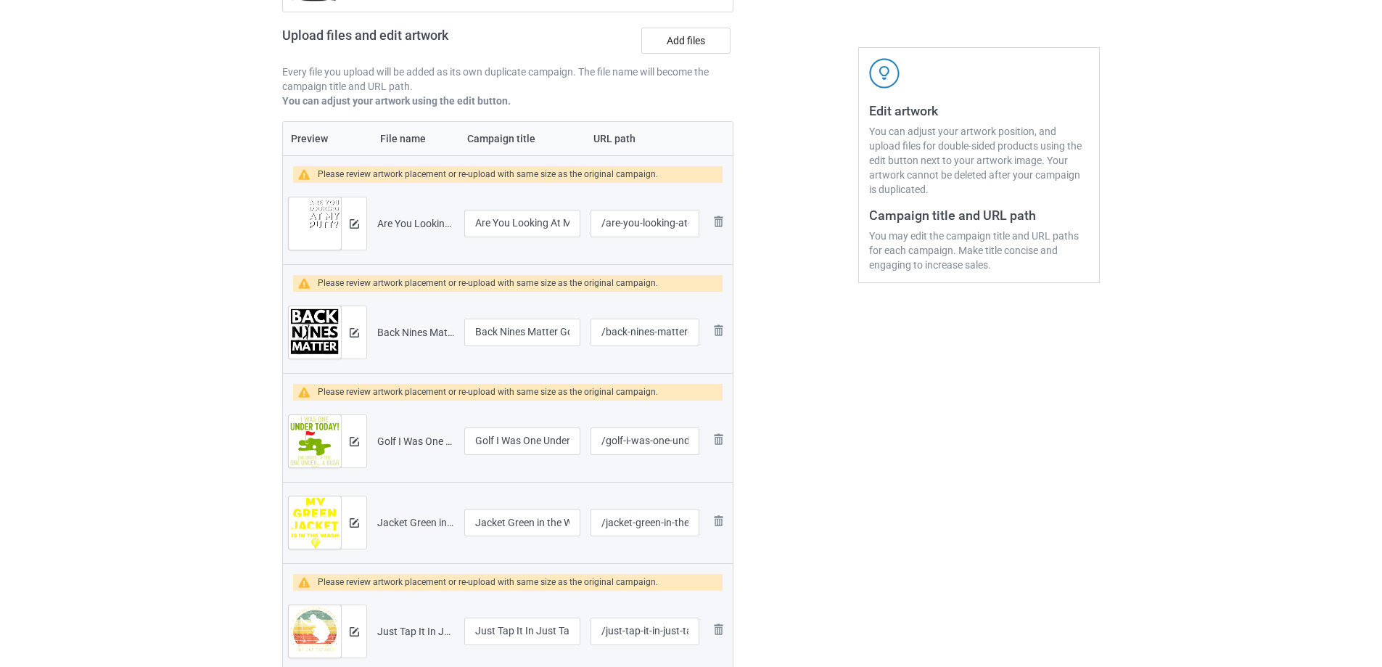
scroll to position [218, 0]
click at [351, 440] on img at bounding box center [354, 440] width 9 height 9
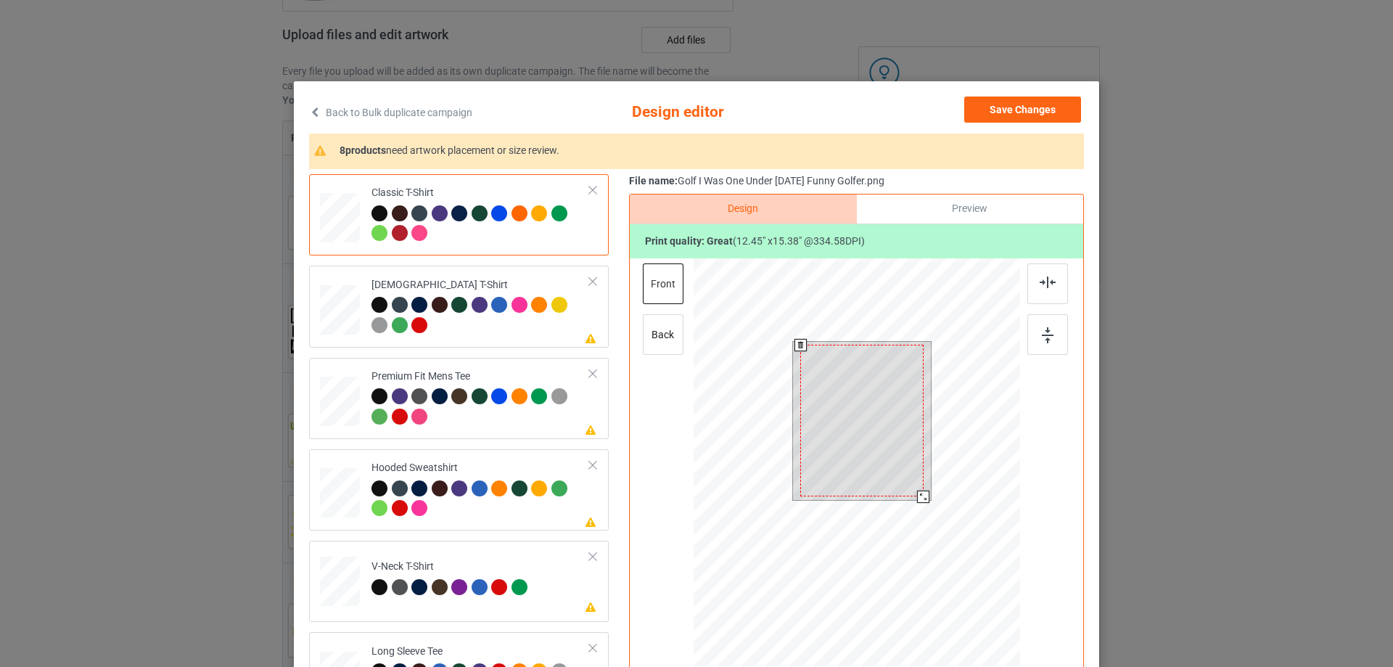
drag, startPoint x: 925, startPoint y: 500, endPoint x: 906, endPoint y: 487, distance: 23.5
click at [917, 494] on div at bounding box center [923, 497] width 12 height 12
click at [882, 435] on div at bounding box center [862, 420] width 120 height 149
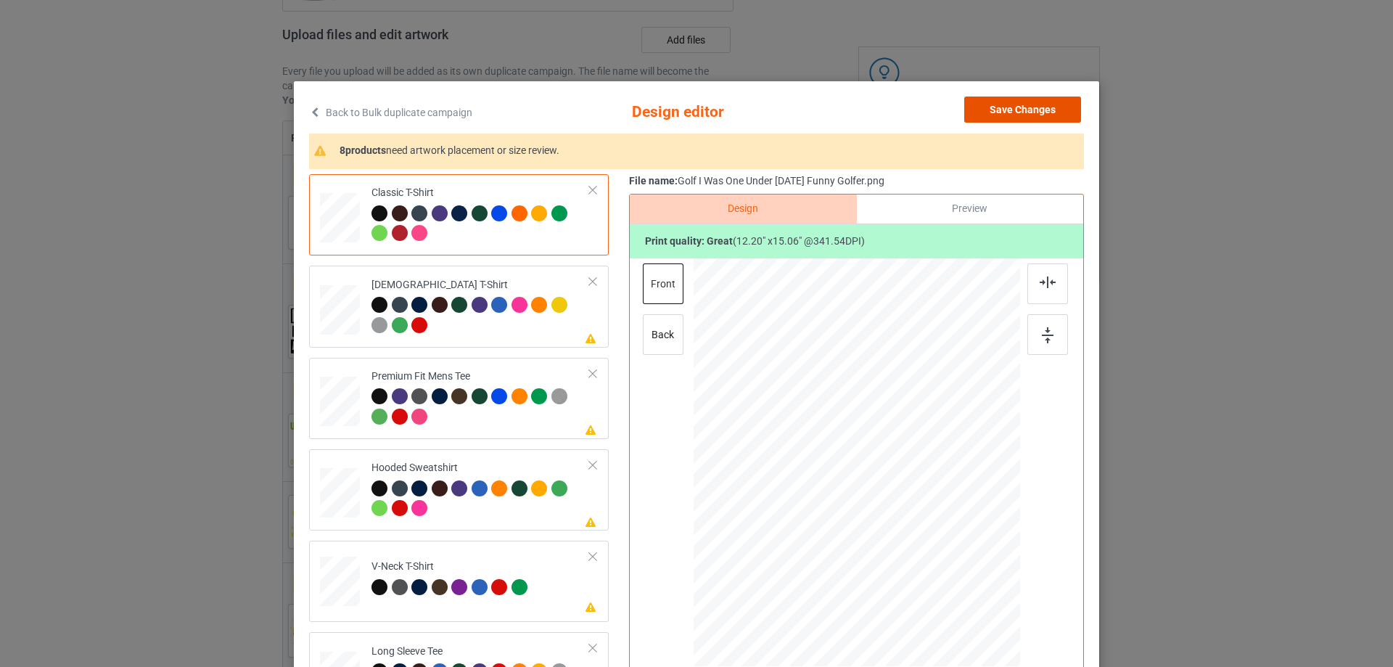
click at [1027, 99] on button "Save Changes" at bounding box center [1022, 110] width 117 height 26
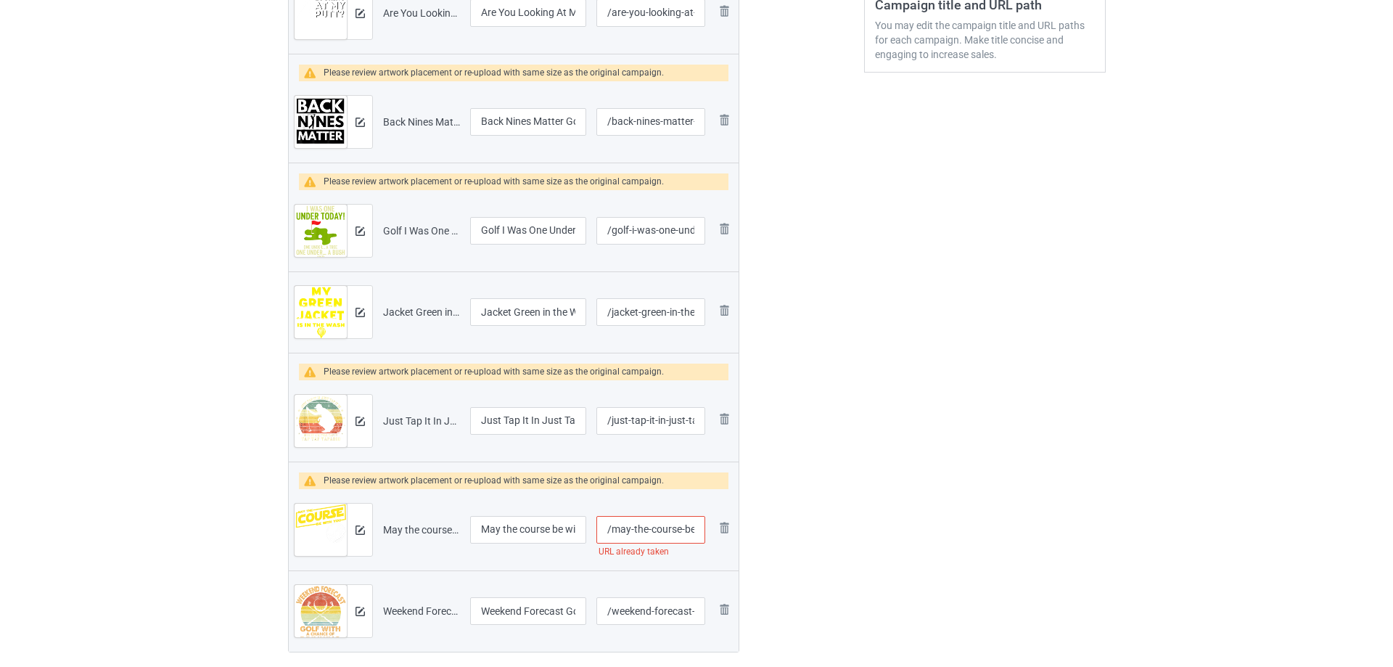
scroll to position [435, 0]
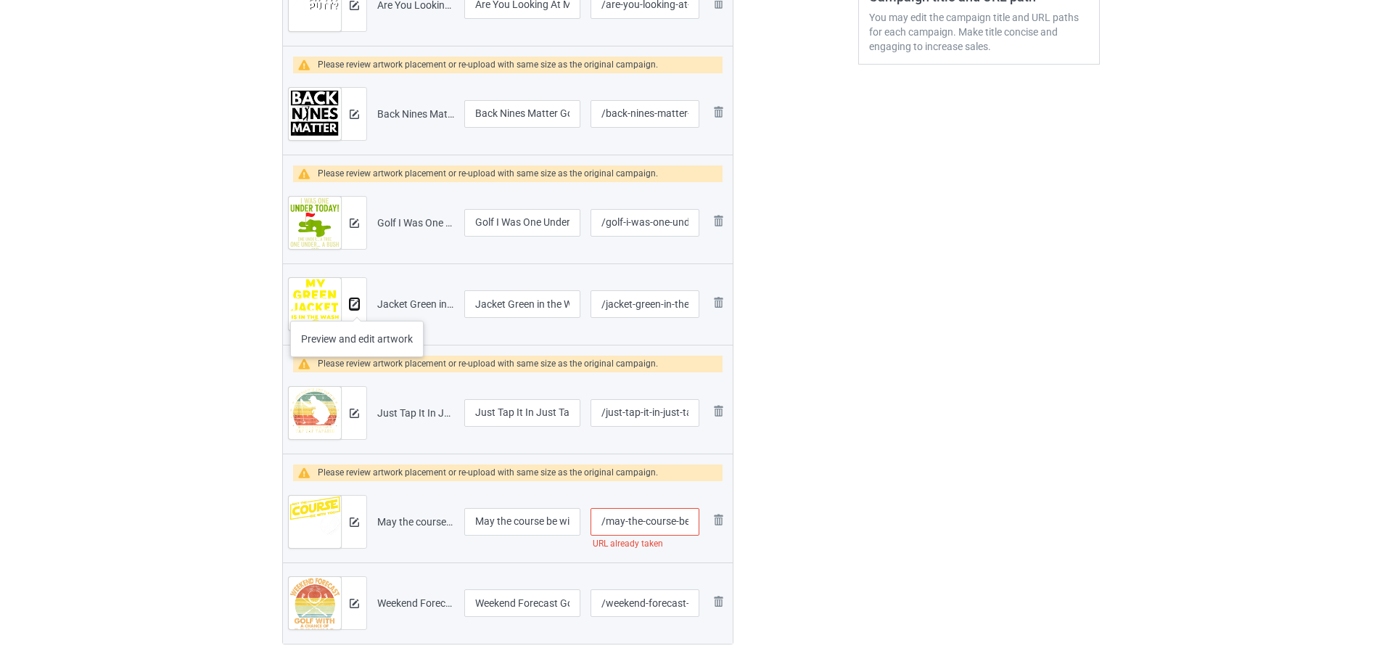
click at [357, 306] on img at bounding box center [354, 304] width 9 height 9
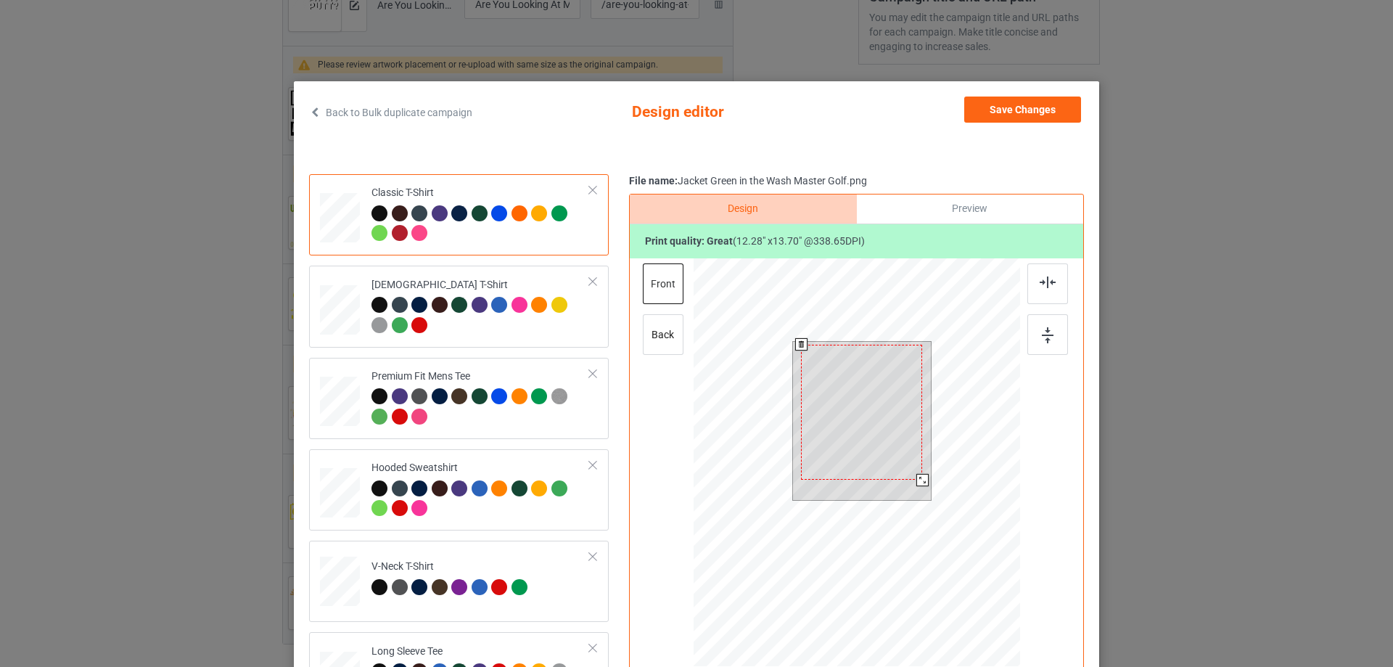
click at [917, 481] on div at bounding box center [923, 480] width 12 height 12
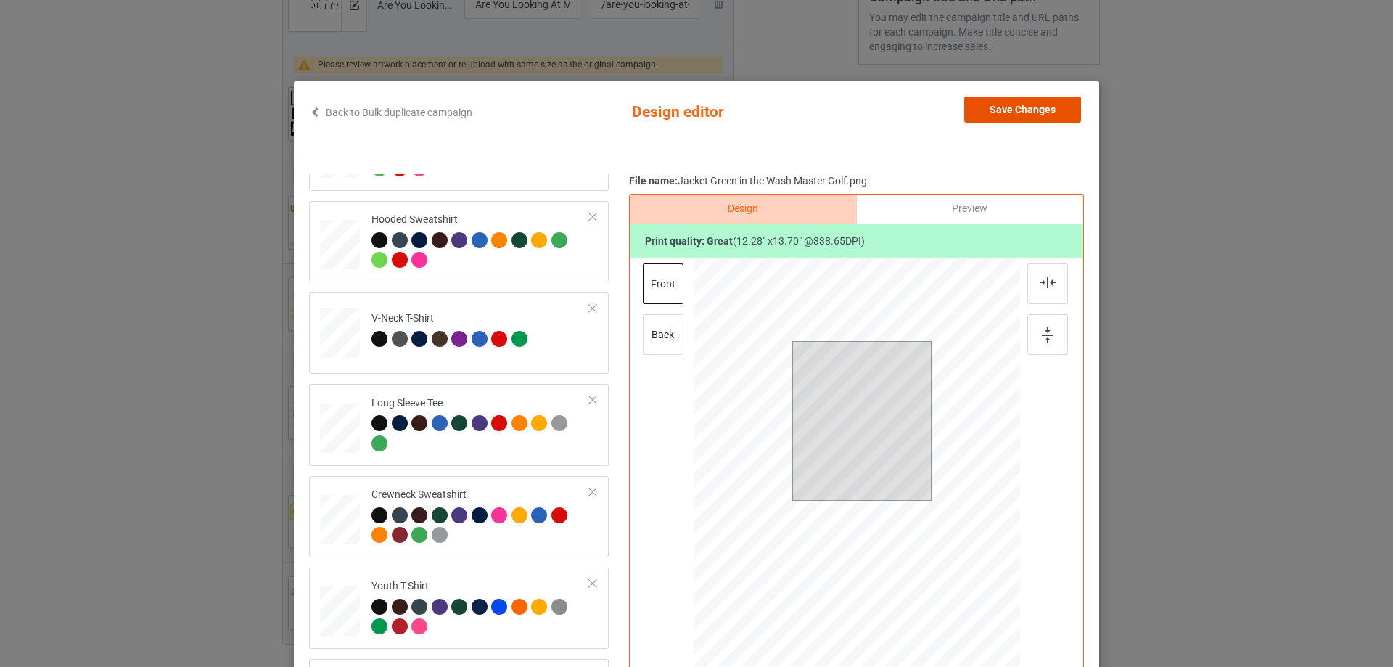
click at [1022, 107] on button "Save Changes" at bounding box center [1022, 110] width 117 height 26
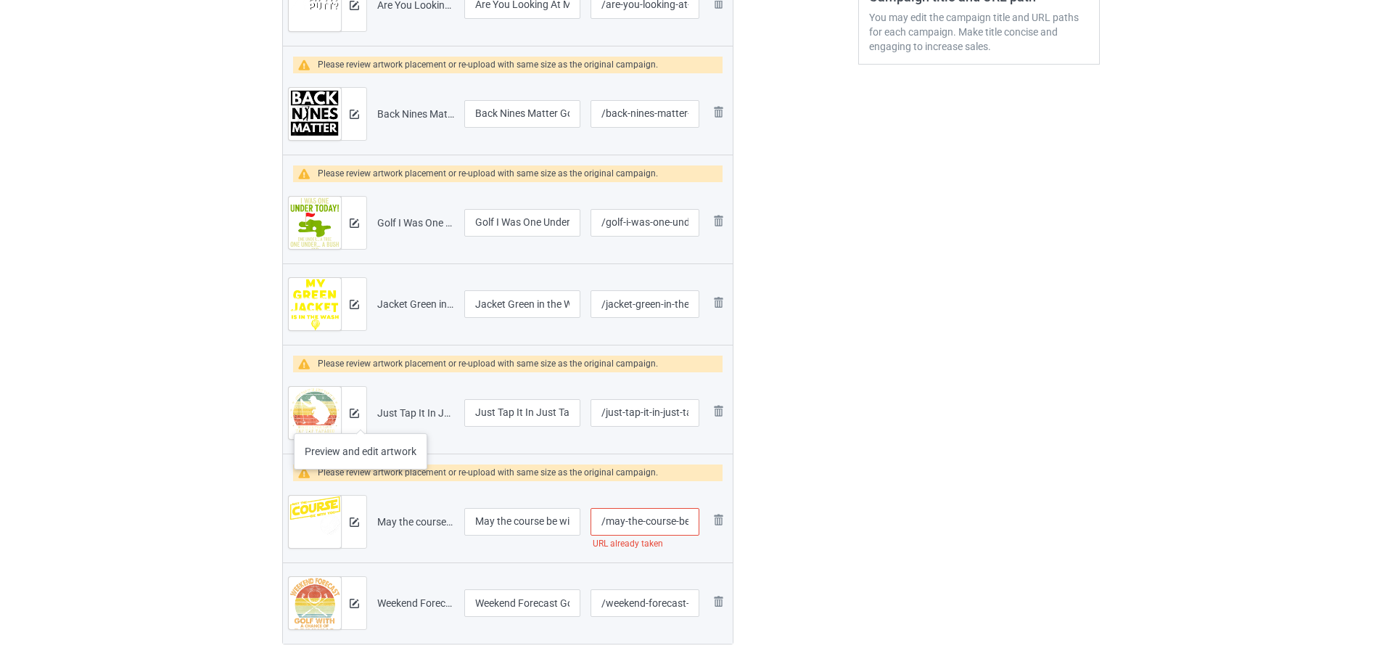
click at [361, 419] on div at bounding box center [353, 413] width 25 height 52
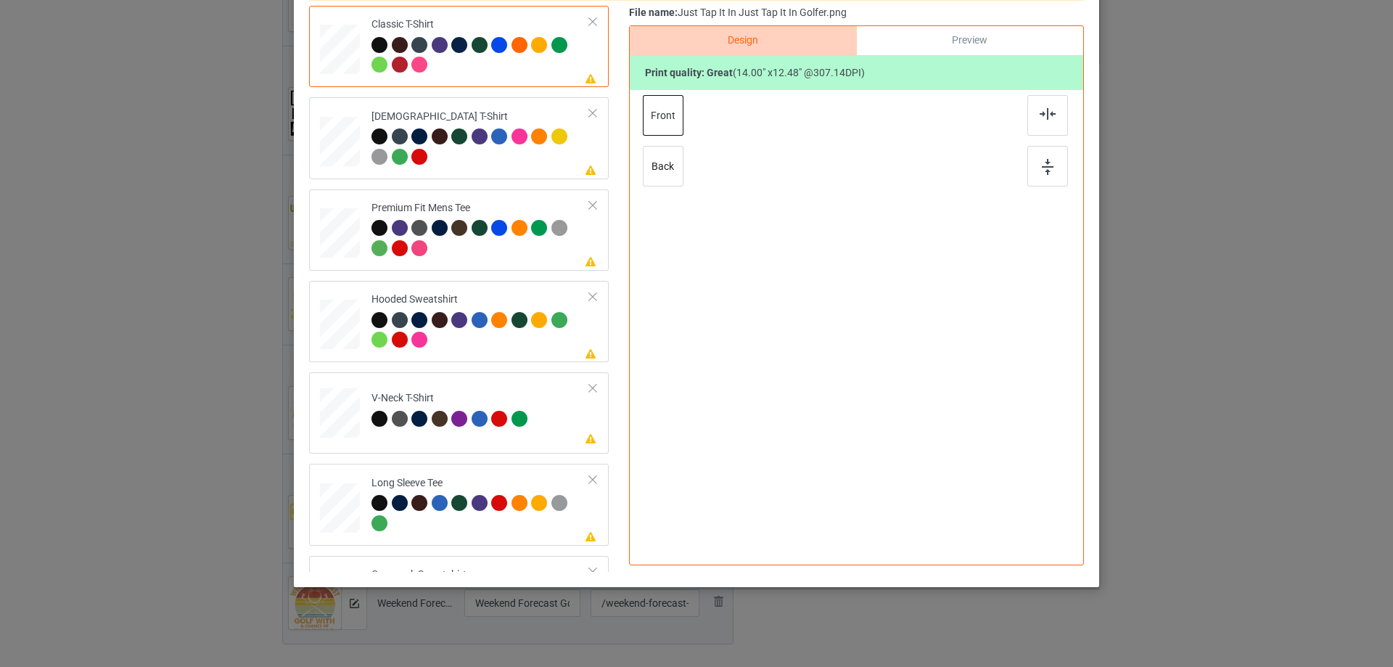
scroll to position [171, 0]
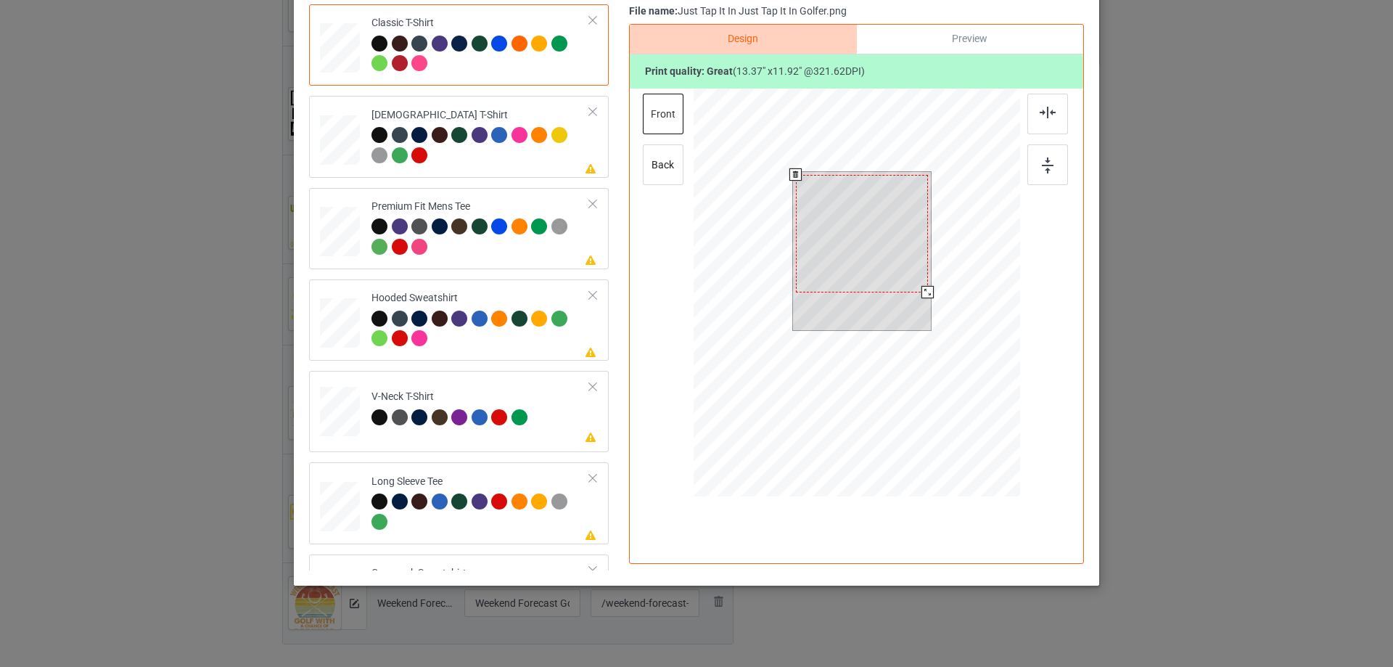
drag, startPoint x: 921, startPoint y: 303, endPoint x: 921, endPoint y: 292, distance: 11.6
click at [922, 292] on div at bounding box center [928, 292] width 12 height 12
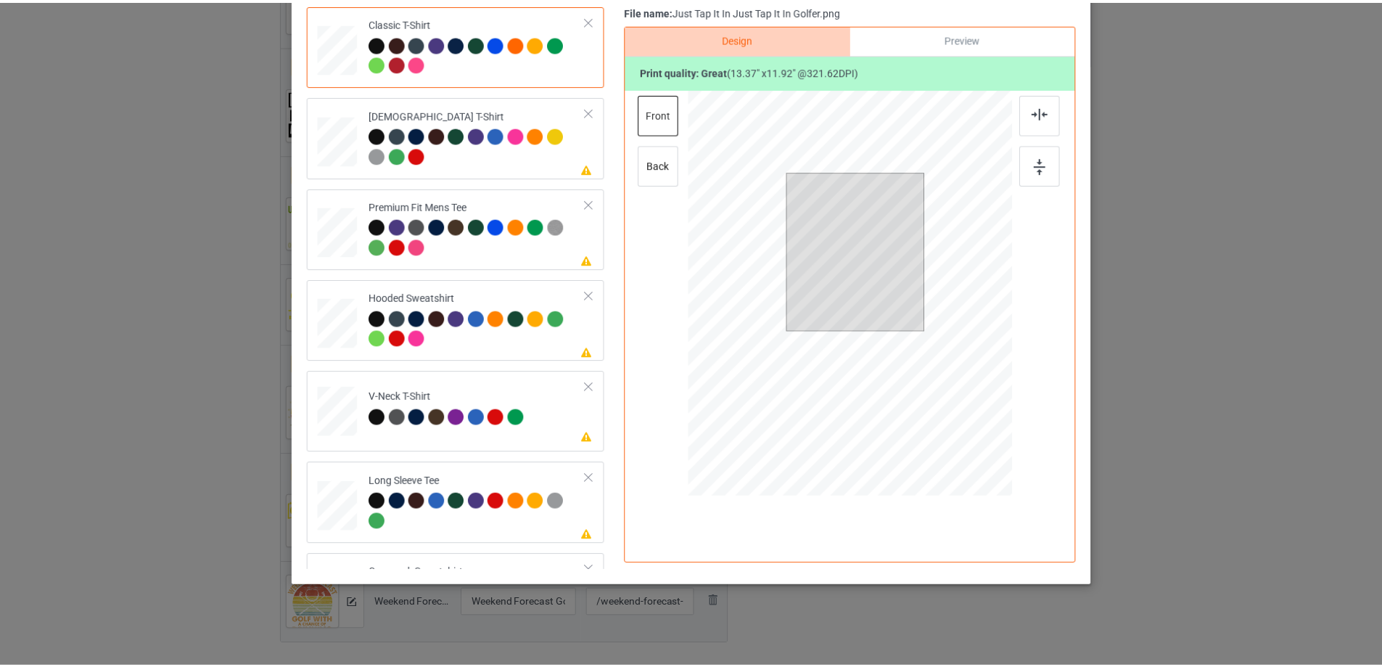
scroll to position [0, 0]
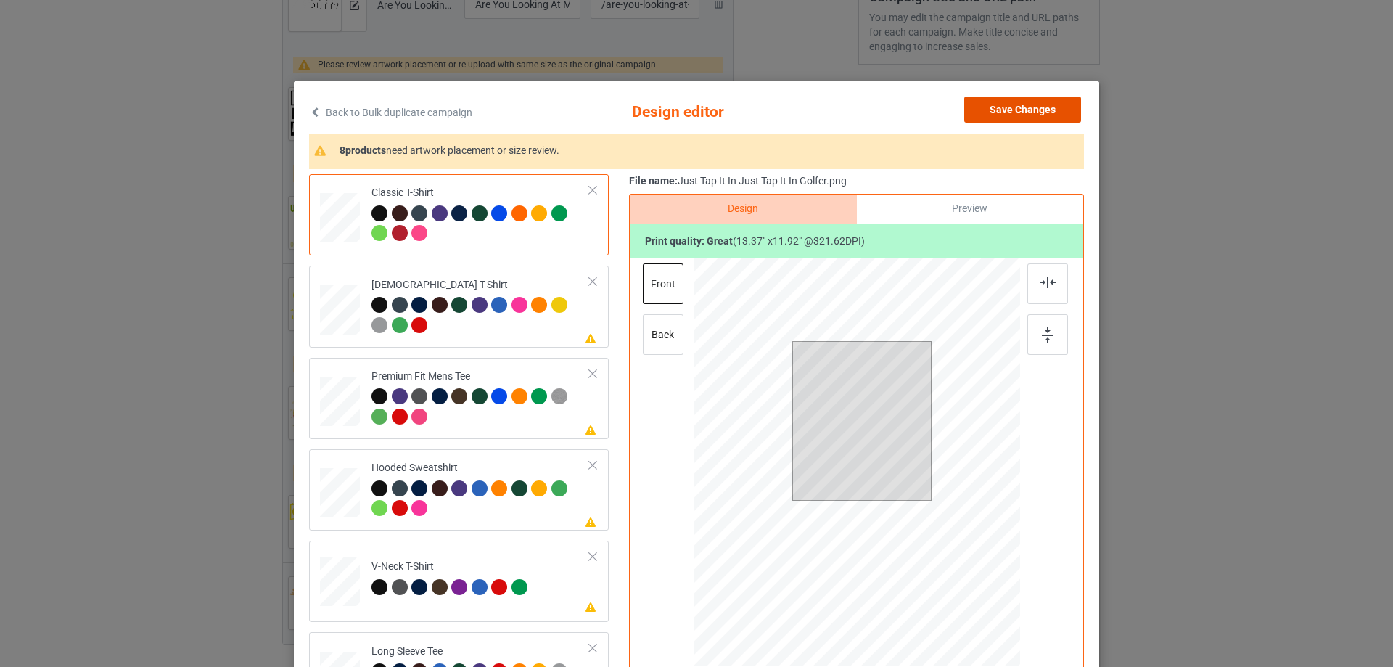
click at [1009, 111] on button "Save Changes" at bounding box center [1022, 110] width 117 height 26
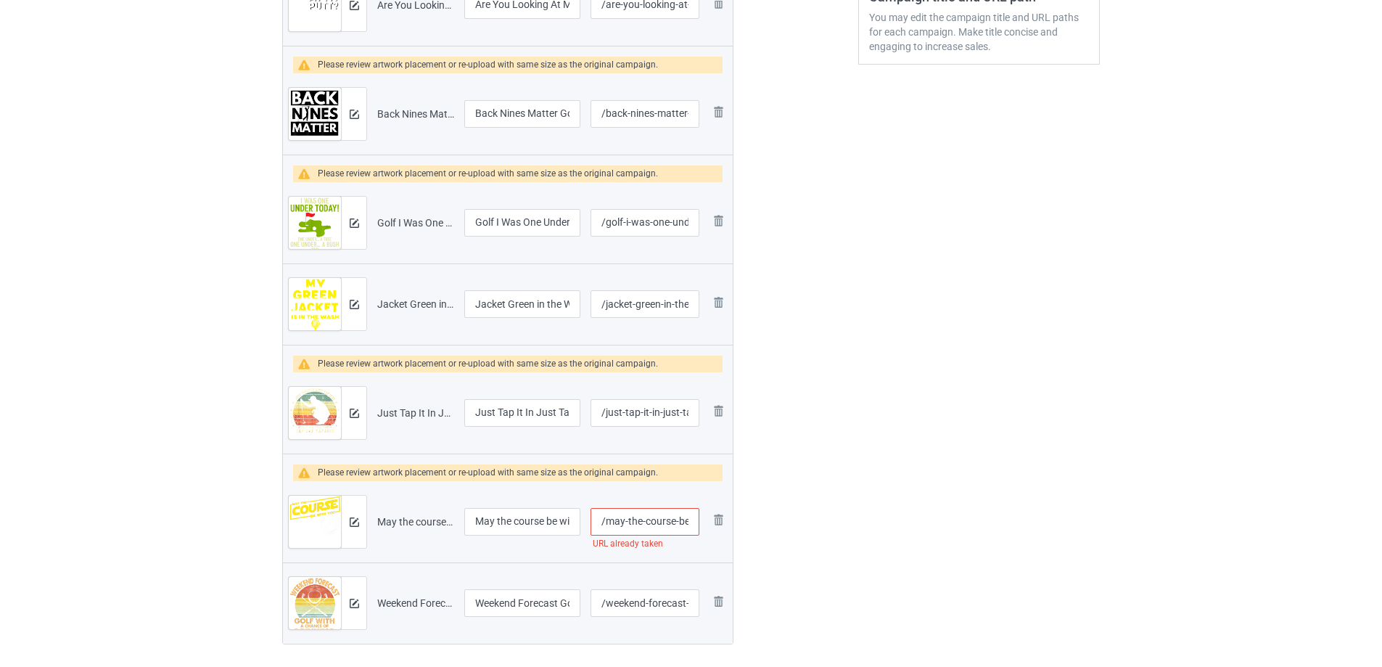
click at [669, 526] on input "/may-the-course-be-with-you-funny-golf" at bounding box center [645, 522] width 109 height 28
type input "/may-the-course-be-with-you-funny-golf-ball"
click at [357, 518] on img at bounding box center [354, 521] width 9 height 9
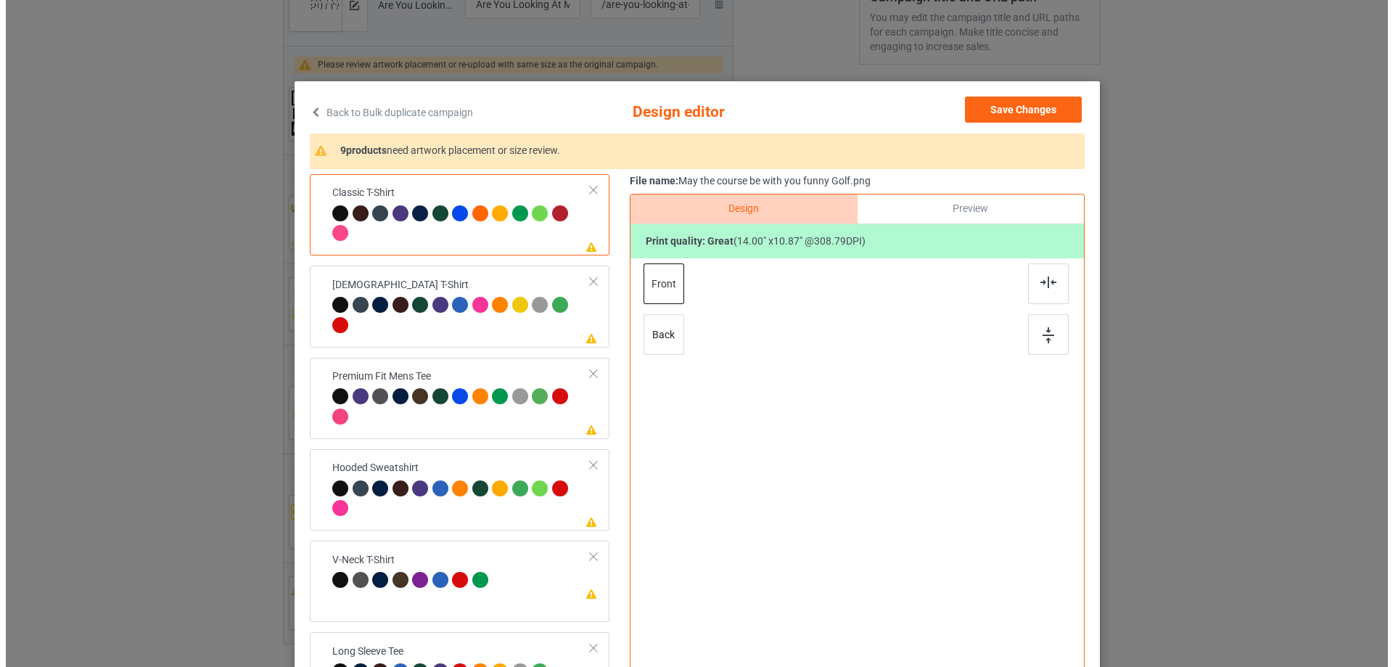
scroll to position [0, 0]
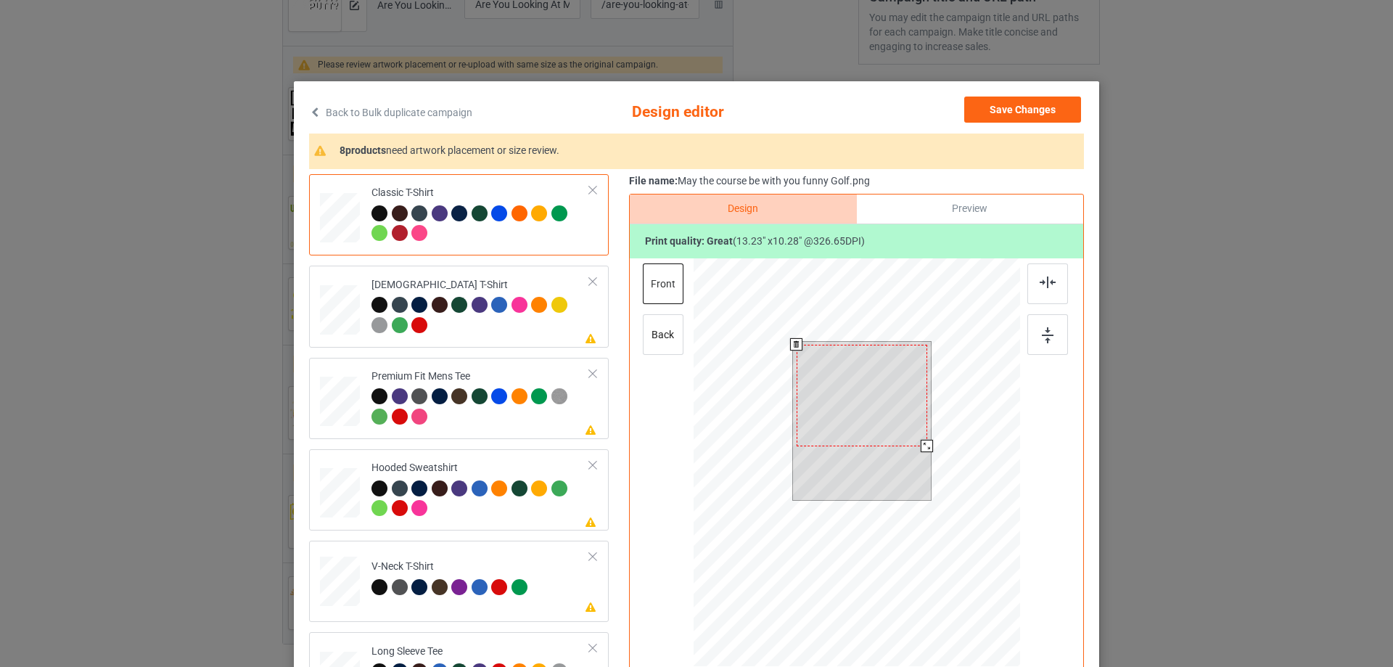
click at [923, 449] on div at bounding box center [927, 446] width 12 height 12
click at [878, 361] on div at bounding box center [862, 393] width 131 height 102
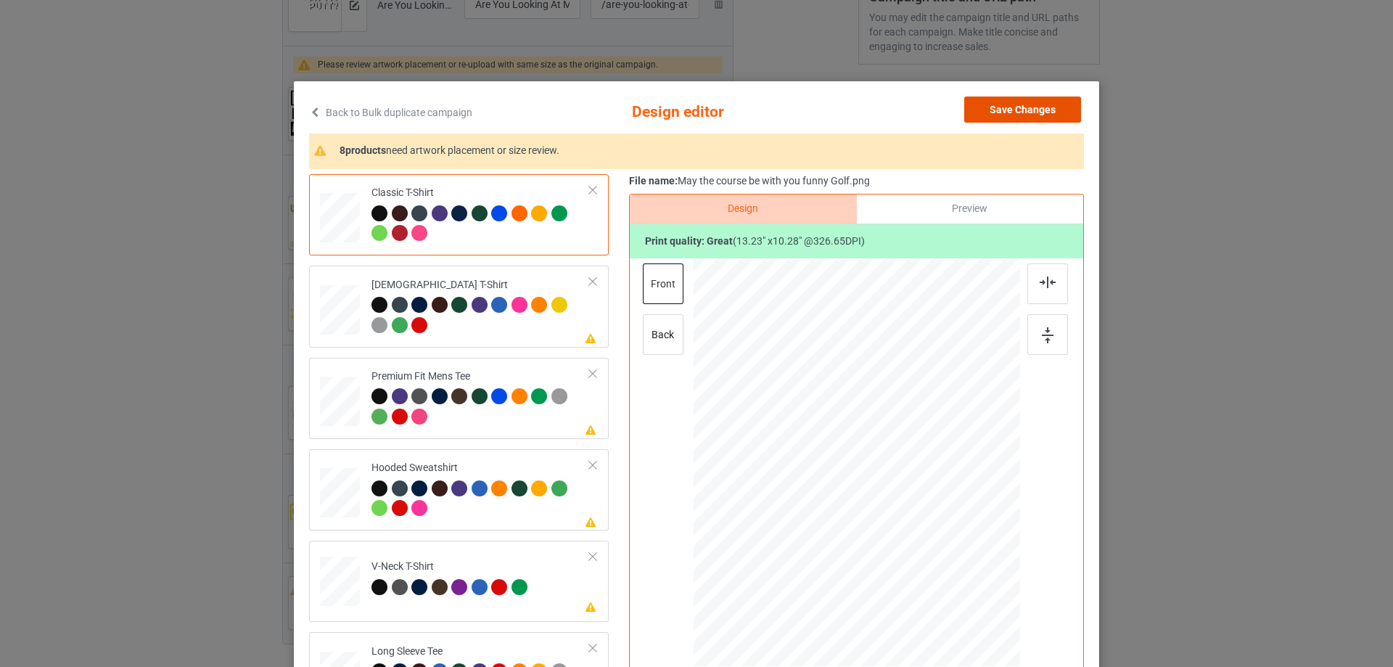
click at [1008, 109] on button "Save Changes" at bounding box center [1022, 110] width 117 height 26
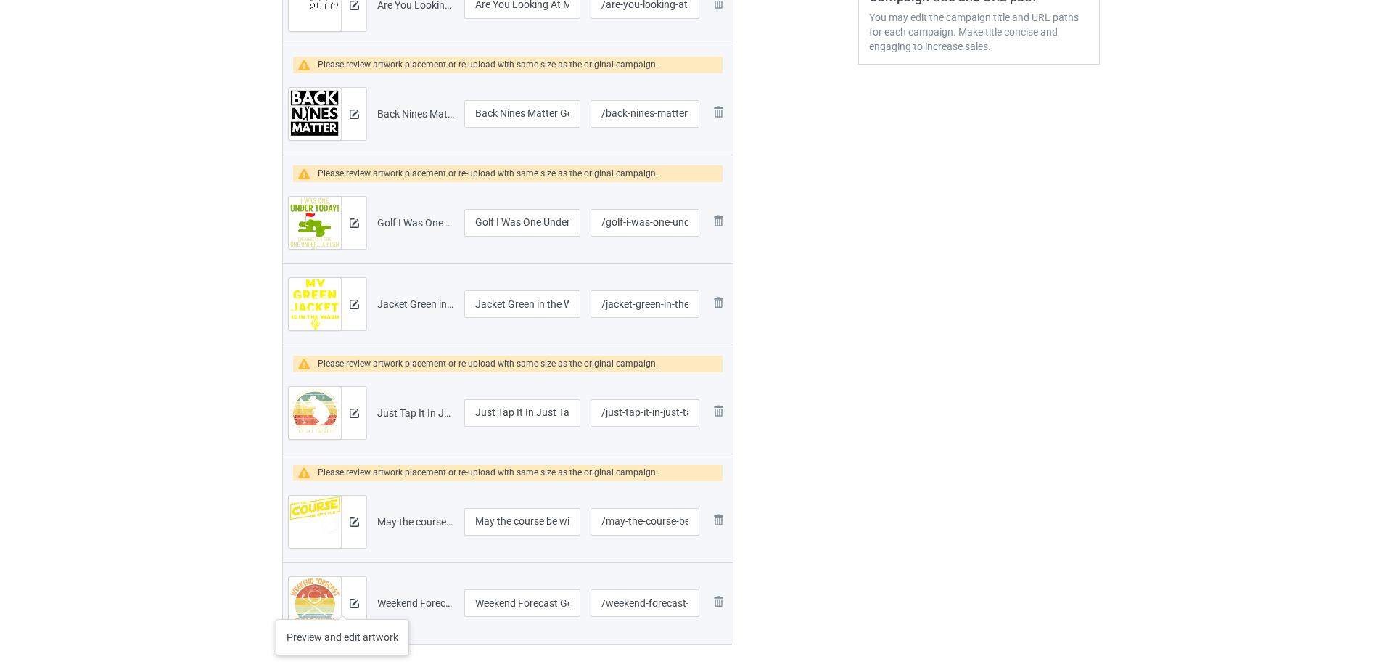
click at [343, 604] on div at bounding box center [353, 603] width 25 height 52
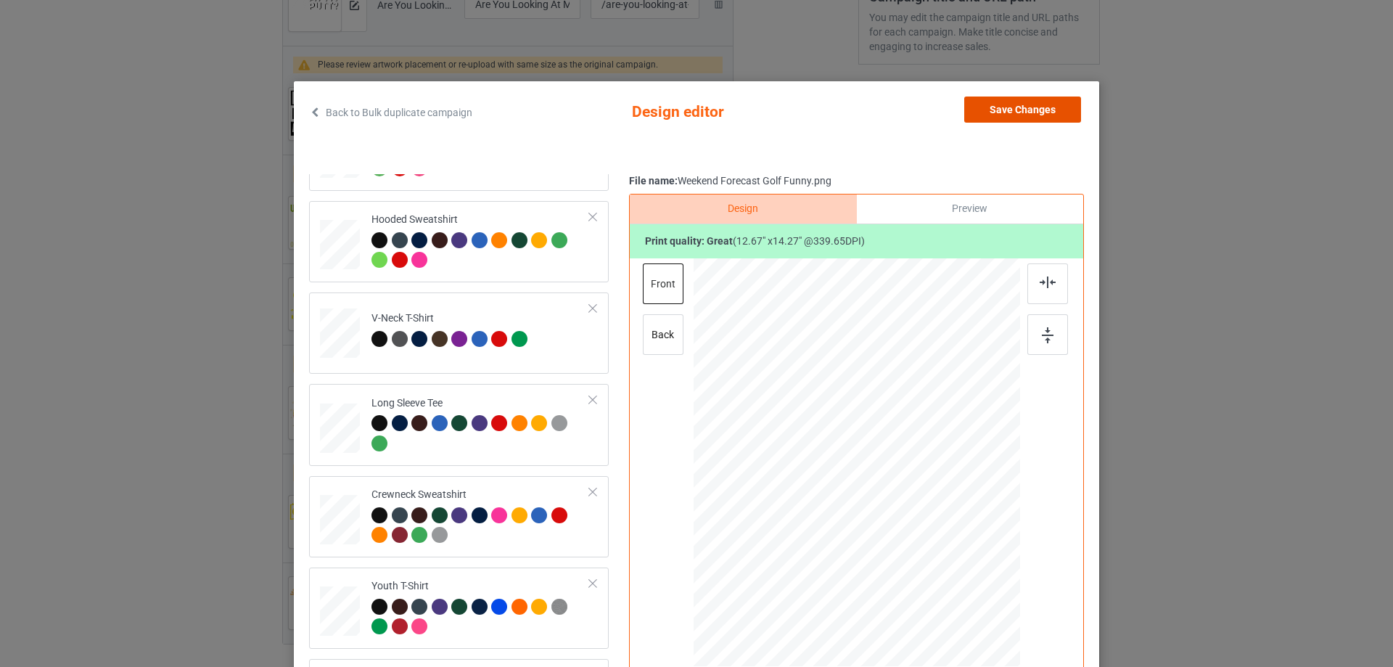
click at [1014, 110] on button "Save Changes" at bounding box center [1022, 110] width 117 height 26
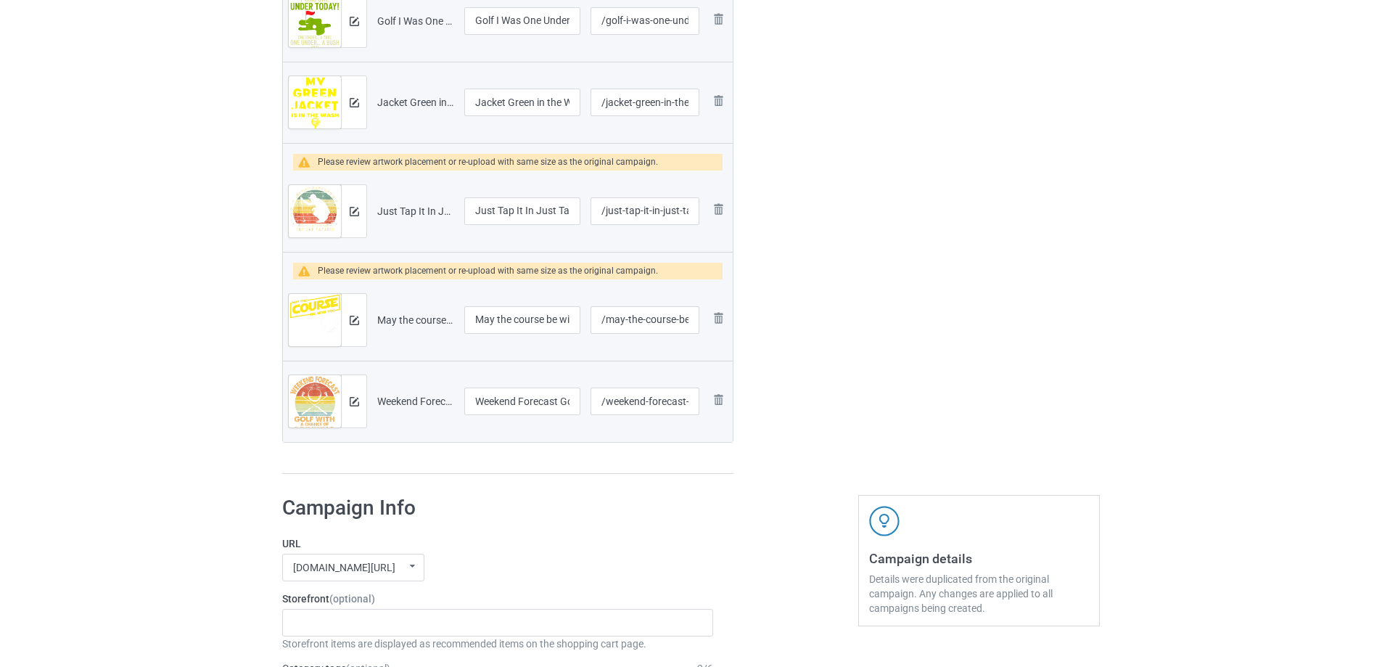
scroll to position [943, 0]
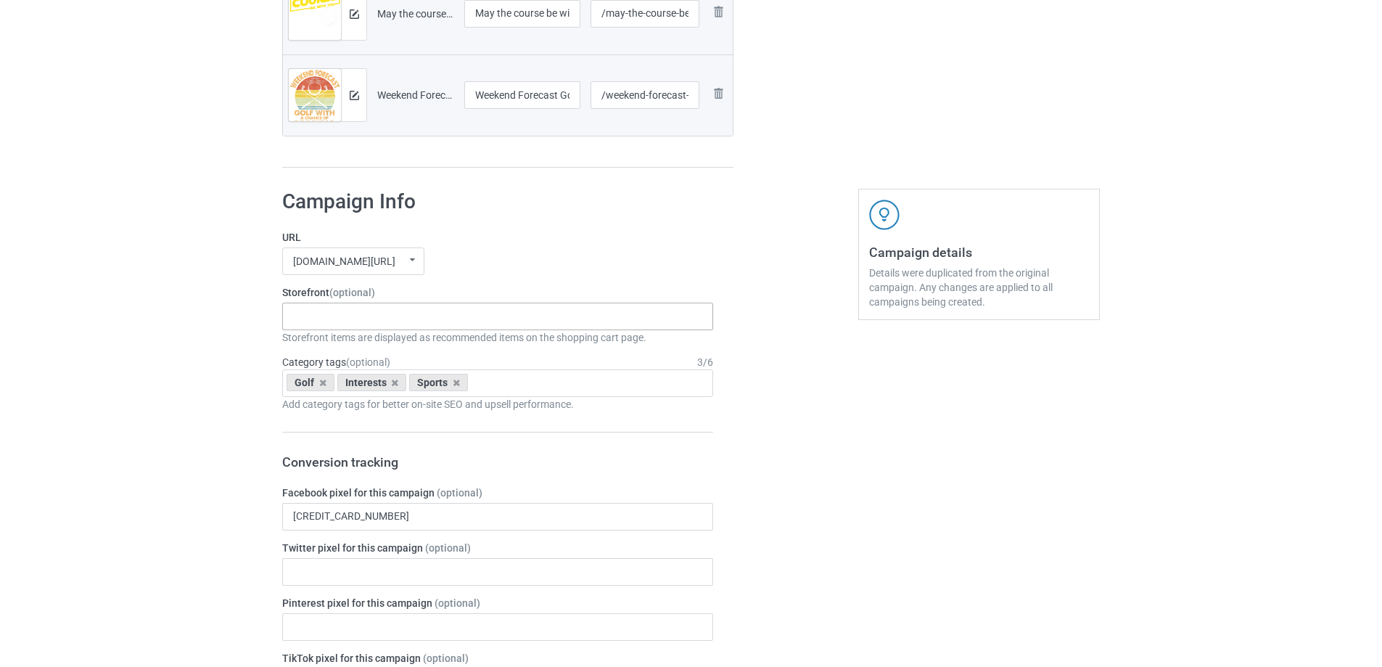
click at [336, 321] on div "Gifts For Bikers No Hobby [DATE] Hide And Seek World Champion Sasquatch I Love …" at bounding box center [497, 317] width 431 height 28
type input "golf"
click at [341, 346] on div "I Love Golf" at bounding box center [498, 342] width 430 height 27
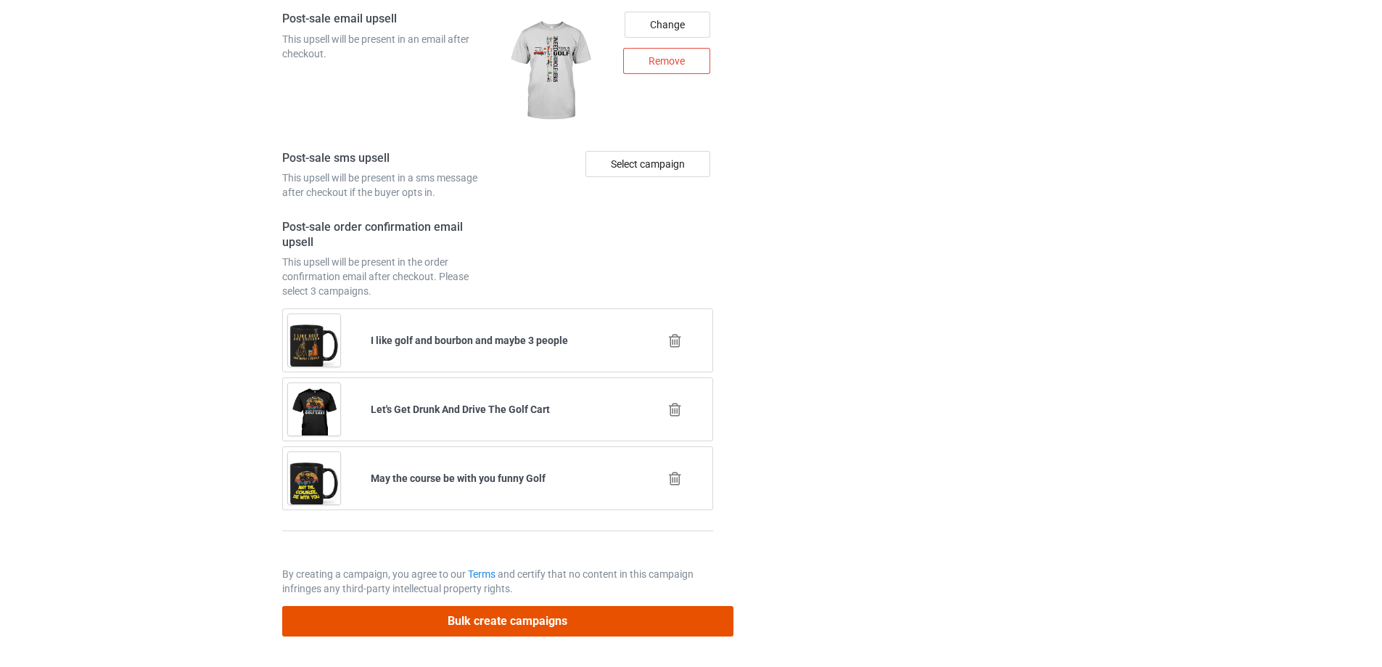
click at [526, 623] on button "Bulk create campaigns" at bounding box center [507, 621] width 451 height 30
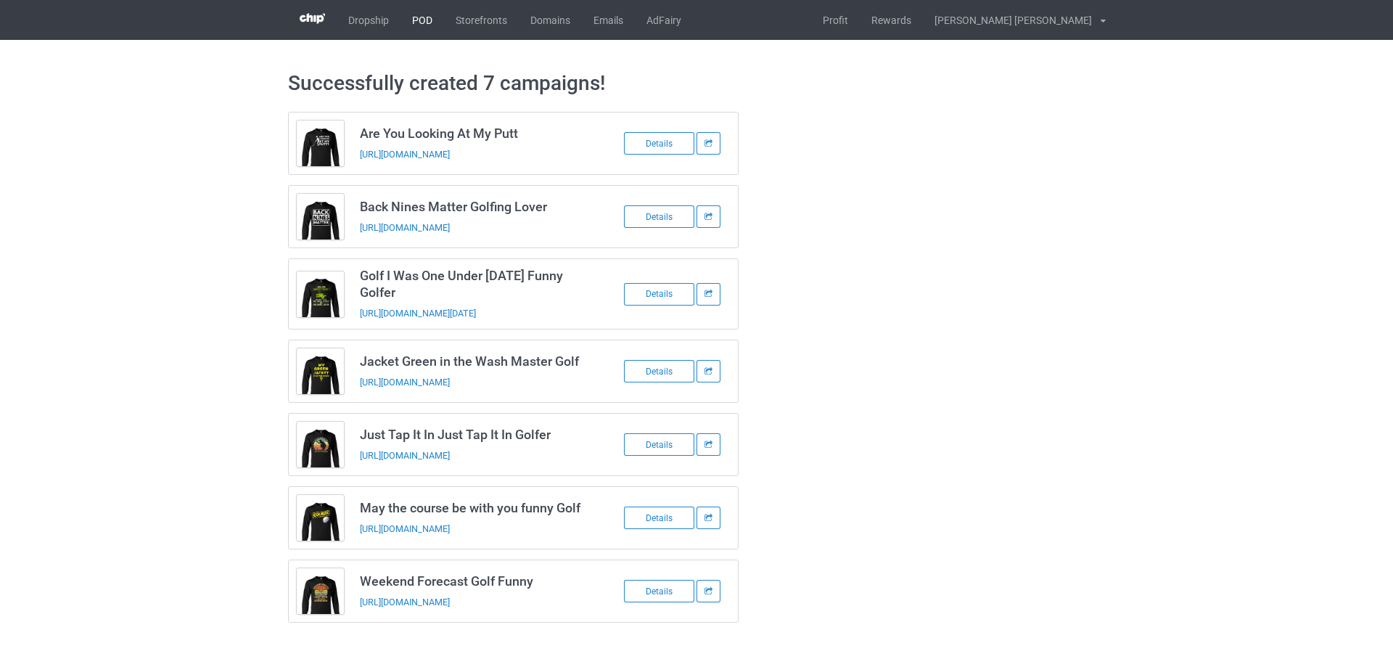
click at [422, 29] on link "POD" at bounding box center [423, 20] width 44 height 40
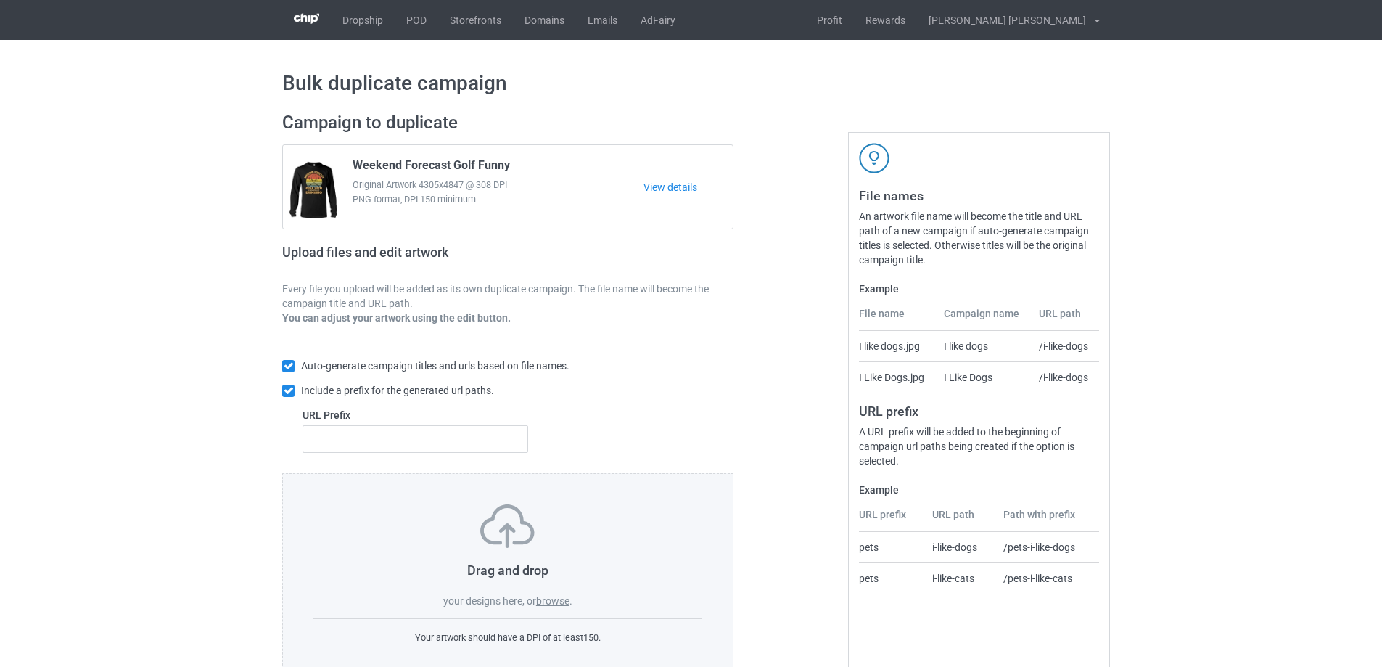
click at [554, 599] on label "browse" at bounding box center [552, 601] width 33 height 12
click at [0, 0] on input "browse" at bounding box center [0, 0] width 0 height 0
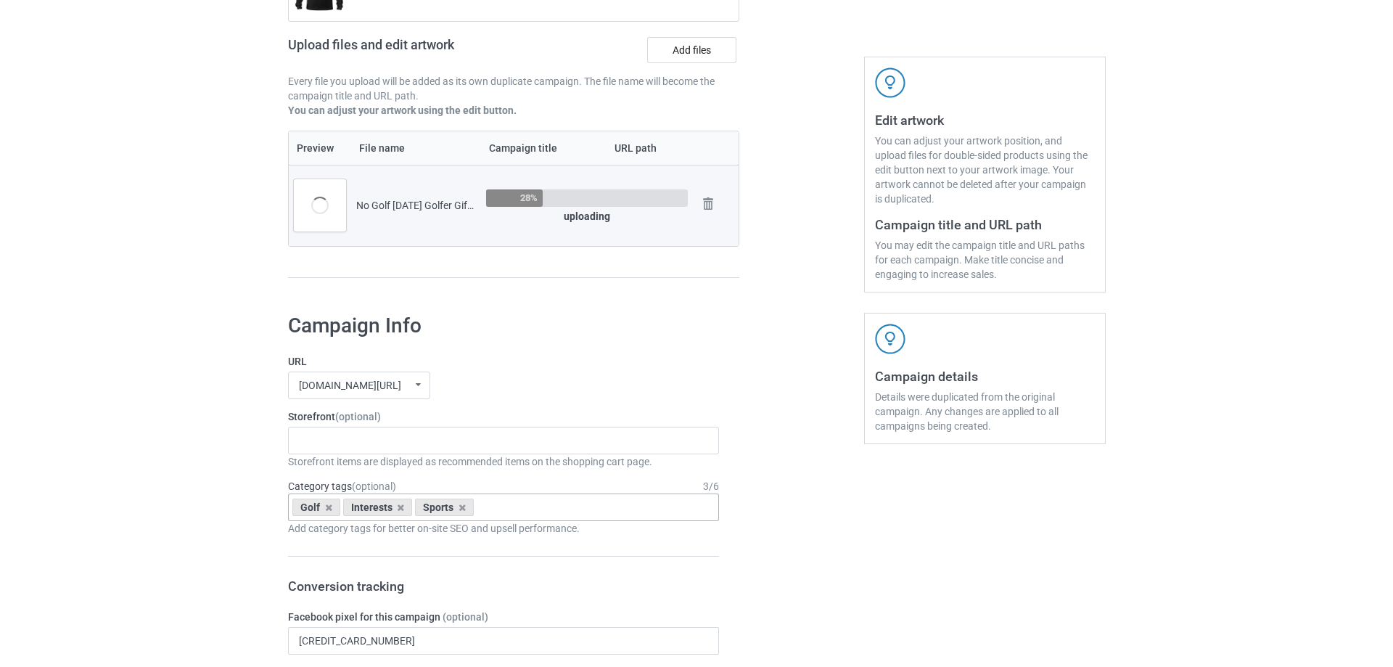
scroll to position [290, 0]
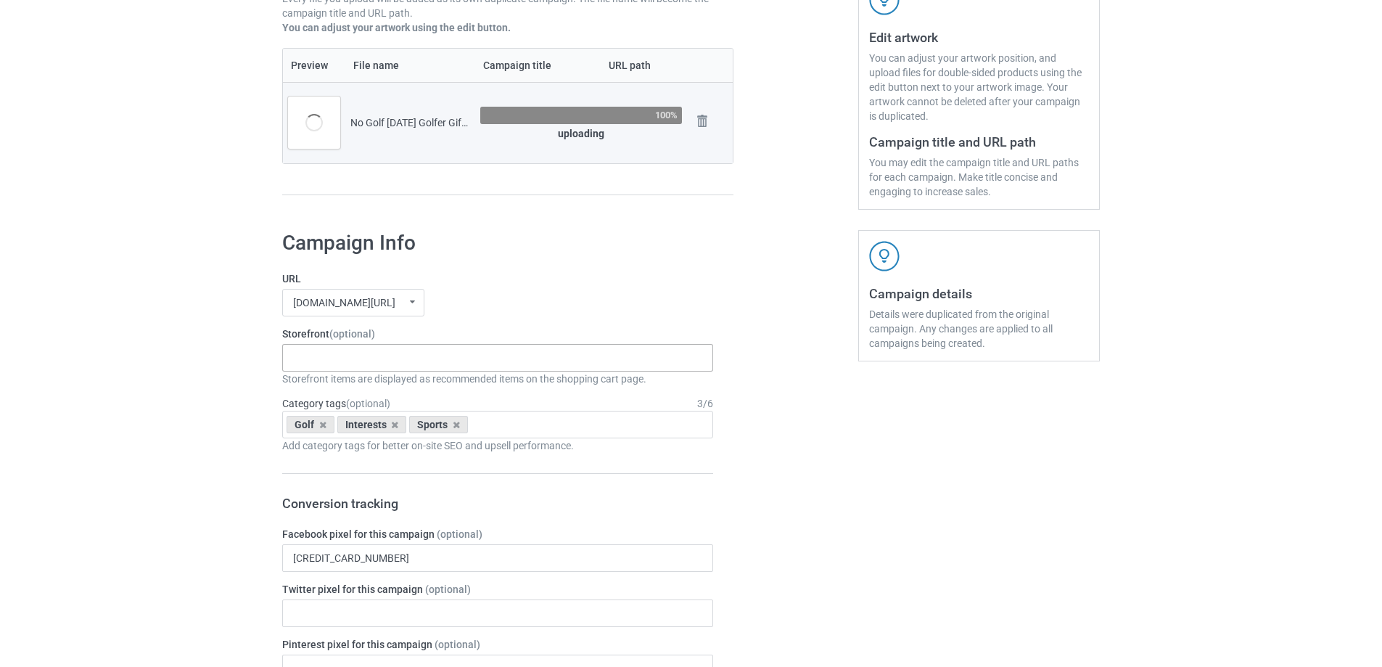
click at [377, 357] on div "Gifts For Bikers No Hobby [DATE] Hide And Seek World Champion Sasquatch I Love …" at bounding box center [497, 358] width 431 height 28
type input "golf"
click at [340, 393] on div "I Love Golf" at bounding box center [498, 384] width 430 height 27
click at [393, 425] on icon at bounding box center [394, 424] width 7 height 9
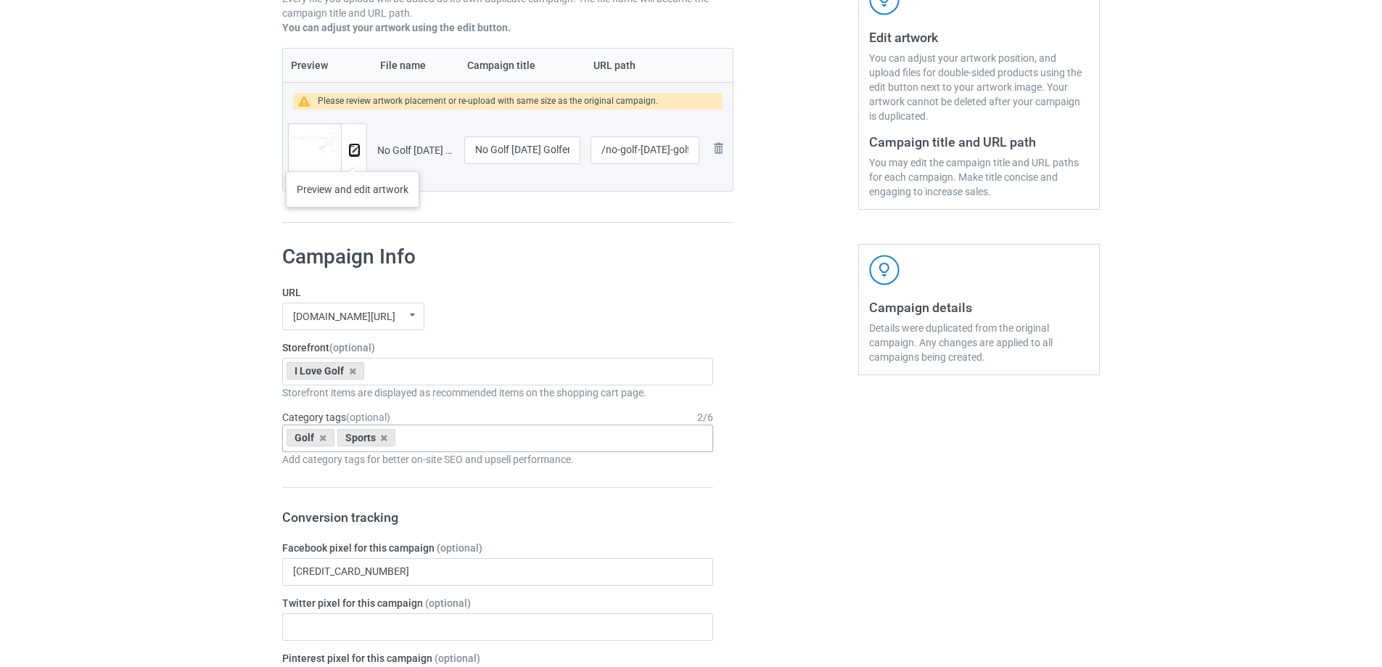
click at [353, 156] on button at bounding box center [354, 150] width 9 height 12
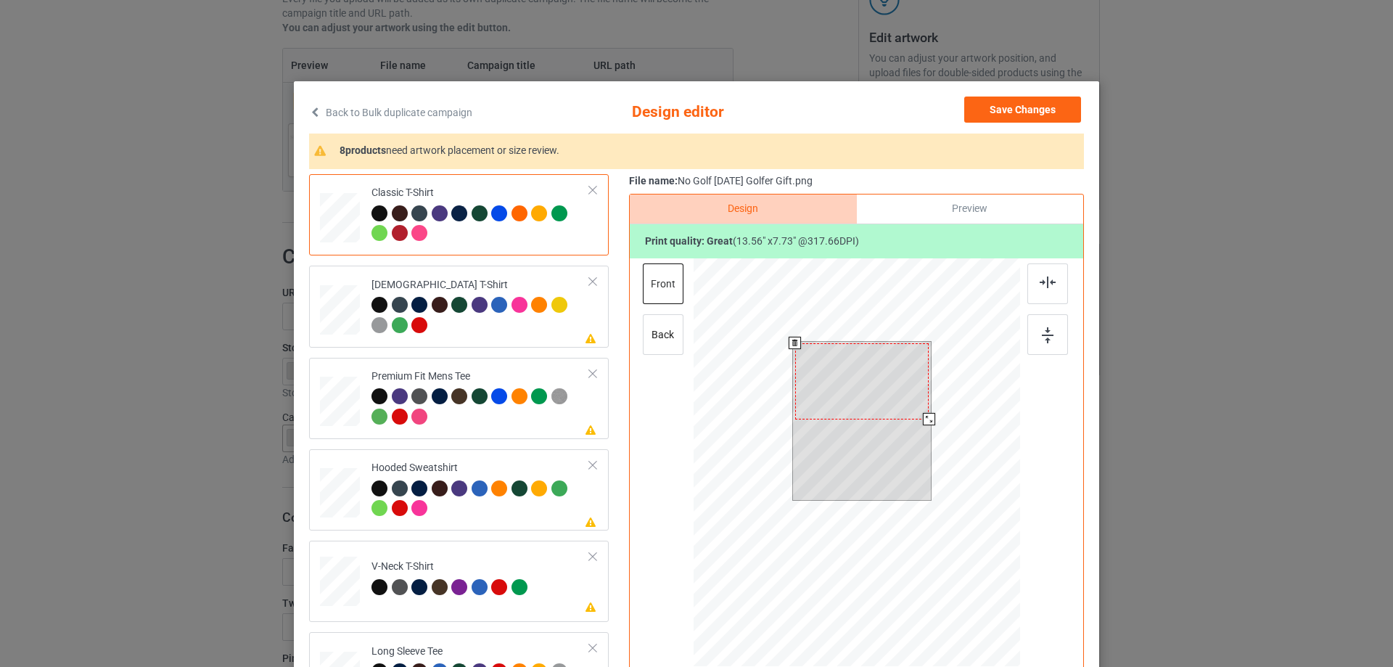
click at [923, 424] on div at bounding box center [929, 419] width 12 height 12
click at [897, 374] on div at bounding box center [865, 380] width 134 height 76
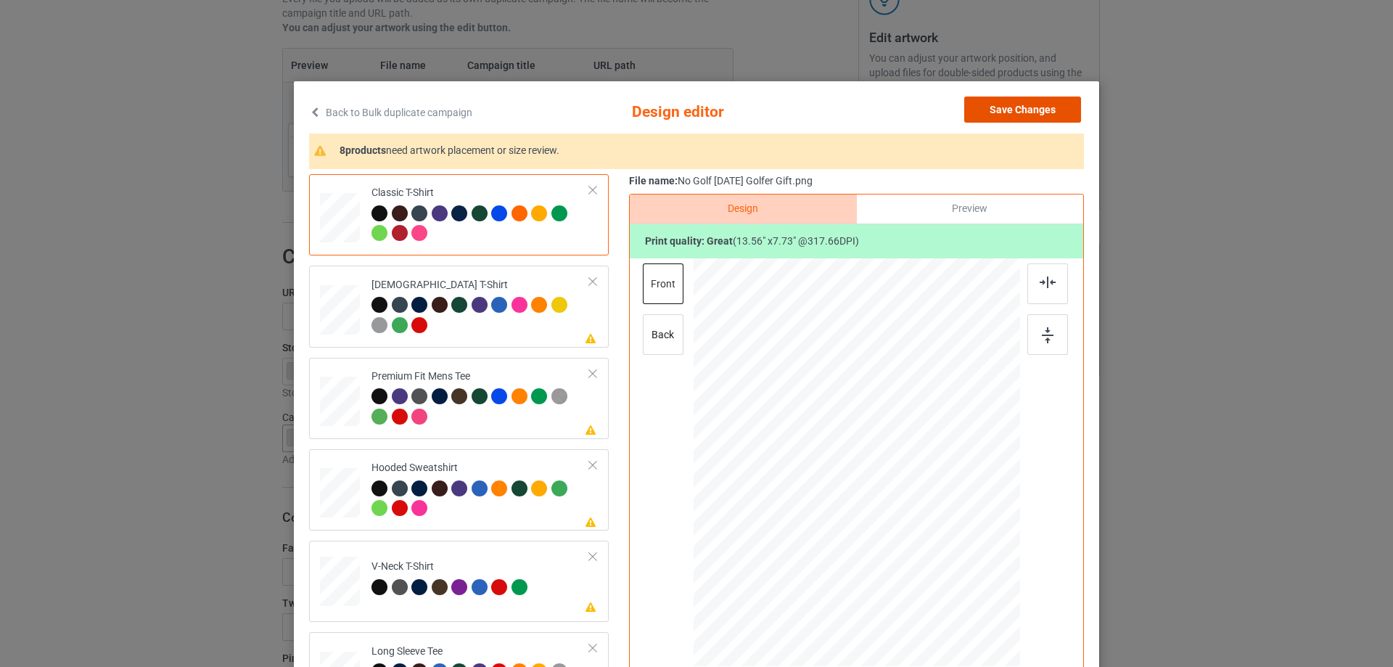
click at [1005, 103] on button "Save Changes" at bounding box center [1022, 110] width 117 height 26
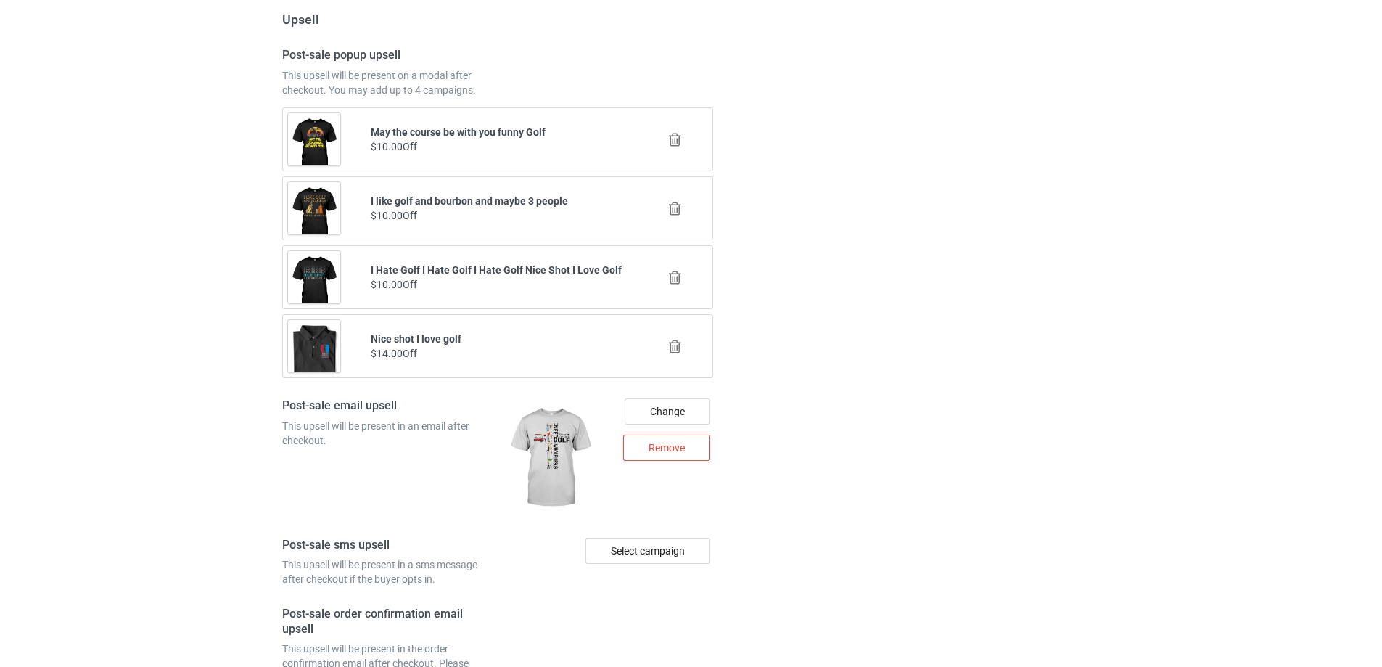
scroll to position [1984, 0]
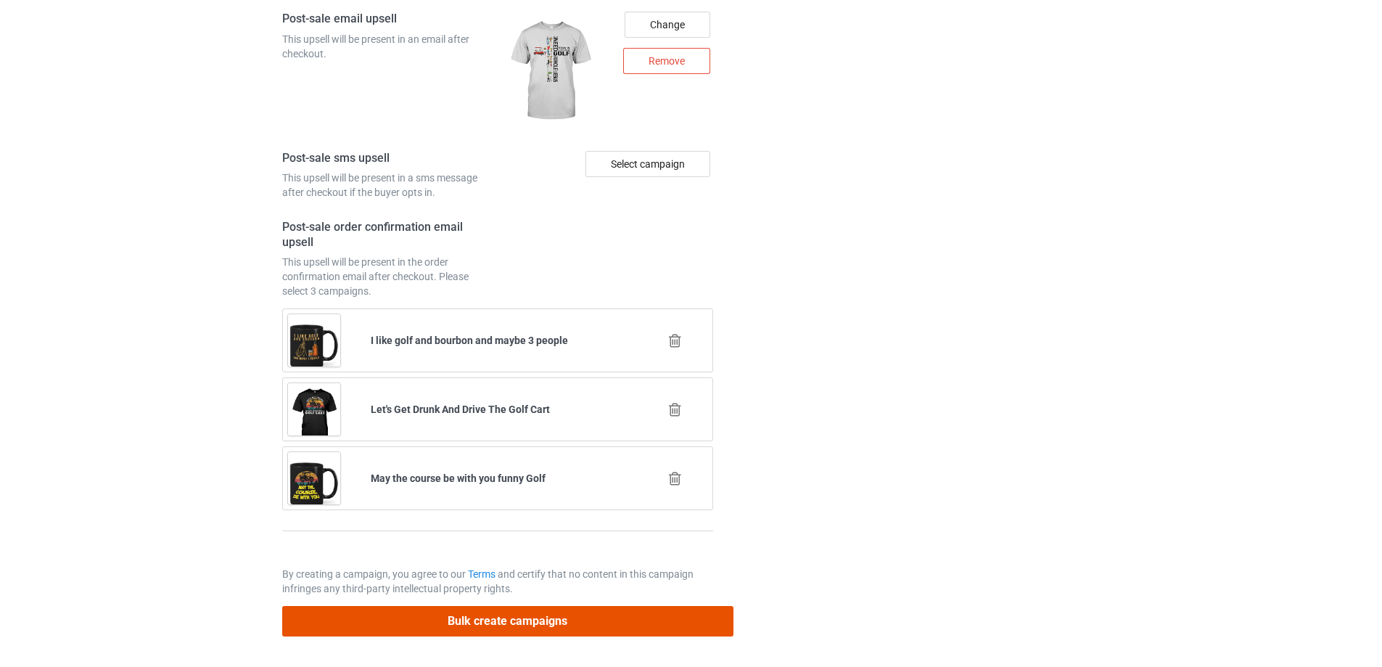
click at [431, 623] on button "Bulk create campaigns" at bounding box center [507, 621] width 451 height 30
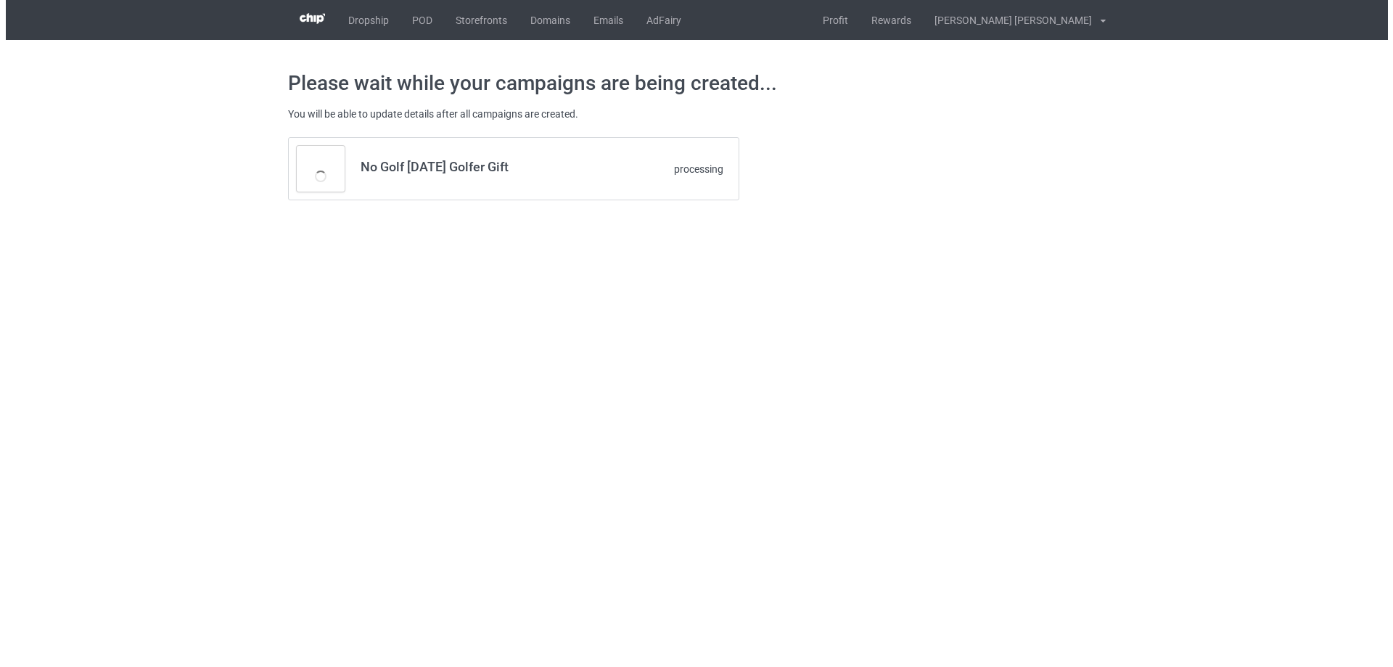
scroll to position [0, 0]
